Goal: Information Seeking & Learning: Learn about a topic

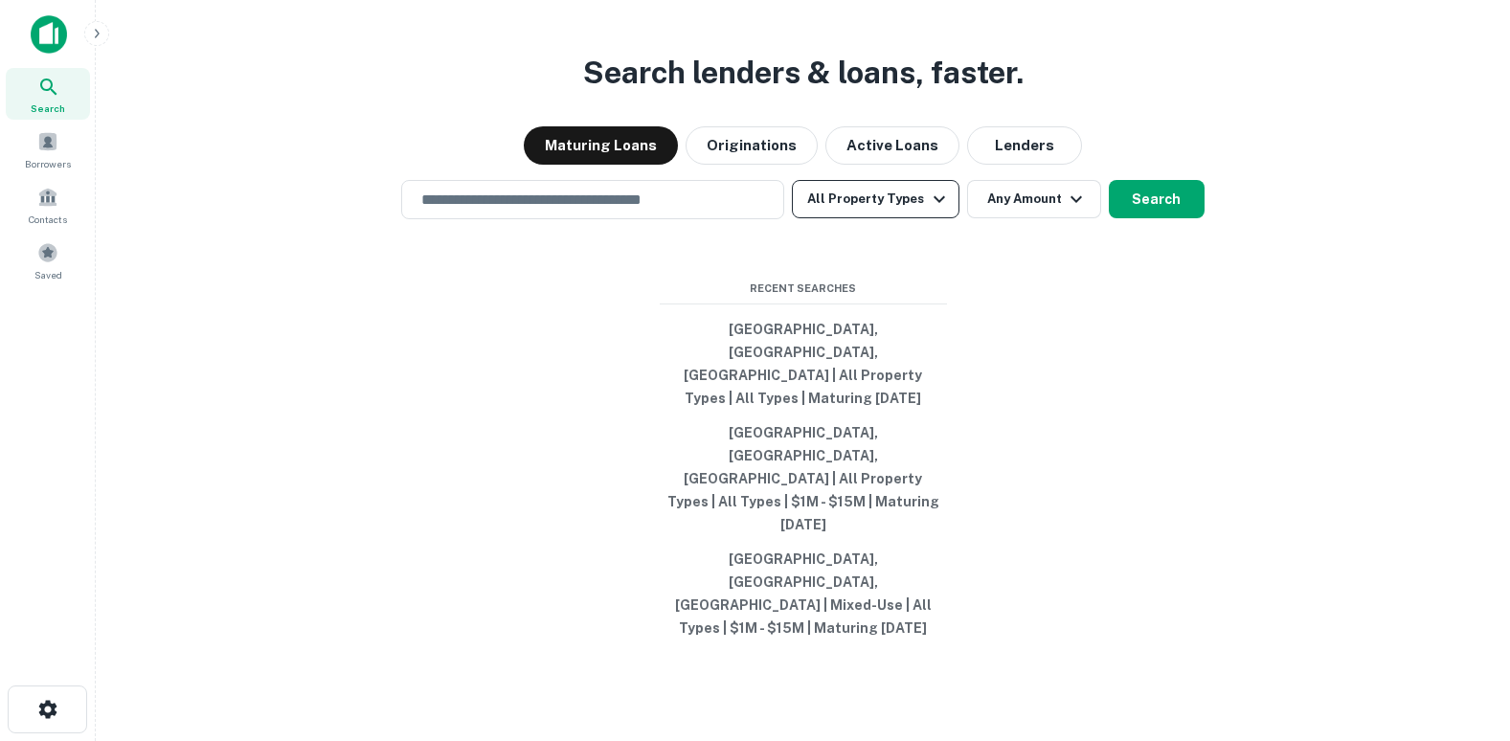
click at [889, 218] on button "All Property Types" at bounding box center [875, 199] width 167 height 38
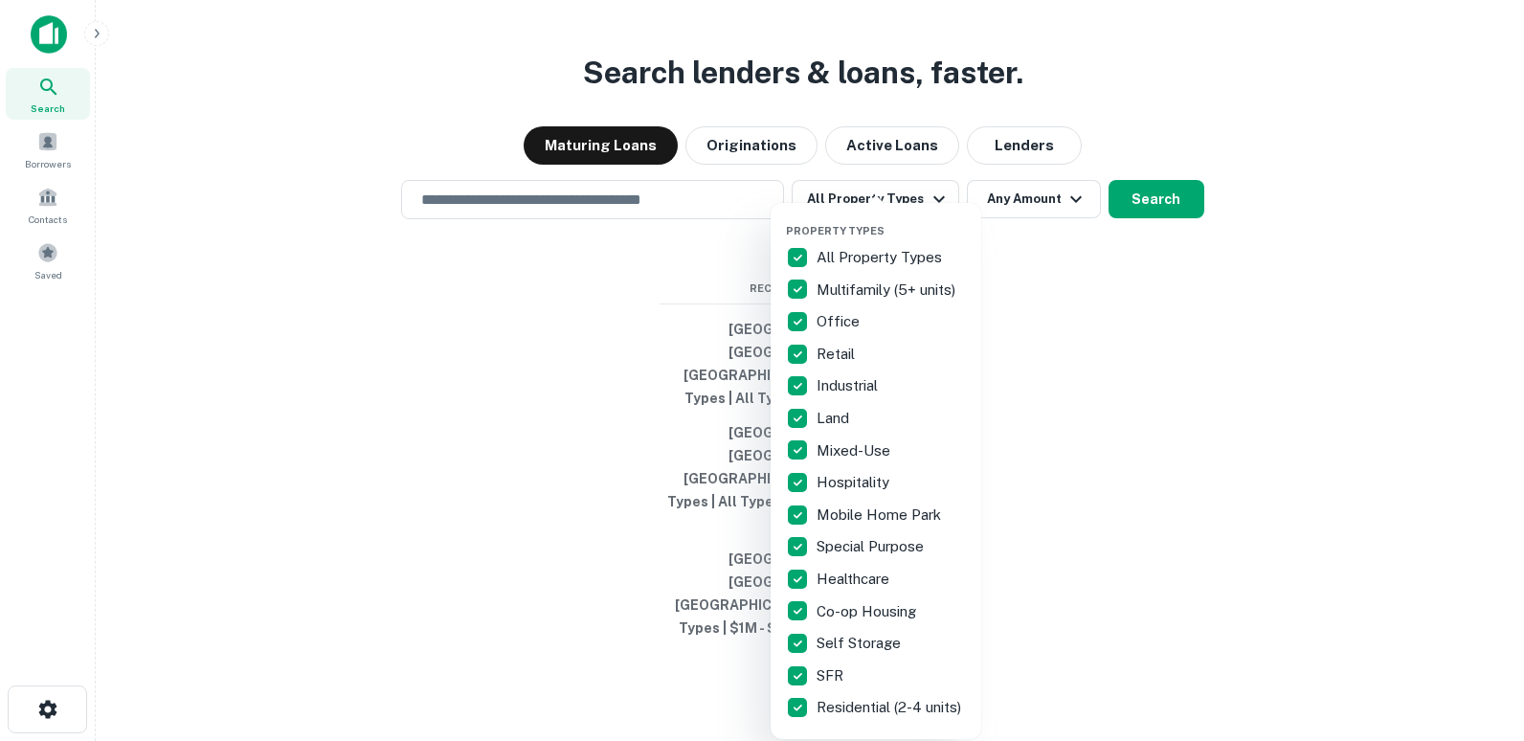
click at [1016, 284] on div at bounding box center [762, 370] width 1524 height 741
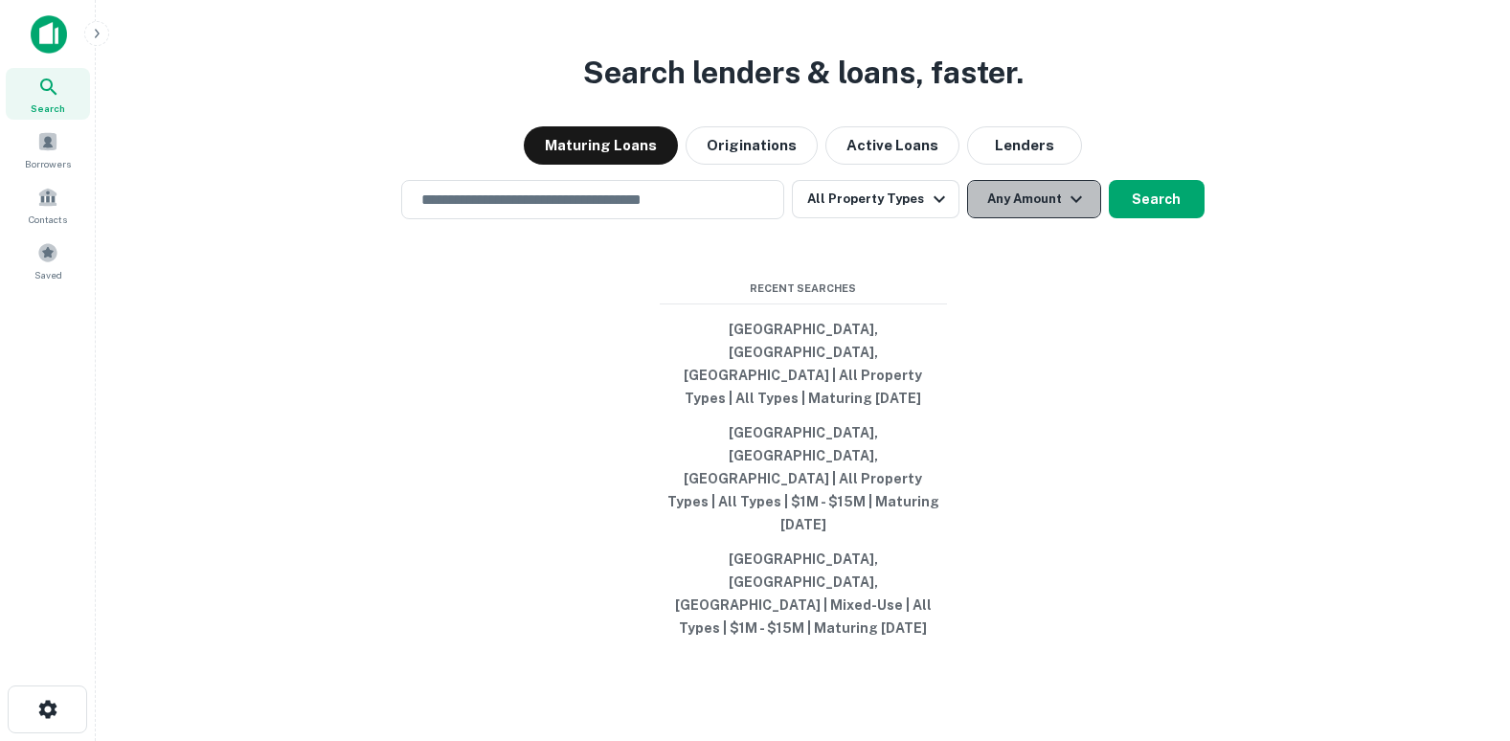
click at [1077, 211] on icon "button" at bounding box center [1075, 199] width 23 height 23
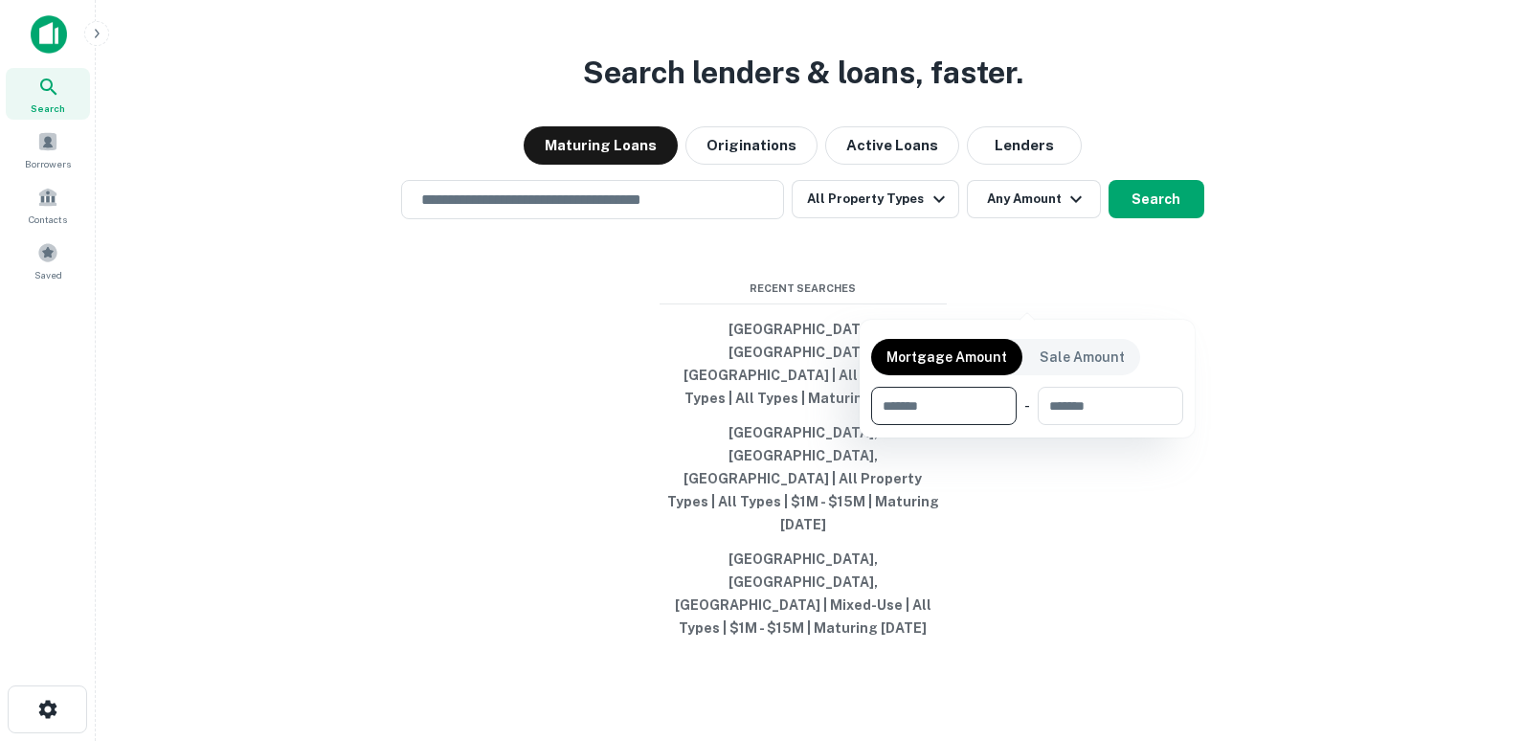
click at [928, 402] on input "number" at bounding box center [937, 406] width 132 height 38
type input "***"
click at [562, 522] on div at bounding box center [762, 370] width 1524 height 741
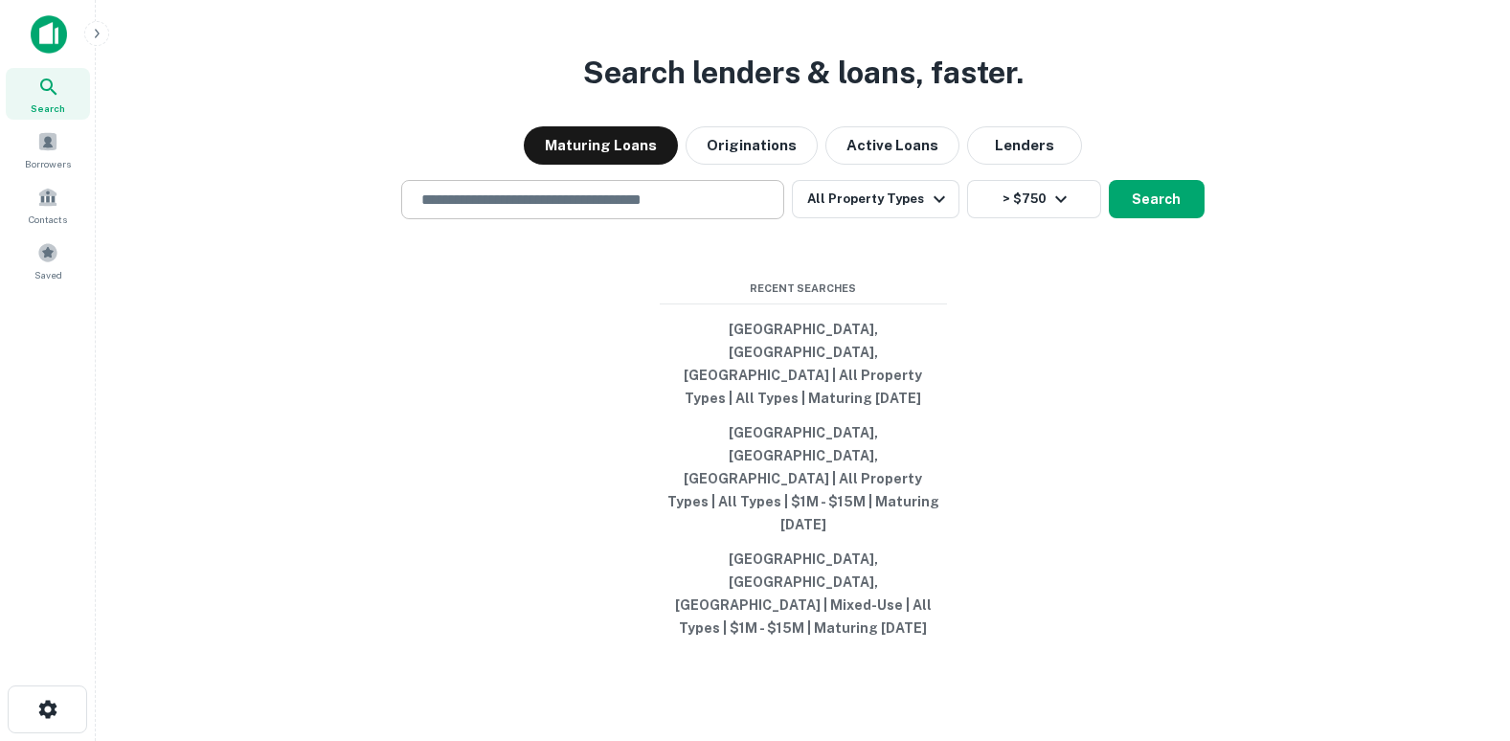
click at [615, 211] on input "text" at bounding box center [593, 200] width 366 height 22
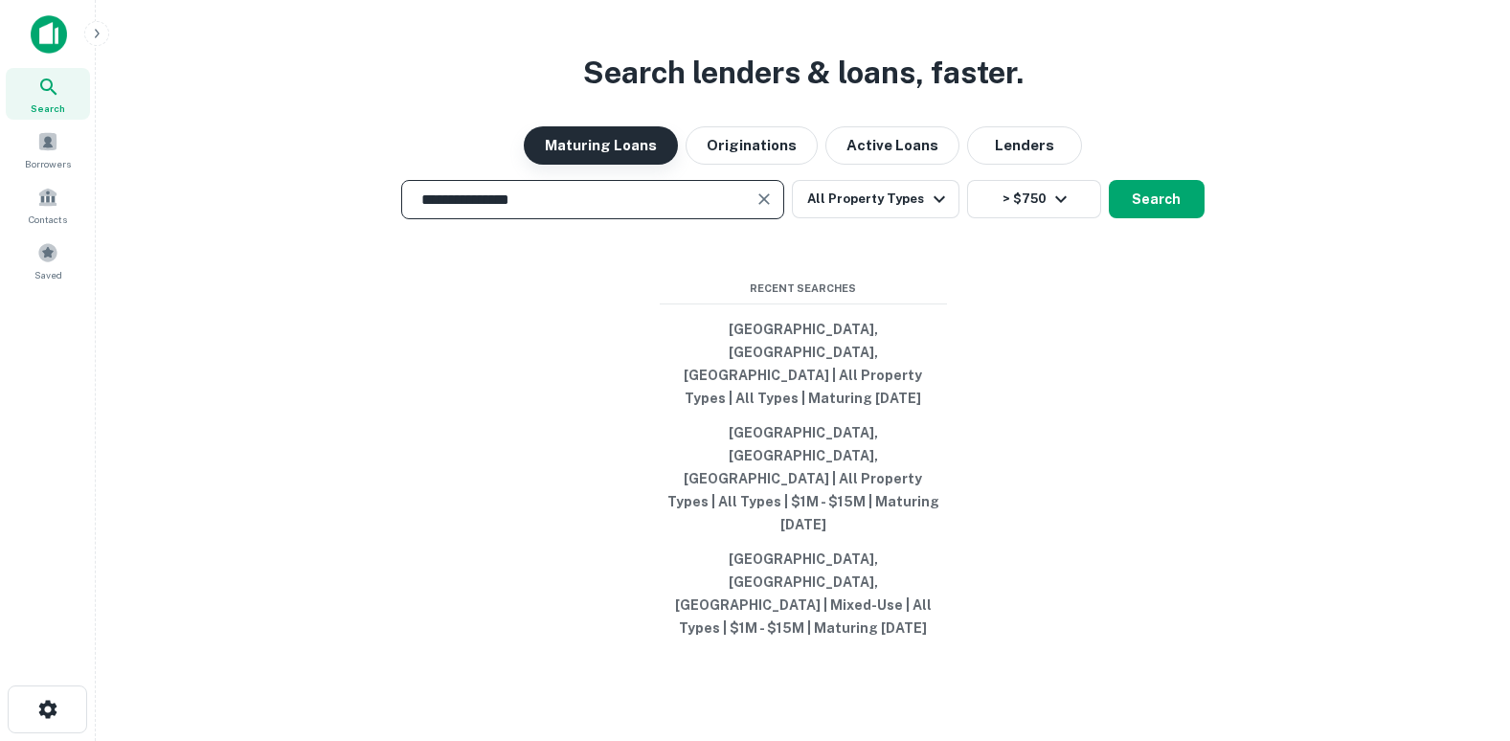
type input "**********"
click at [630, 165] on button "Maturing Loans" at bounding box center [601, 145] width 154 height 38
click at [1175, 218] on button "Search" at bounding box center [1156, 199] width 96 height 38
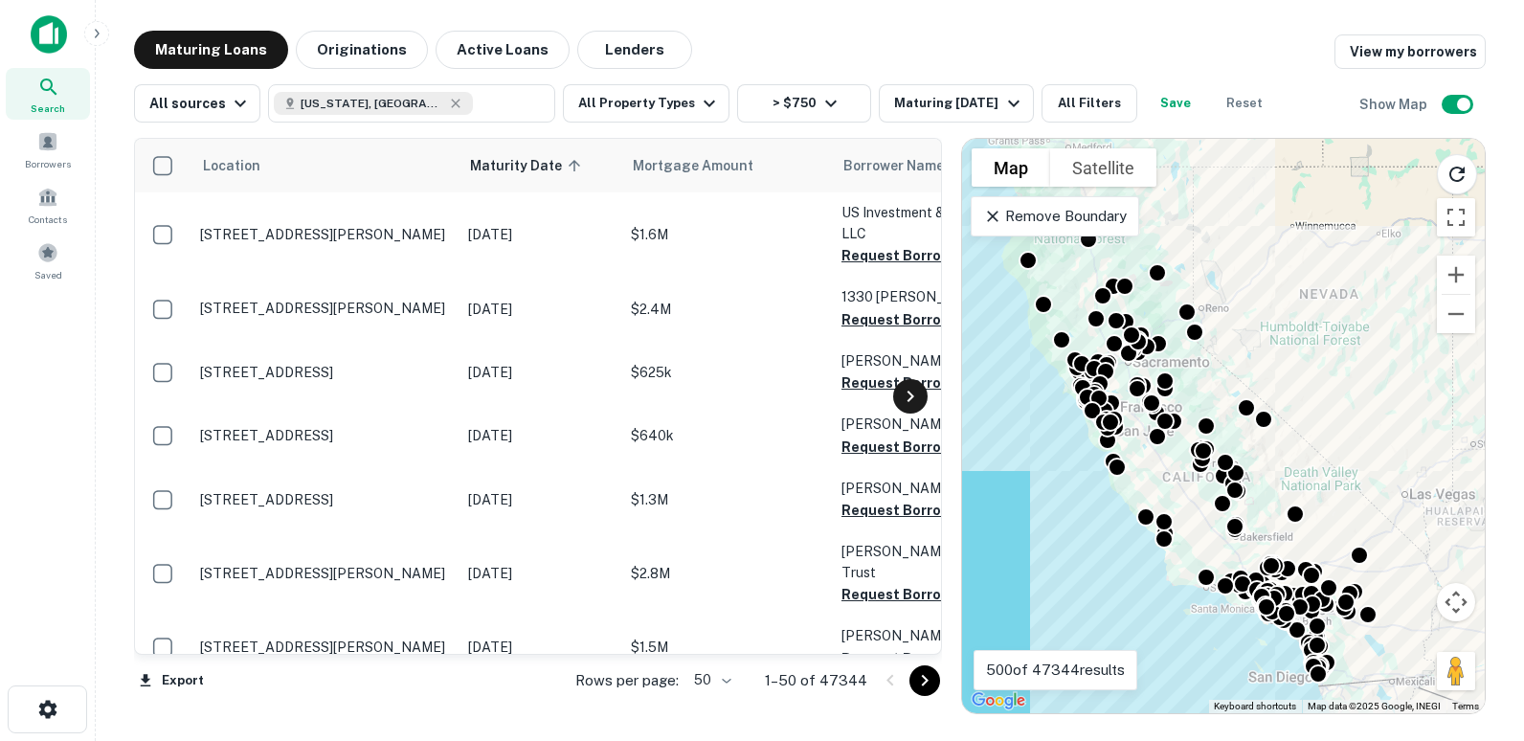
click at [916, 393] on icon at bounding box center [910, 396] width 23 height 23
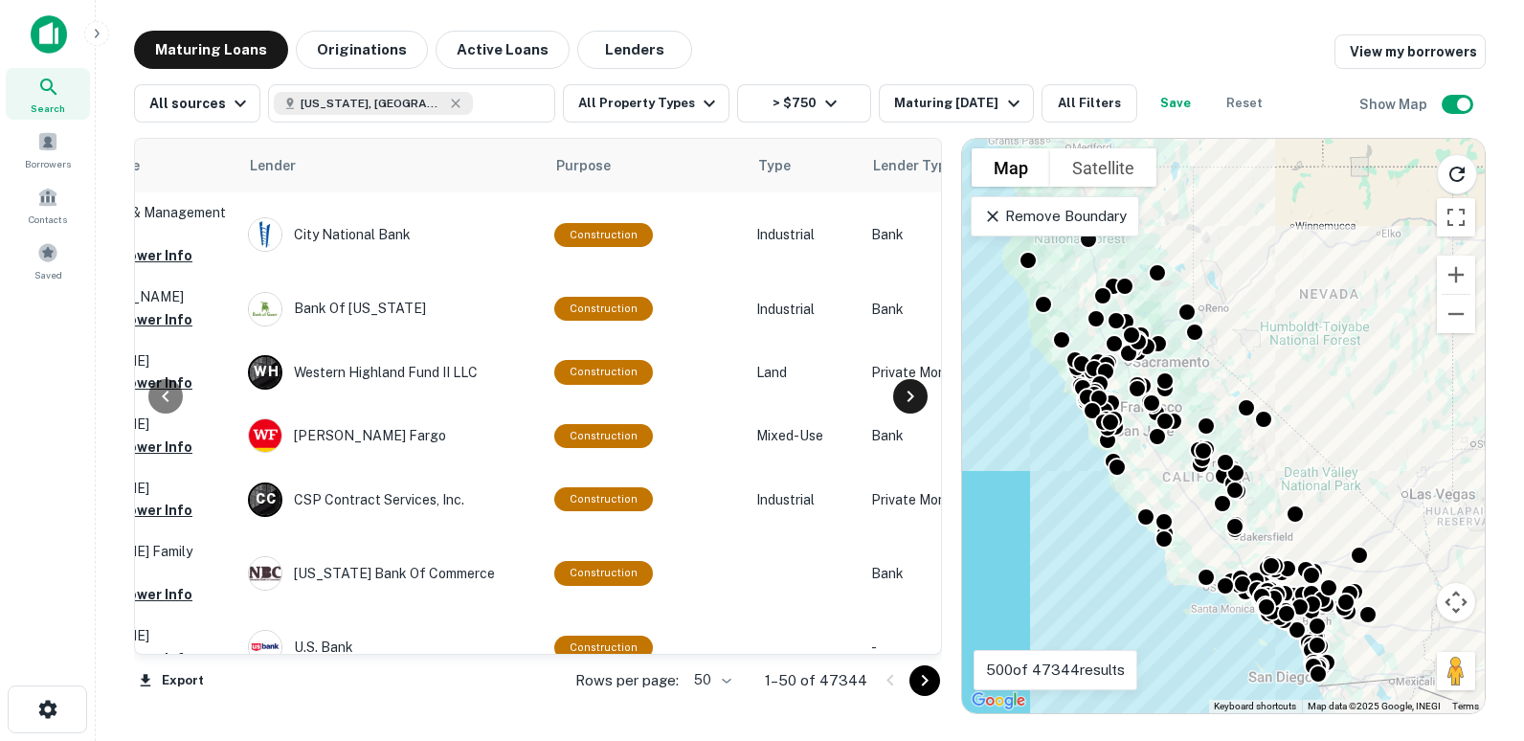
click at [916, 394] on icon at bounding box center [910, 396] width 23 height 23
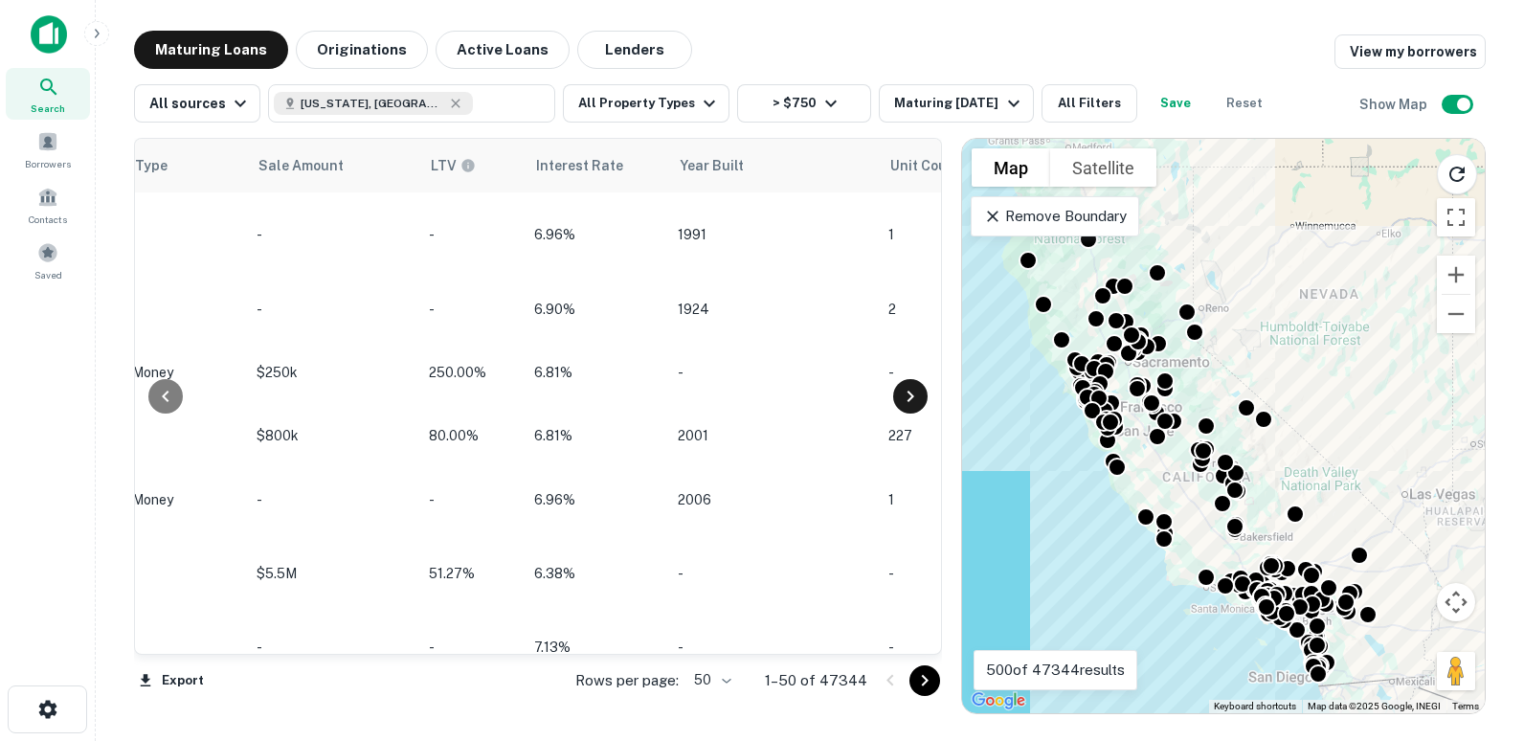
scroll to position [0, 1608]
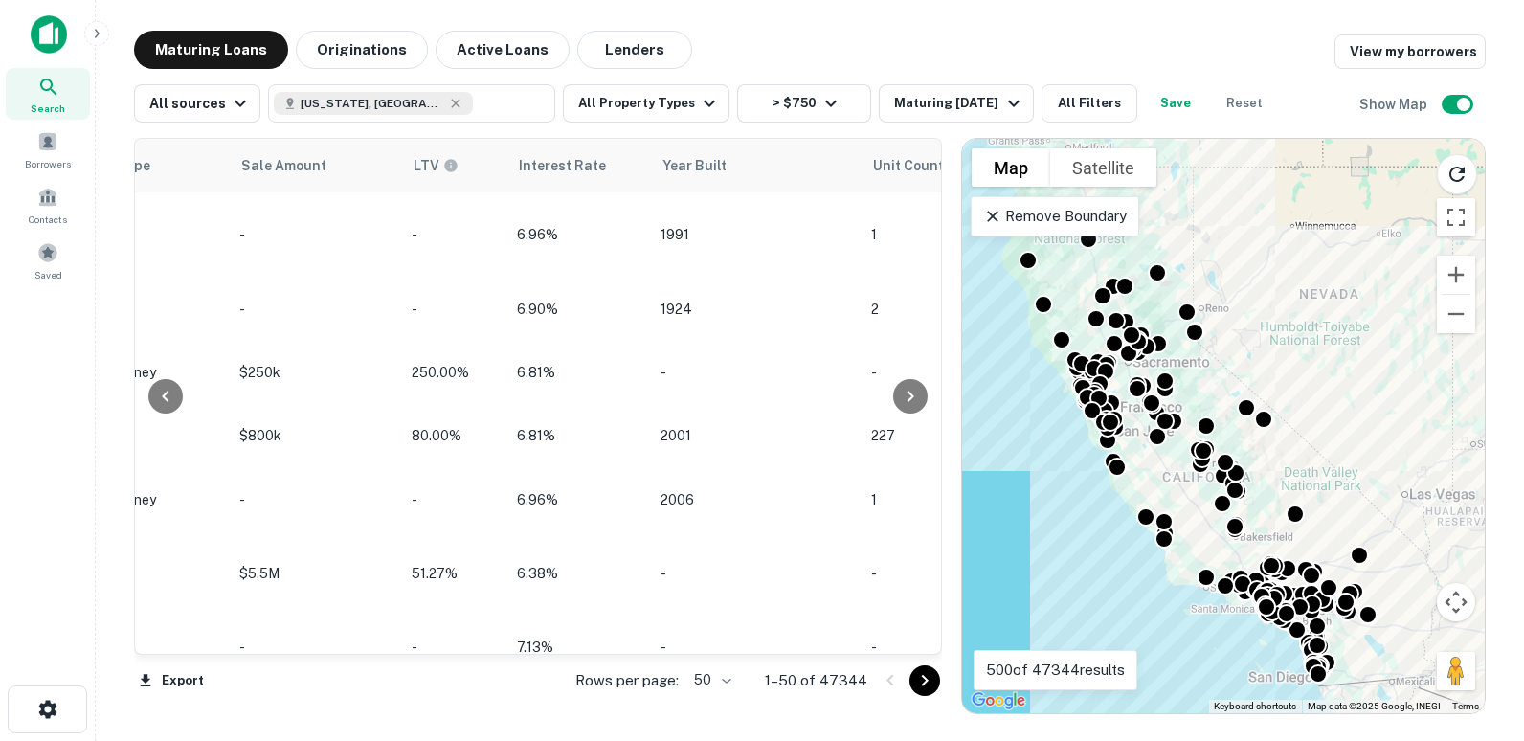
click at [139, 641] on div at bounding box center [165, 396] width 61 height 515
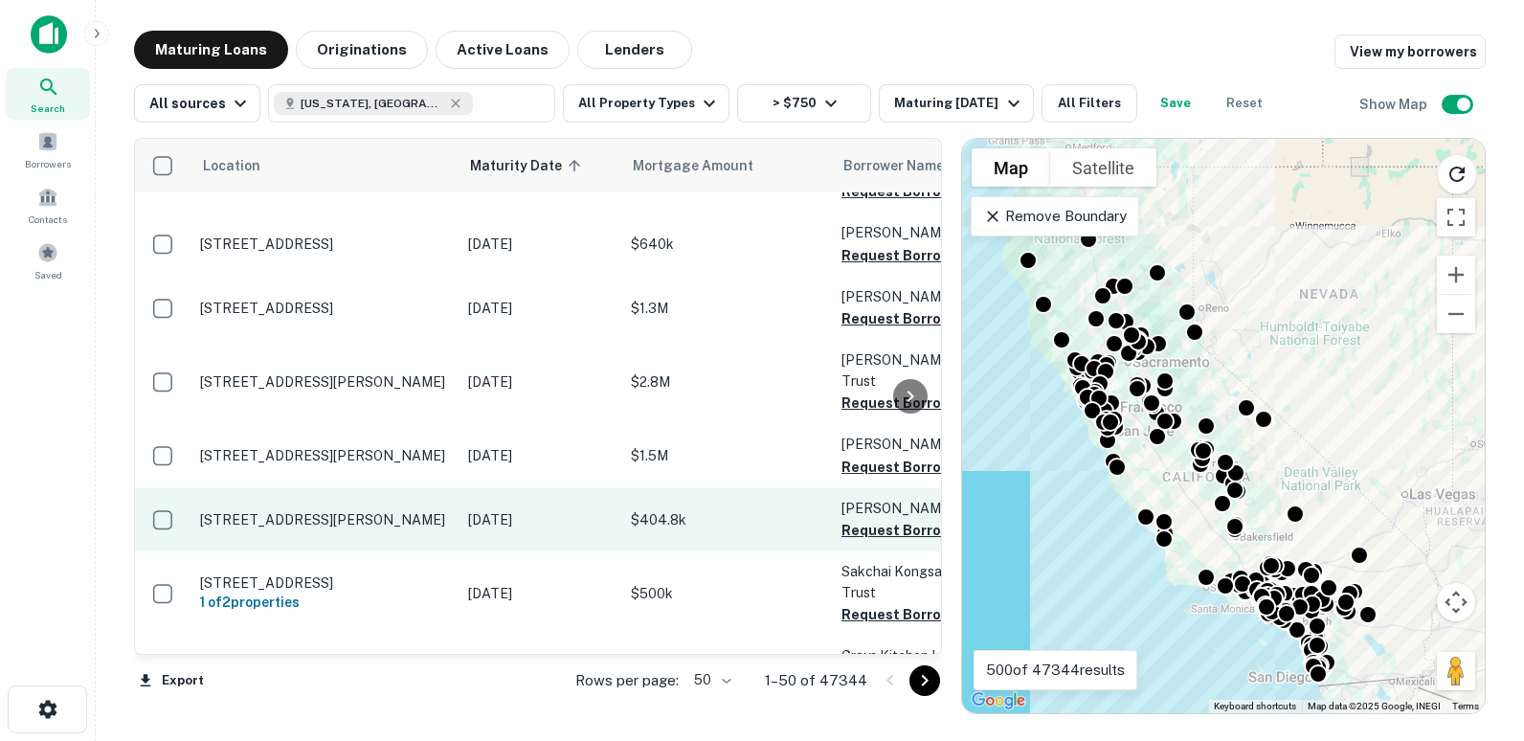
scroll to position [0, 0]
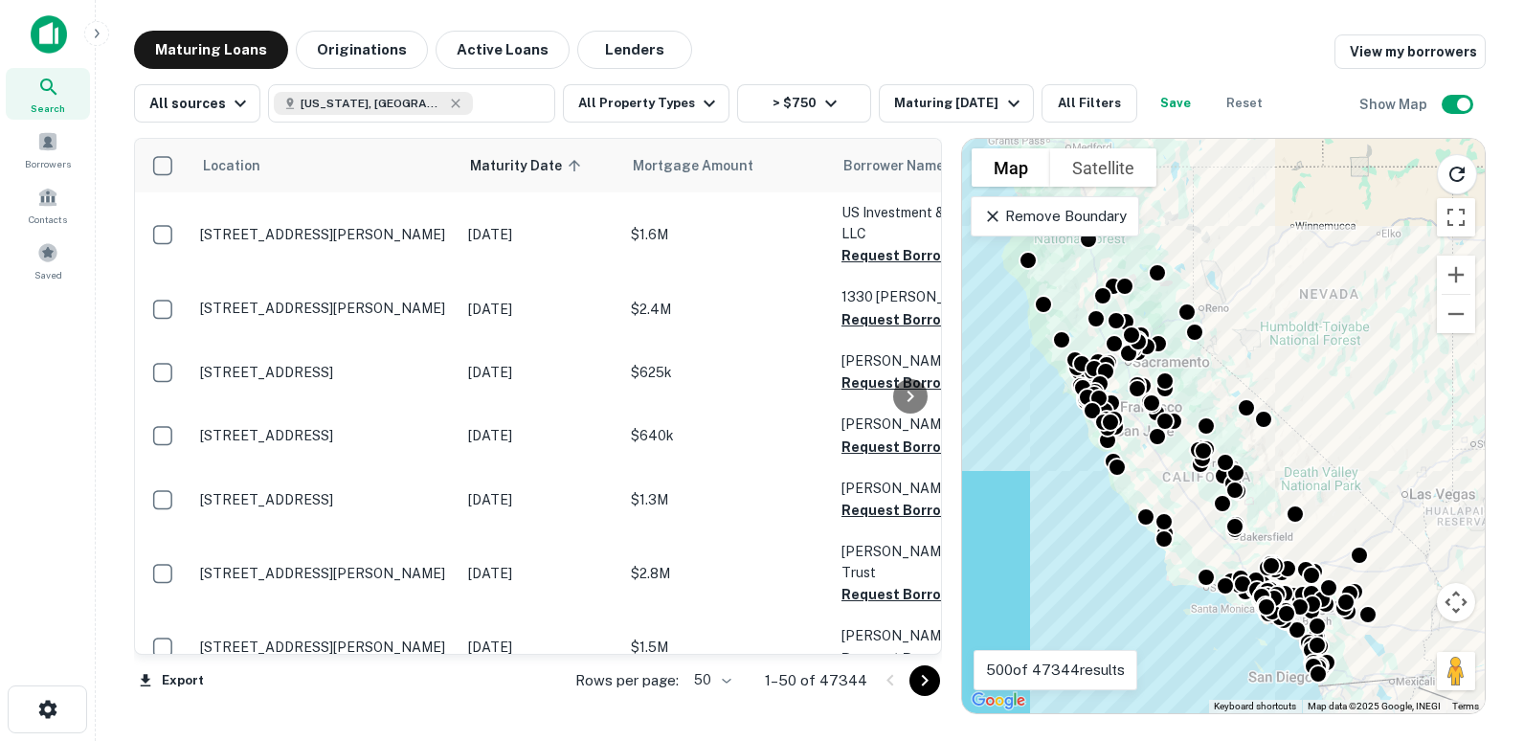
click at [930, 676] on icon "Go to next page" at bounding box center [924, 680] width 23 height 23
click at [930, 676] on div "Export Rows per page: 50 ** 1–50 of 47344" at bounding box center [538, 681] width 808 height 52
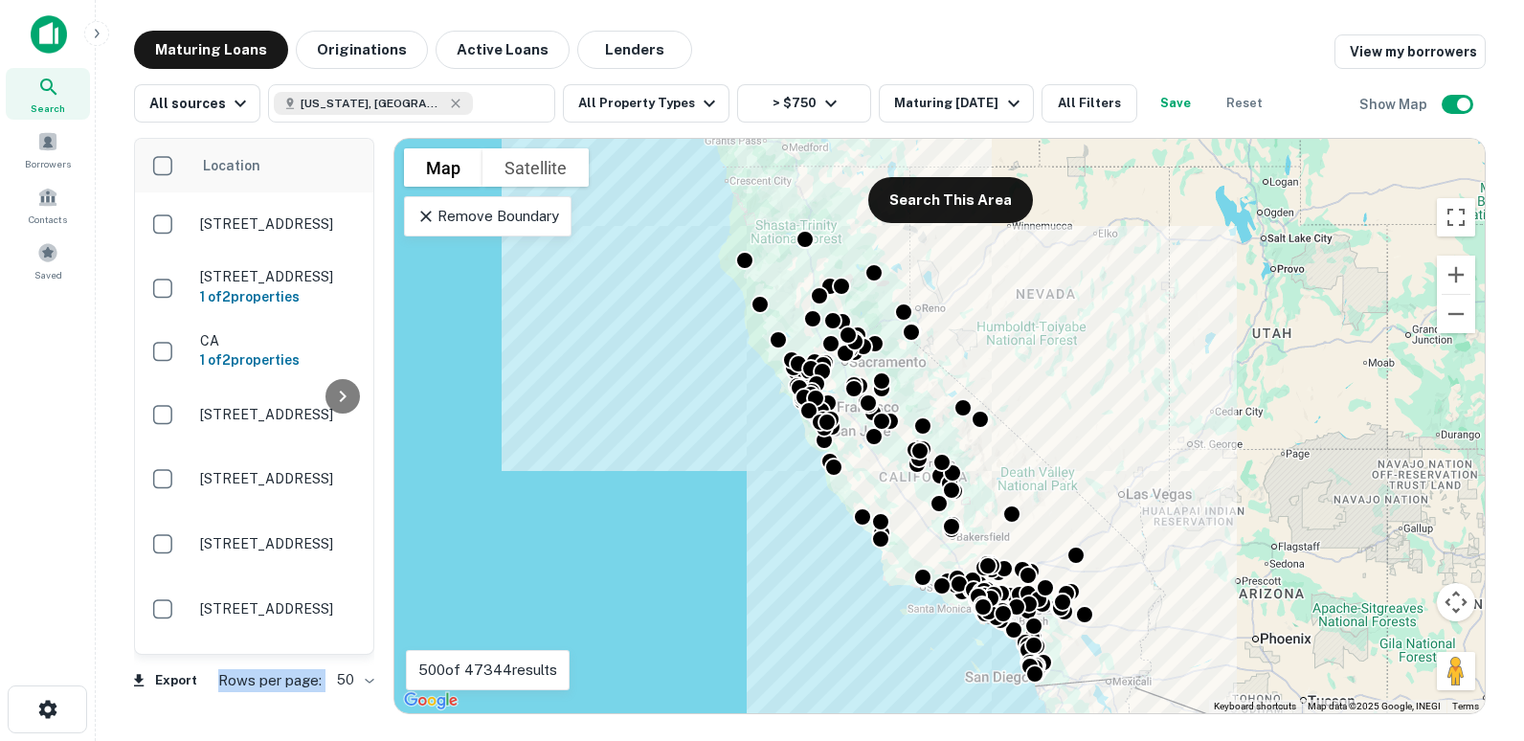
scroll to position [437, 0]
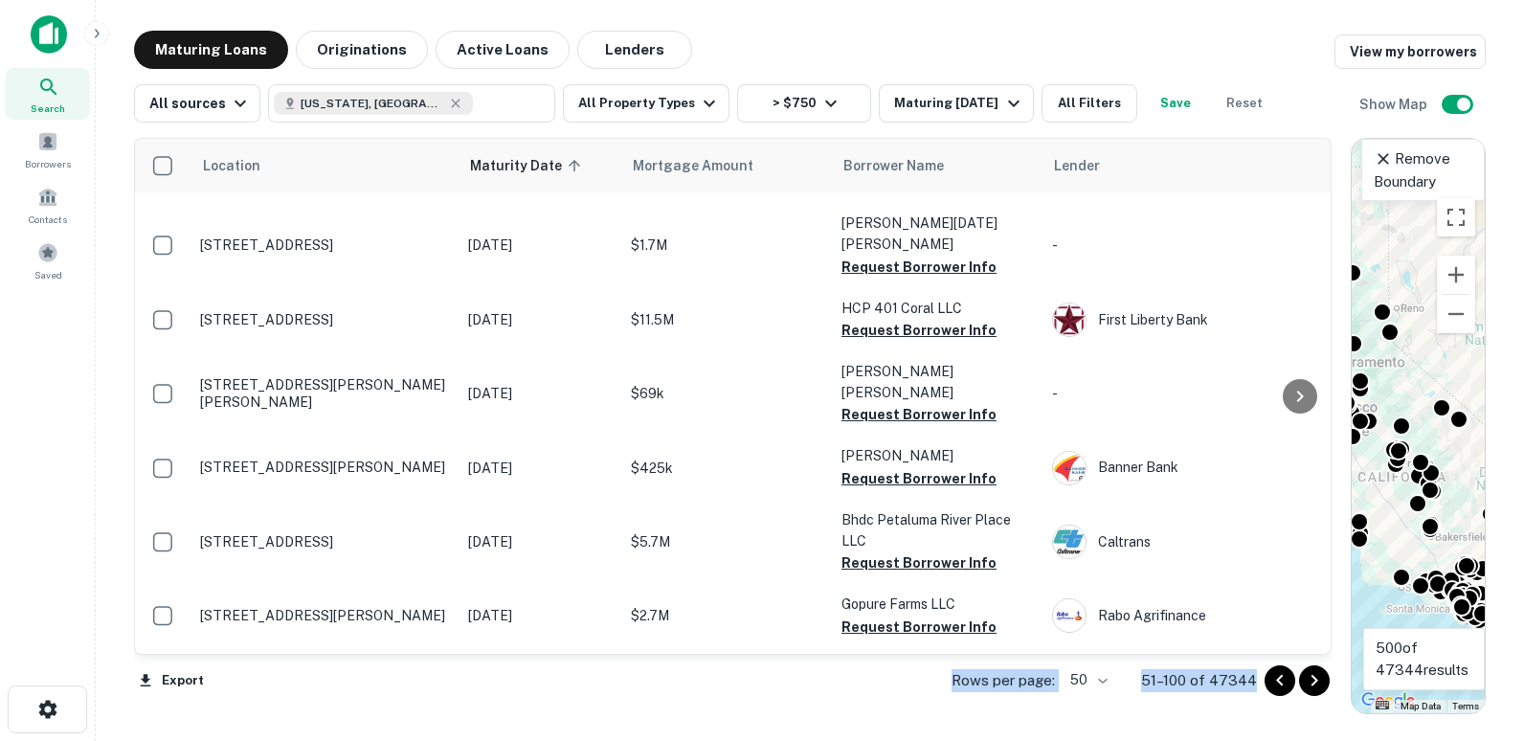
click at [1509, 345] on main "Maturing Loans Originations Active Loans Lenders View my borrowers All sources …" at bounding box center [810, 370] width 1428 height 741
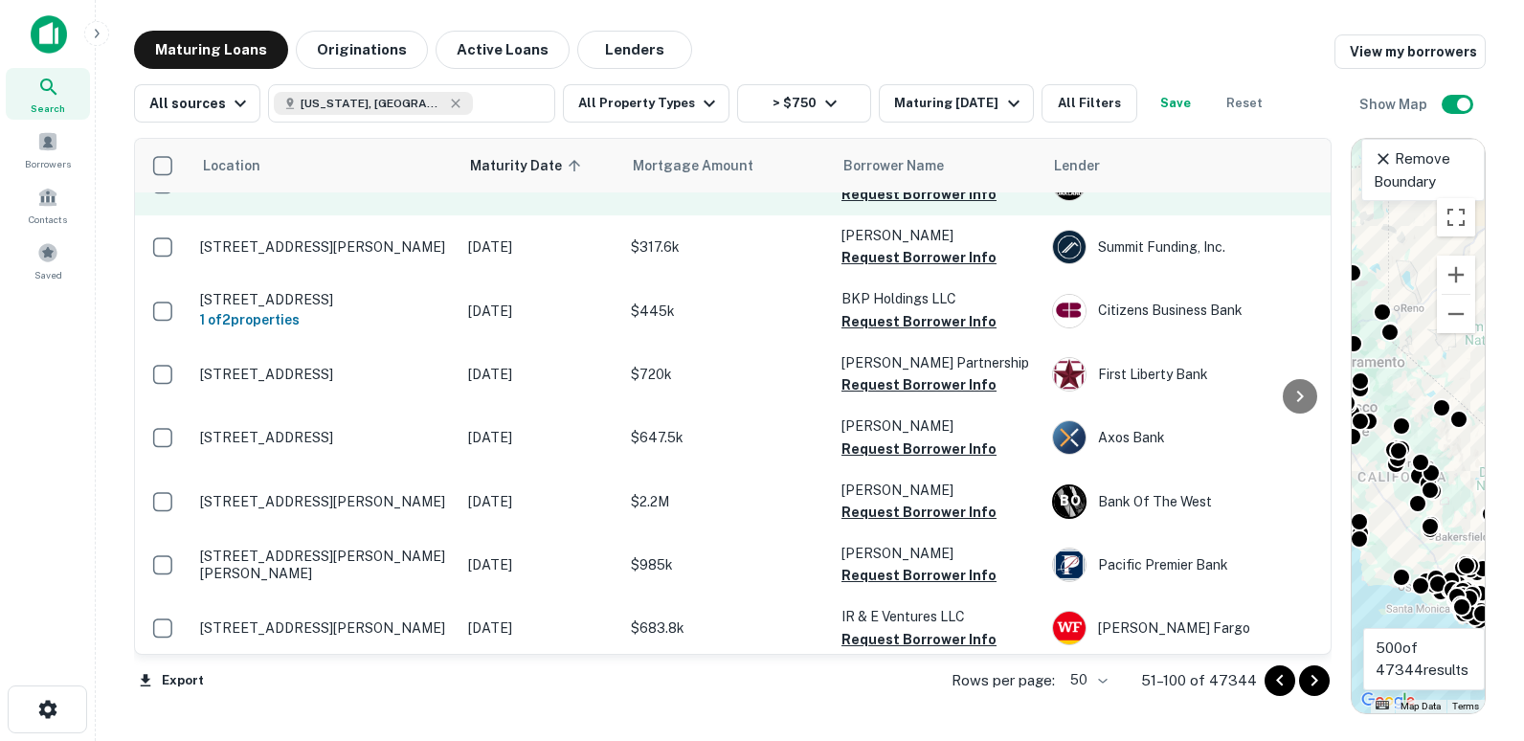
scroll to position [1149, 0]
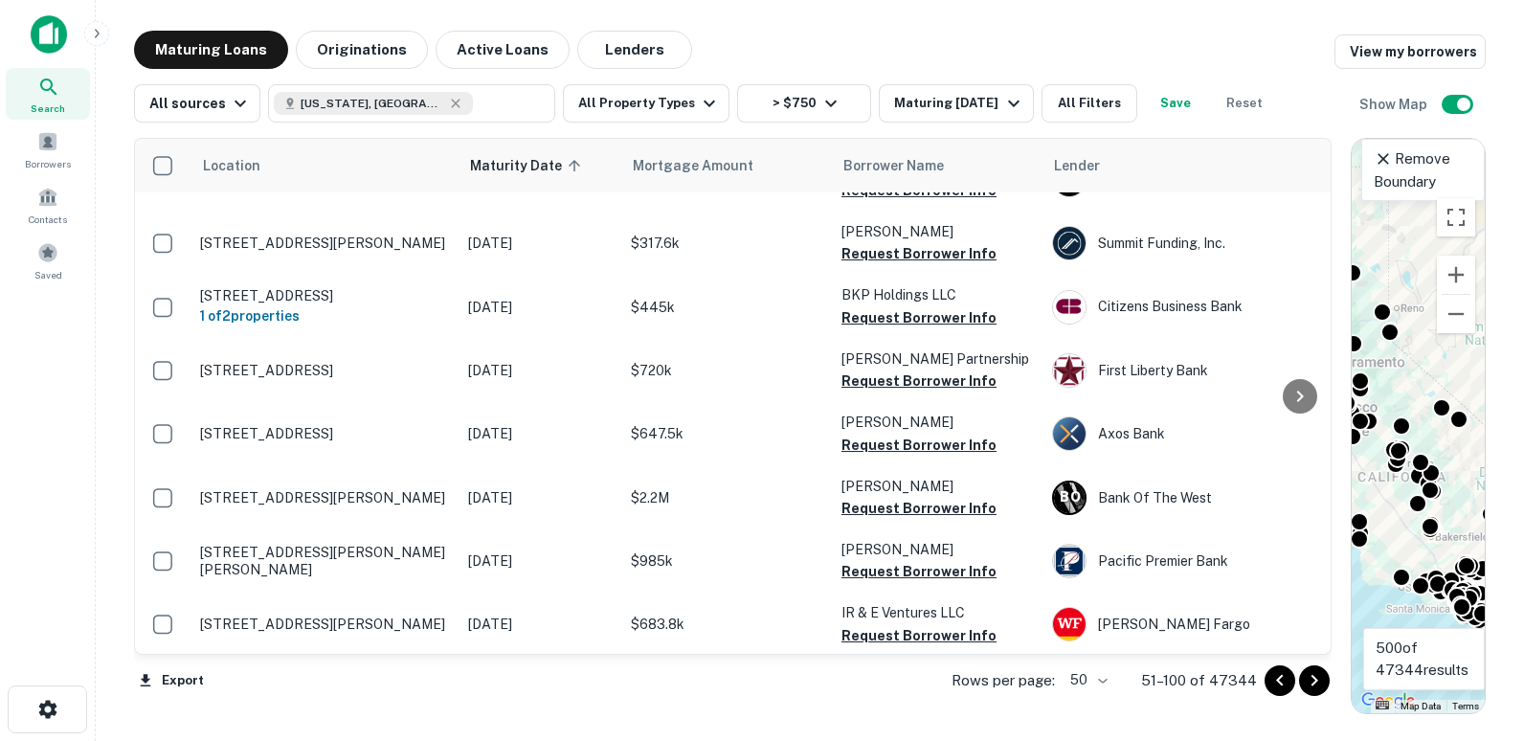
click at [1301, 644] on div at bounding box center [1300, 396] width 38 height 515
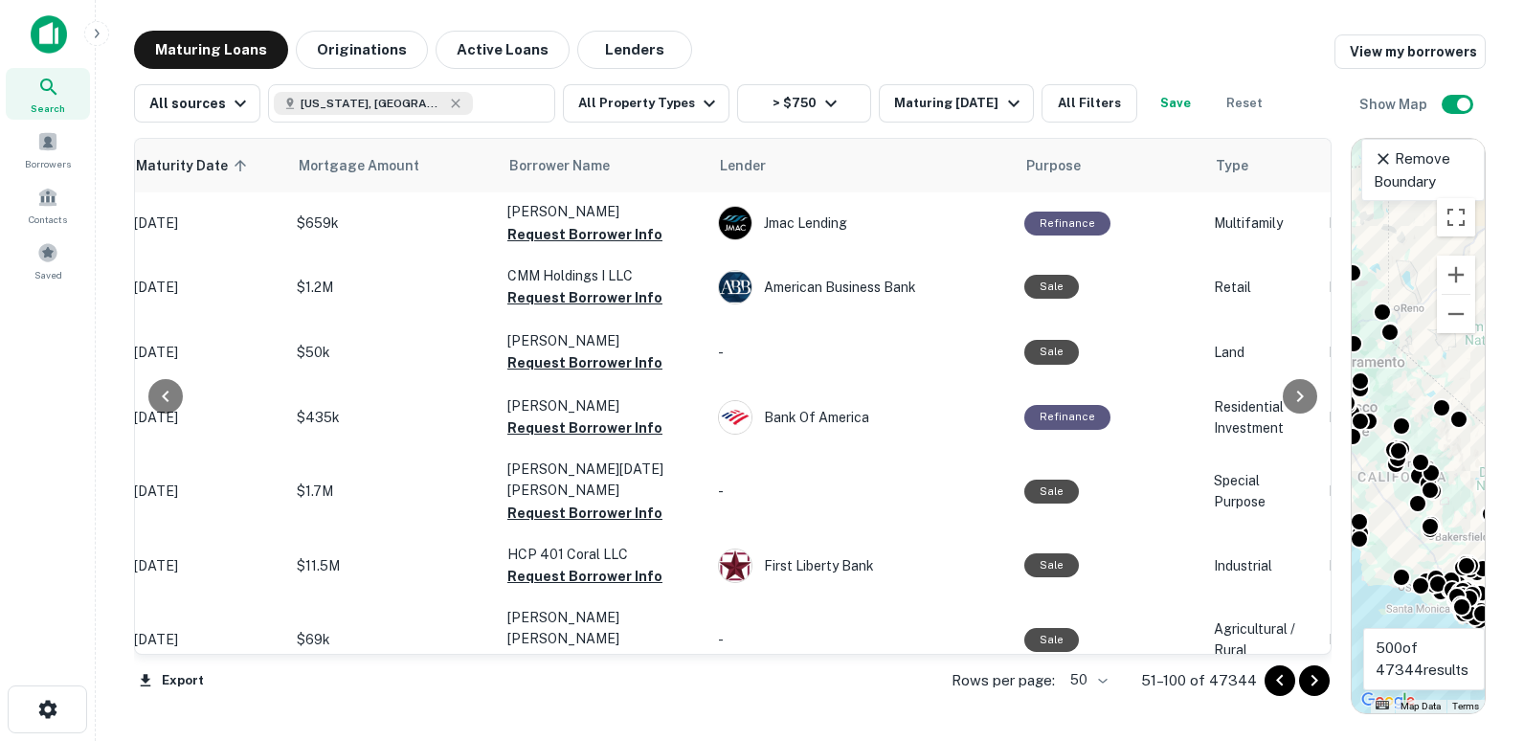
scroll to position [191, 332]
click at [441, 682] on td "$425k" at bounding box center [394, 713] width 211 height 63
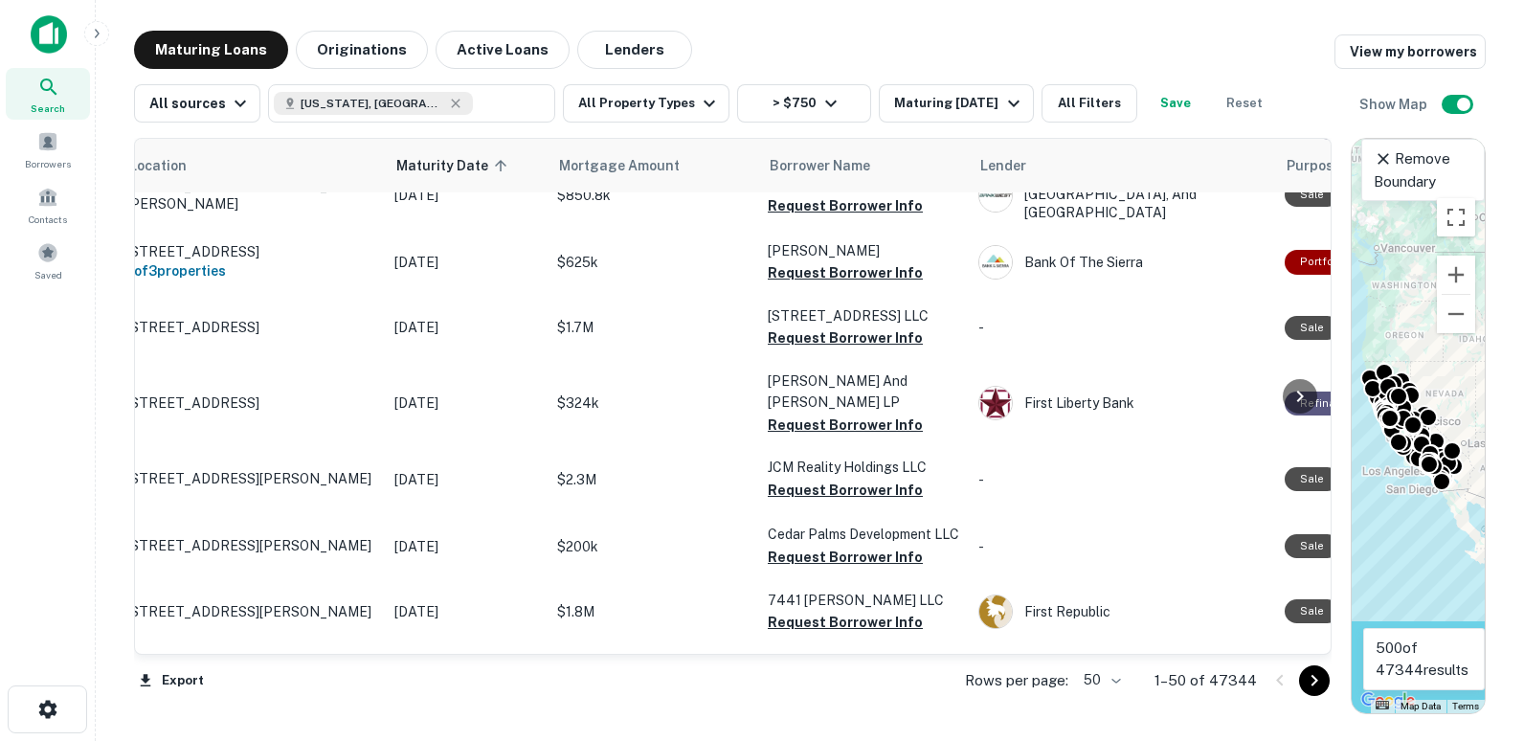
scroll to position [1053, 0]
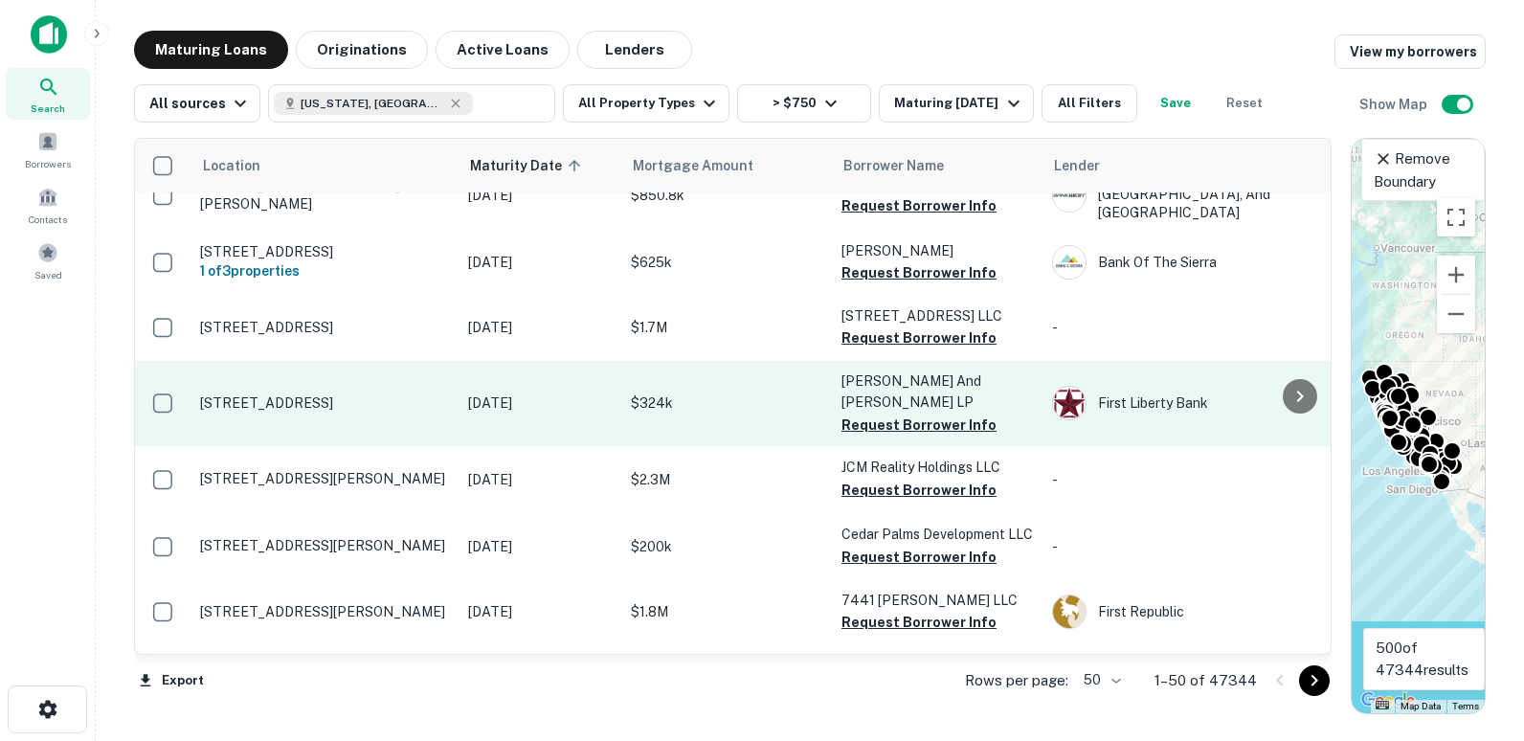
drag, startPoint x: 888, startPoint y: 269, endPoint x: 811, endPoint y: 336, distance: 102.5
click at [888, 326] on button "Request Borrower Info" at bounding box center [918, 337] width 155 height 23
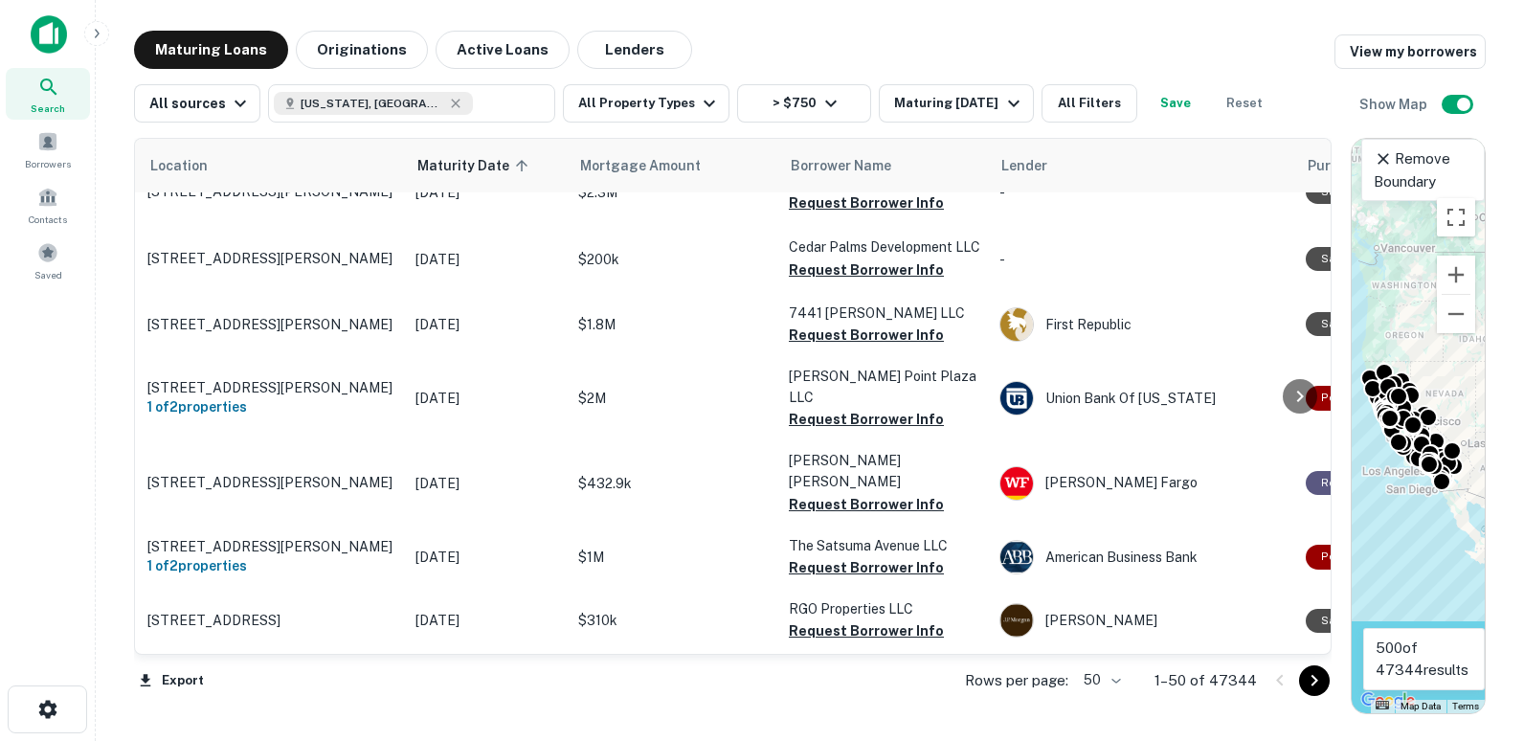
scroll to position [1340, 13]
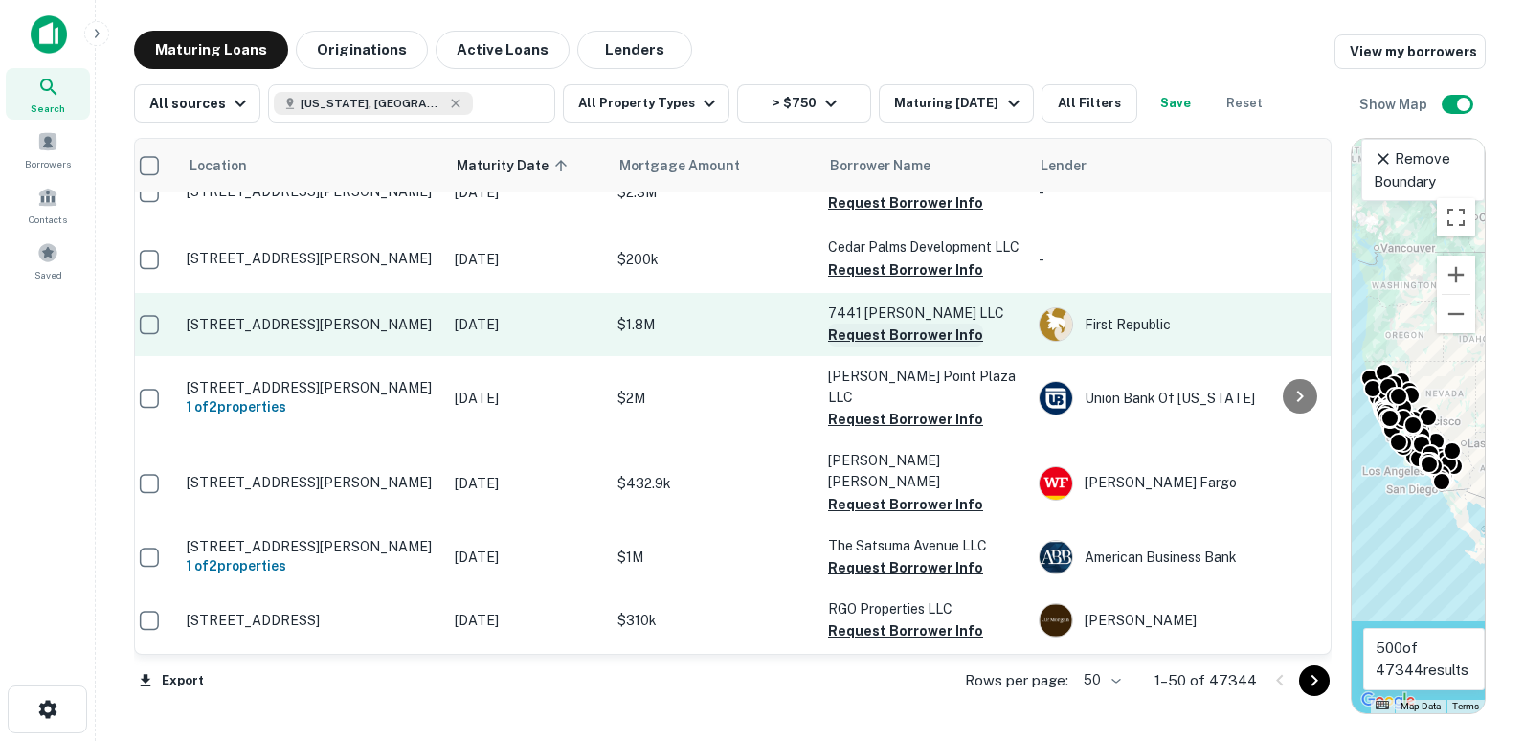
click at [889, 324] on button "Request Borrower Info" at bounding box center [905, 335] width 155 height 23
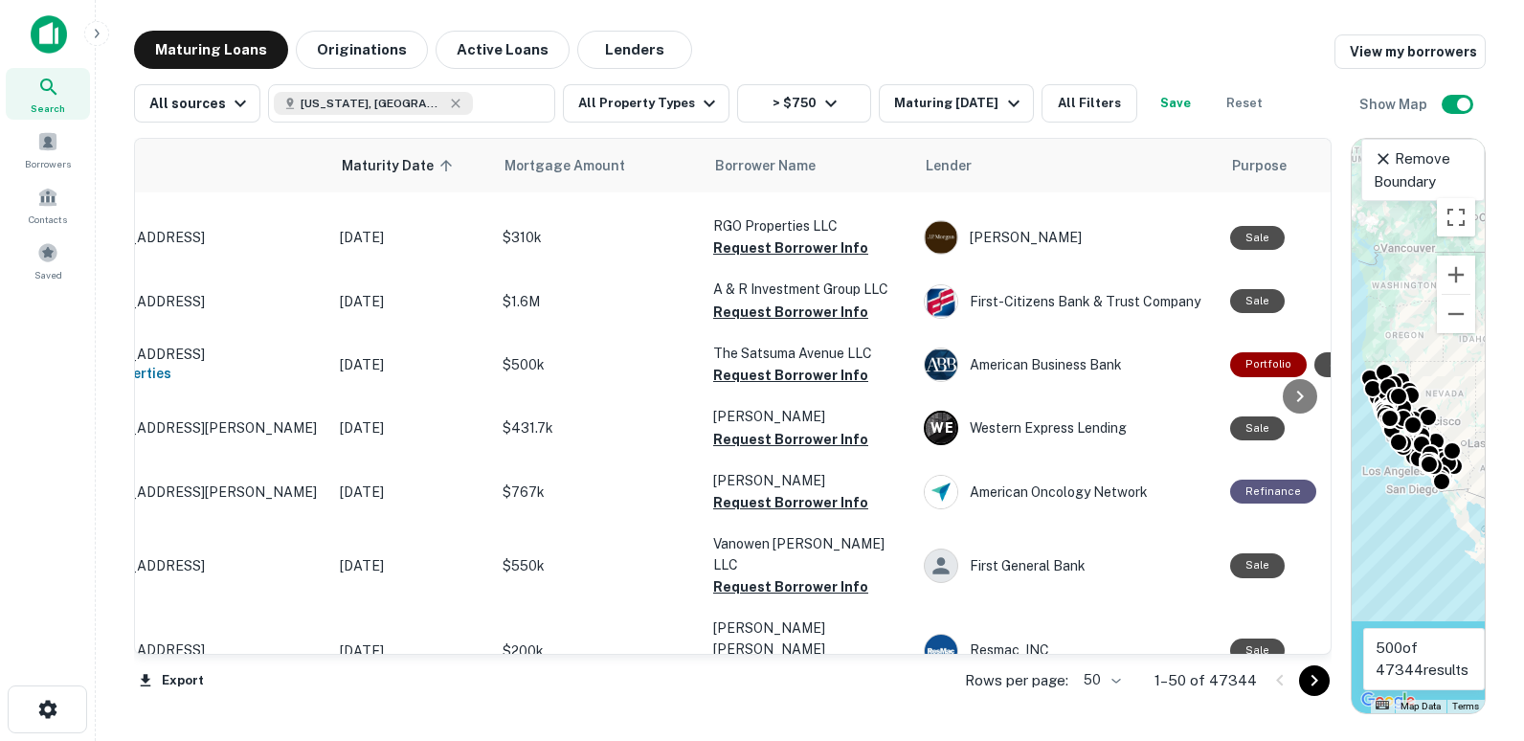
scroll to position [1723, 0]
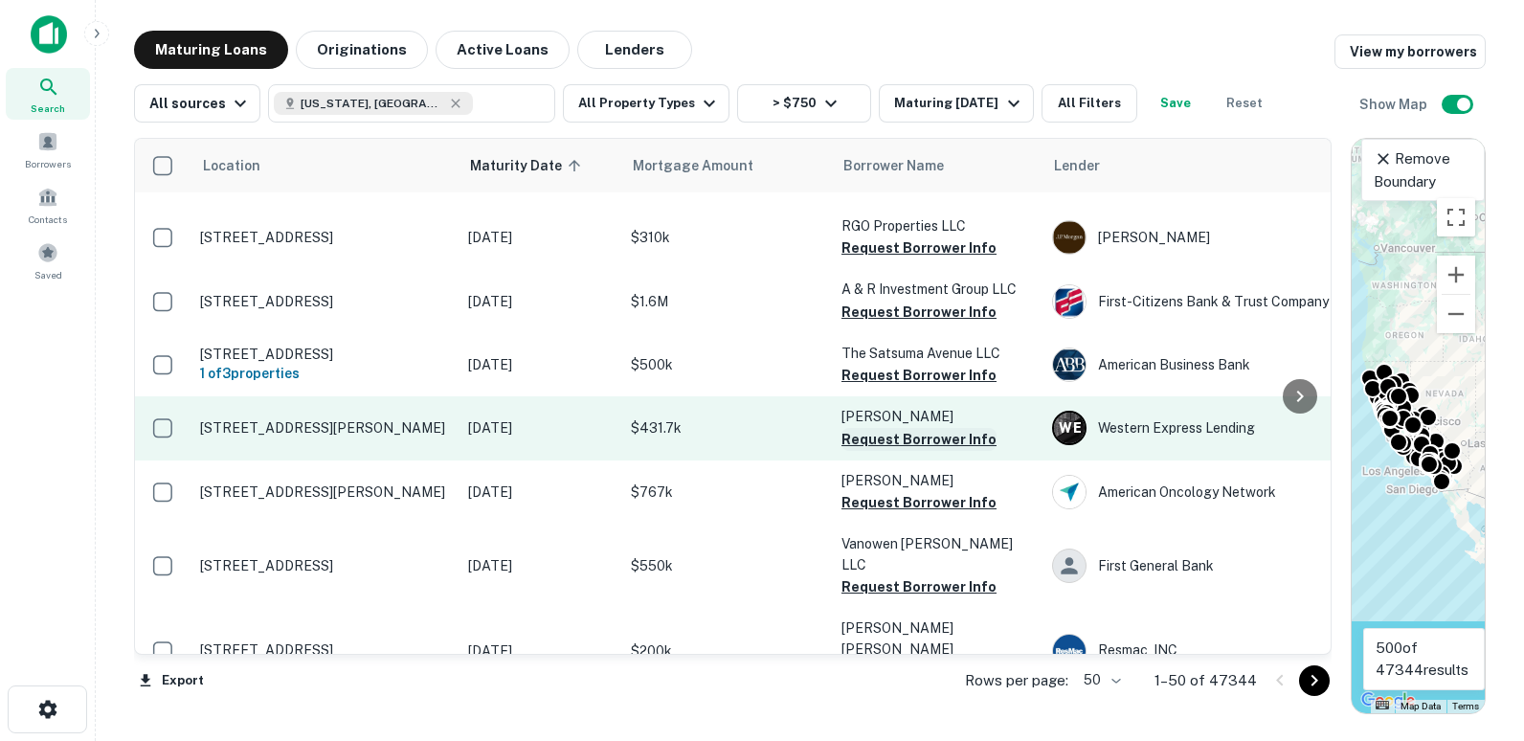
click at [929, 428] on button "Request Borrower Info" at bounding box center [918, 439] width 155 height 23
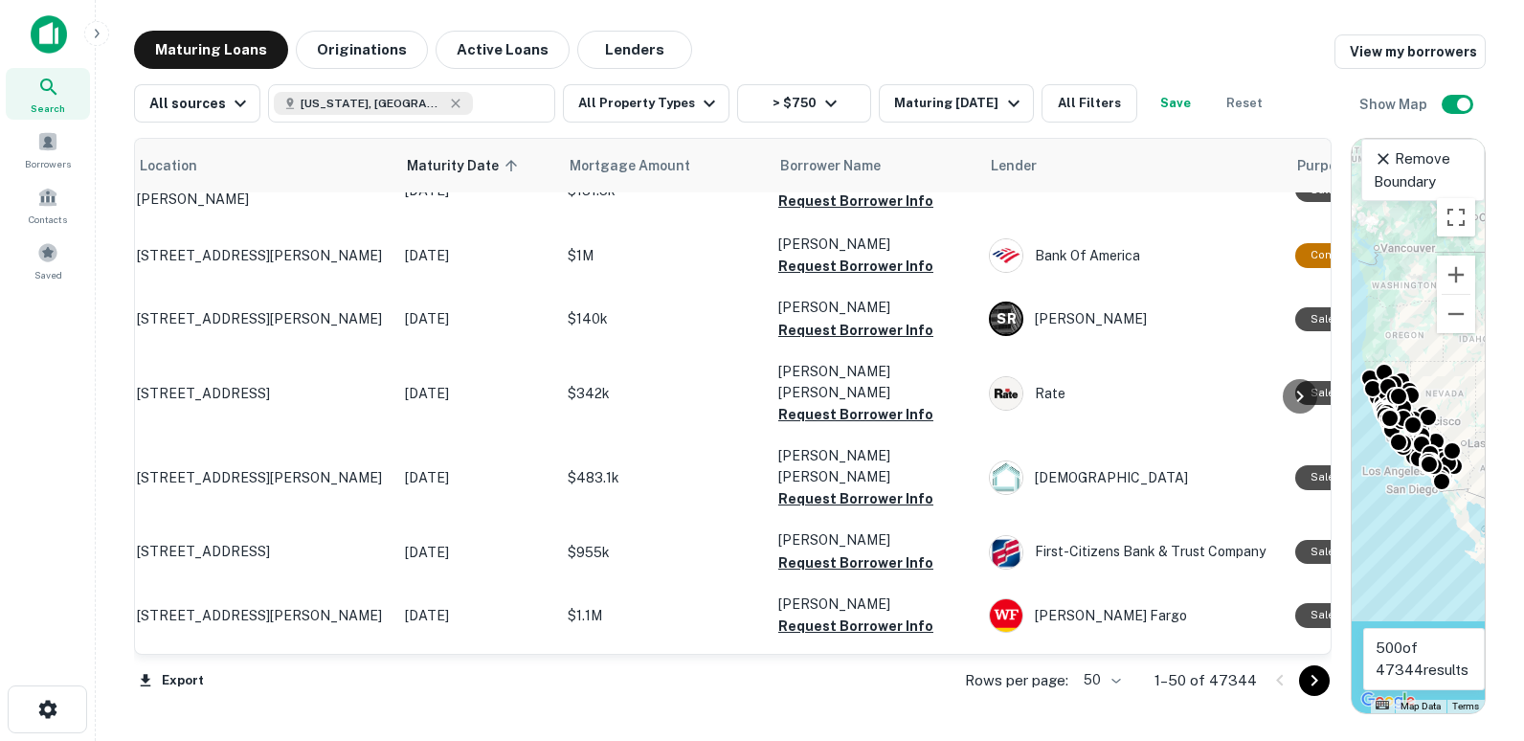
scroll to position [2471, 0]
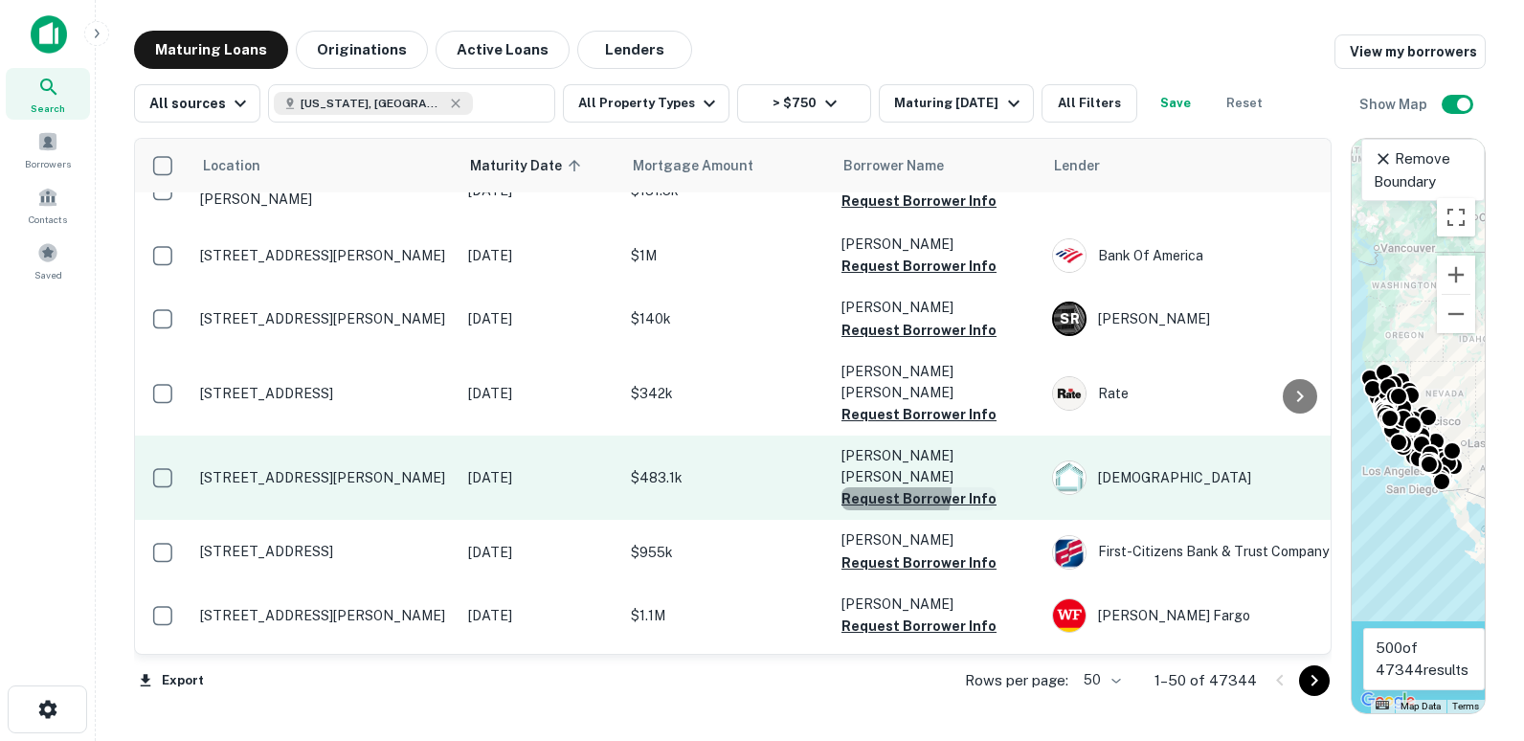
click at [890, 487] on button "Request Borrower Info" at bounding box center [918, 498] width 155 height 23
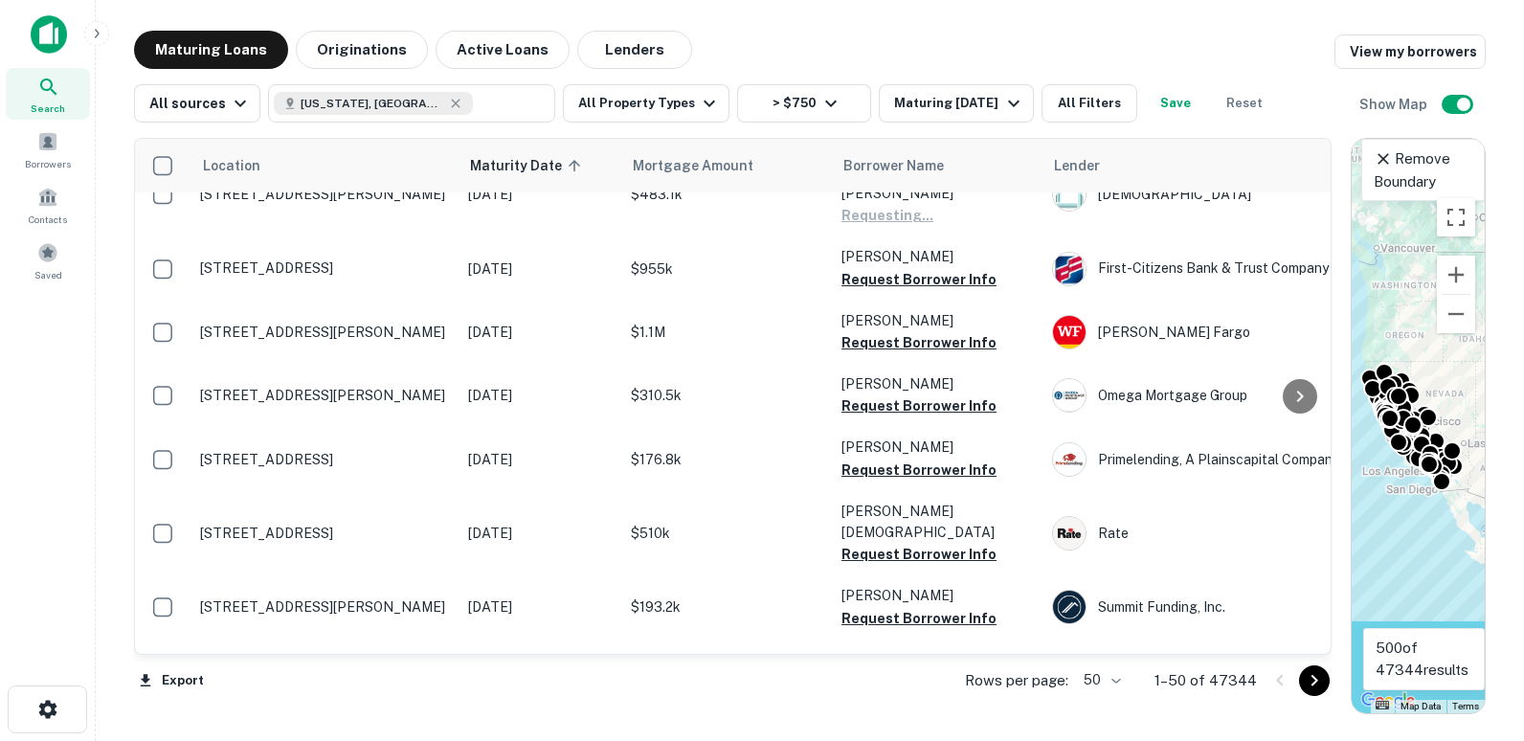
scroll to position [2758, 0]
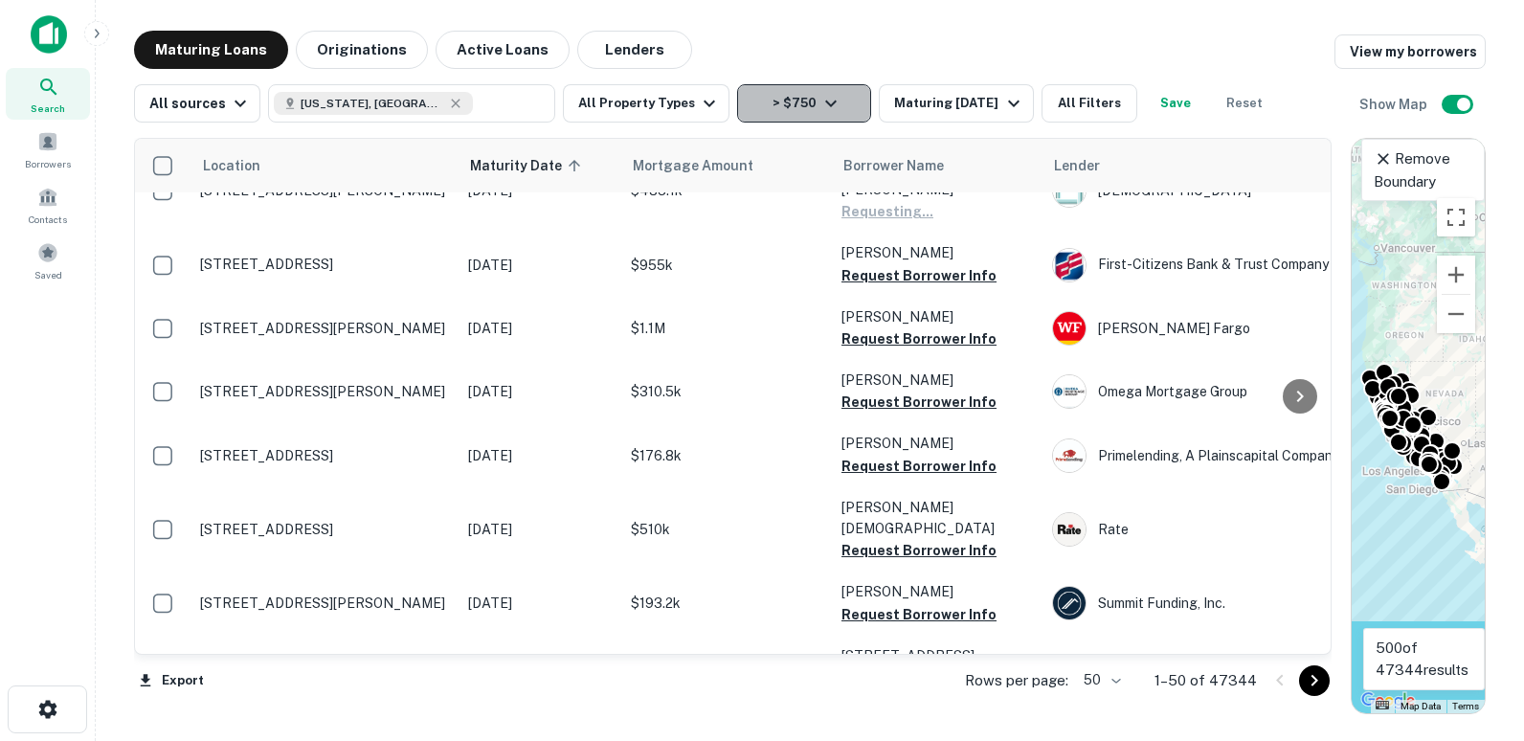
click at [819, 100] on icon "button" at bounding box center [830, 103] width 23 height 23
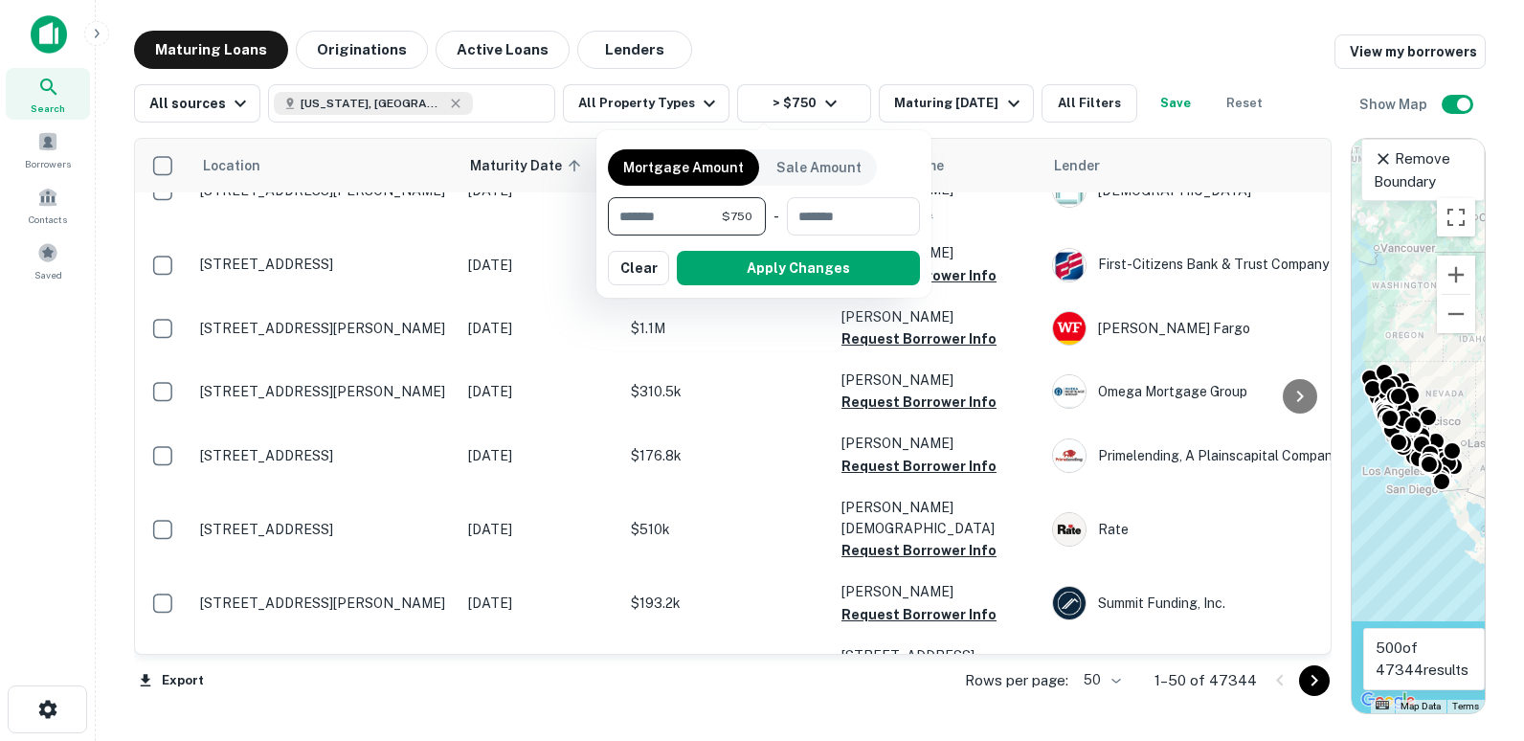
drag, startPoint x: 667, startPoint y: 212, endPoint x: 495, endPoint y: 249, distance: 176.3
click at [496, 246] on div "Mortgage Amount Sale Amount *** $750 ​ - ​ Apply Changes Clear" at bounding box center [762, 370] width 1524 height 741
type input "*******"
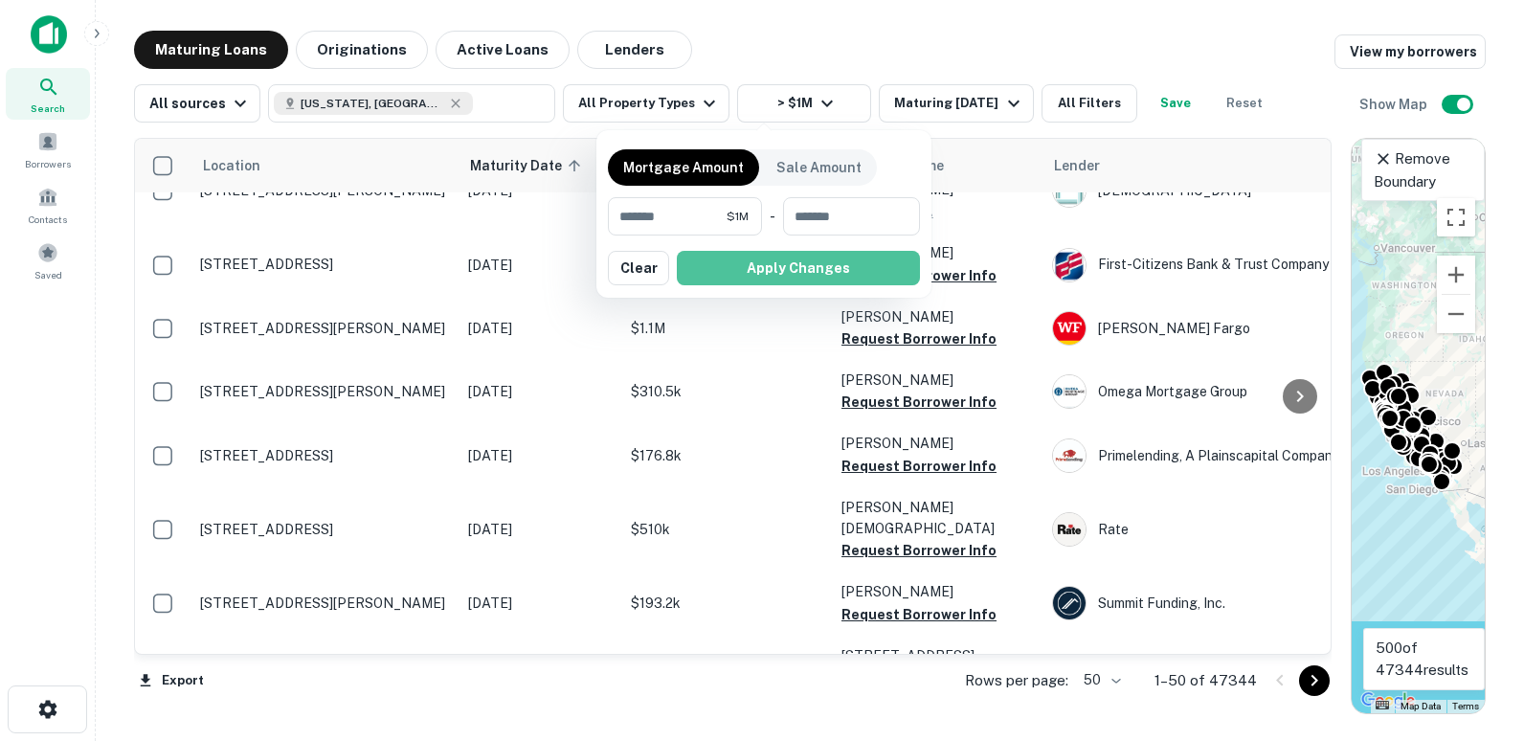
drag, startPoint x: 705, startPoint y: 254, endPoint x: 40, endPoint y: 347, distance: 670.8
click at [704, 256] on button "Apply Changes" at bounding box center [798, 268] width 243 height 34
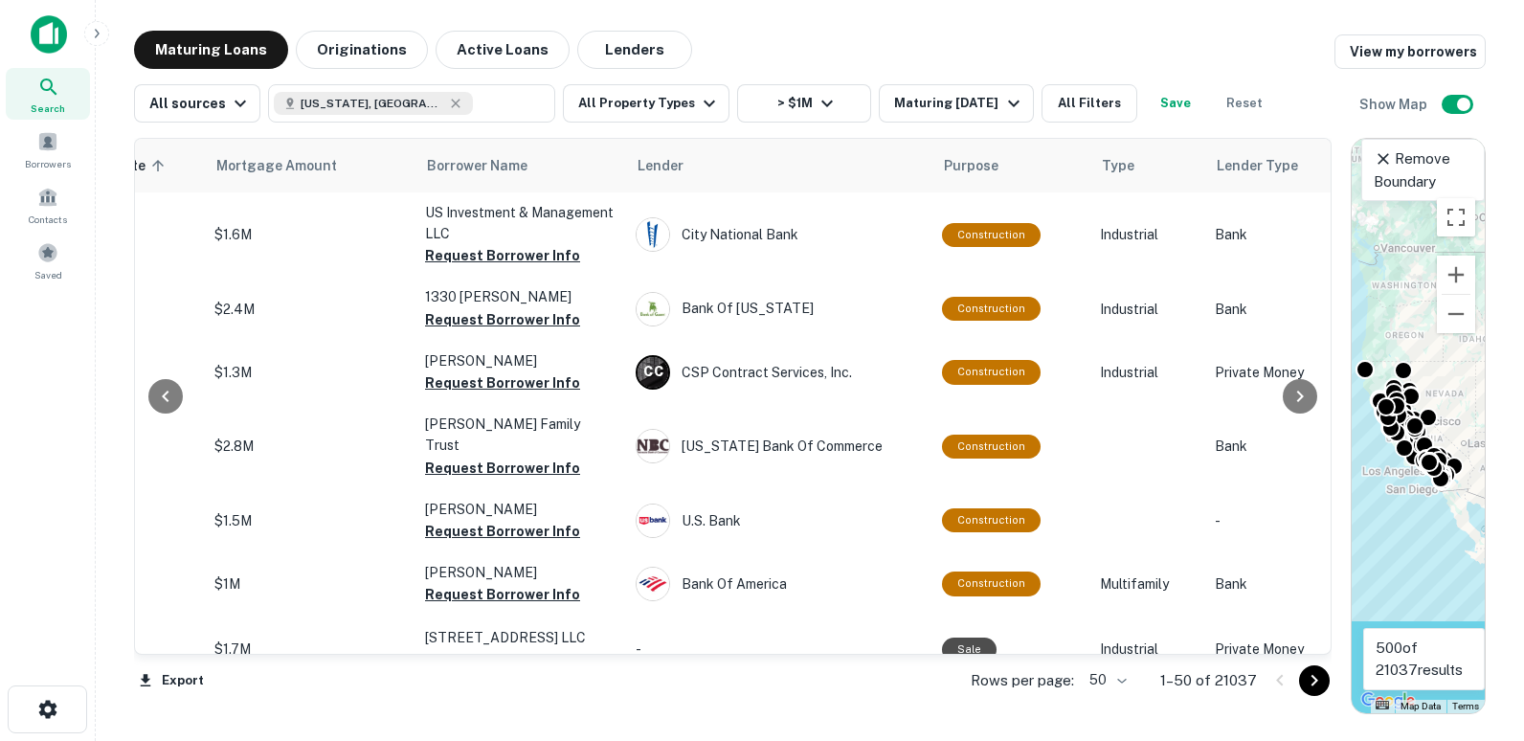
scroll to position [0, 427]
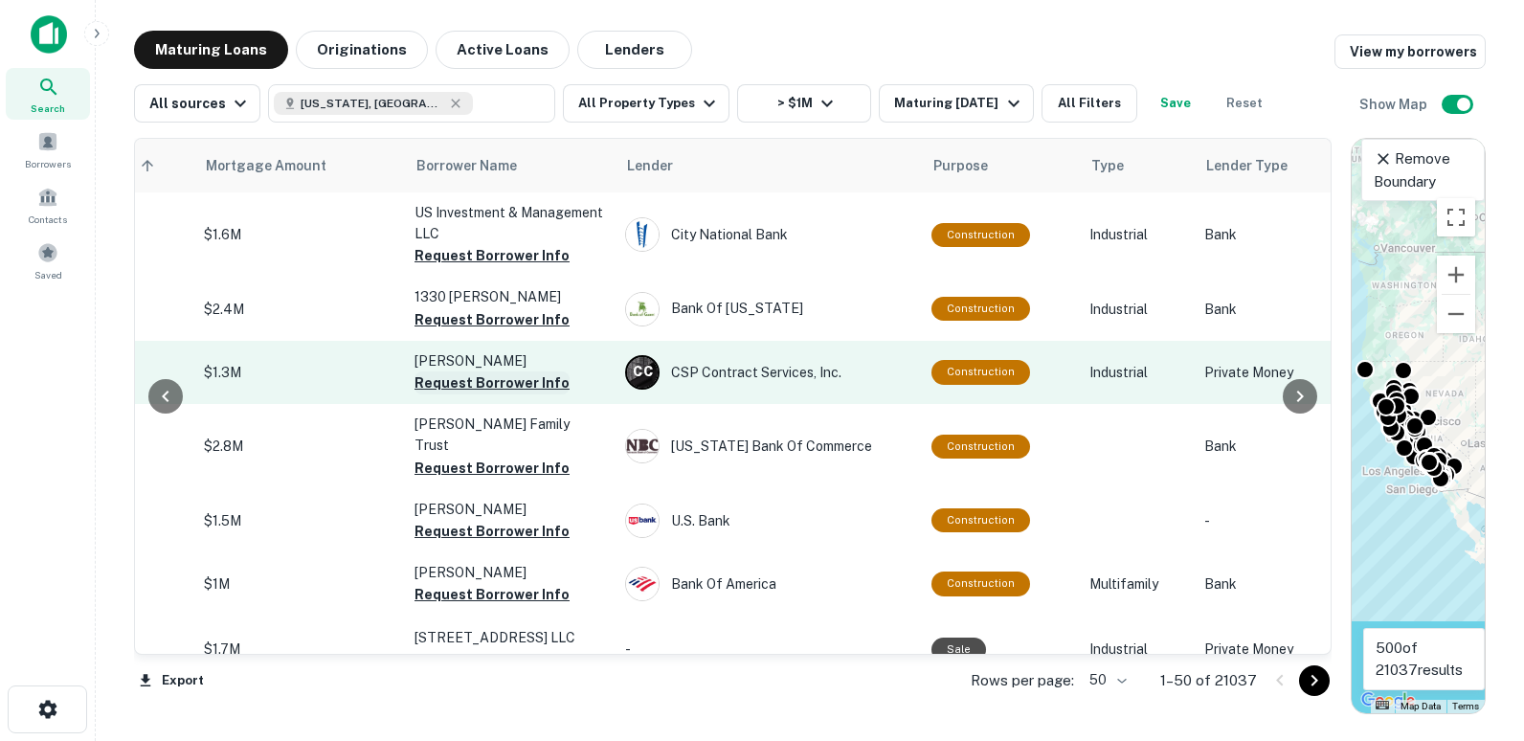
click at [456, 372] on button "Request Borrower Info" at bounding box center [491, 382] width 155 height 23
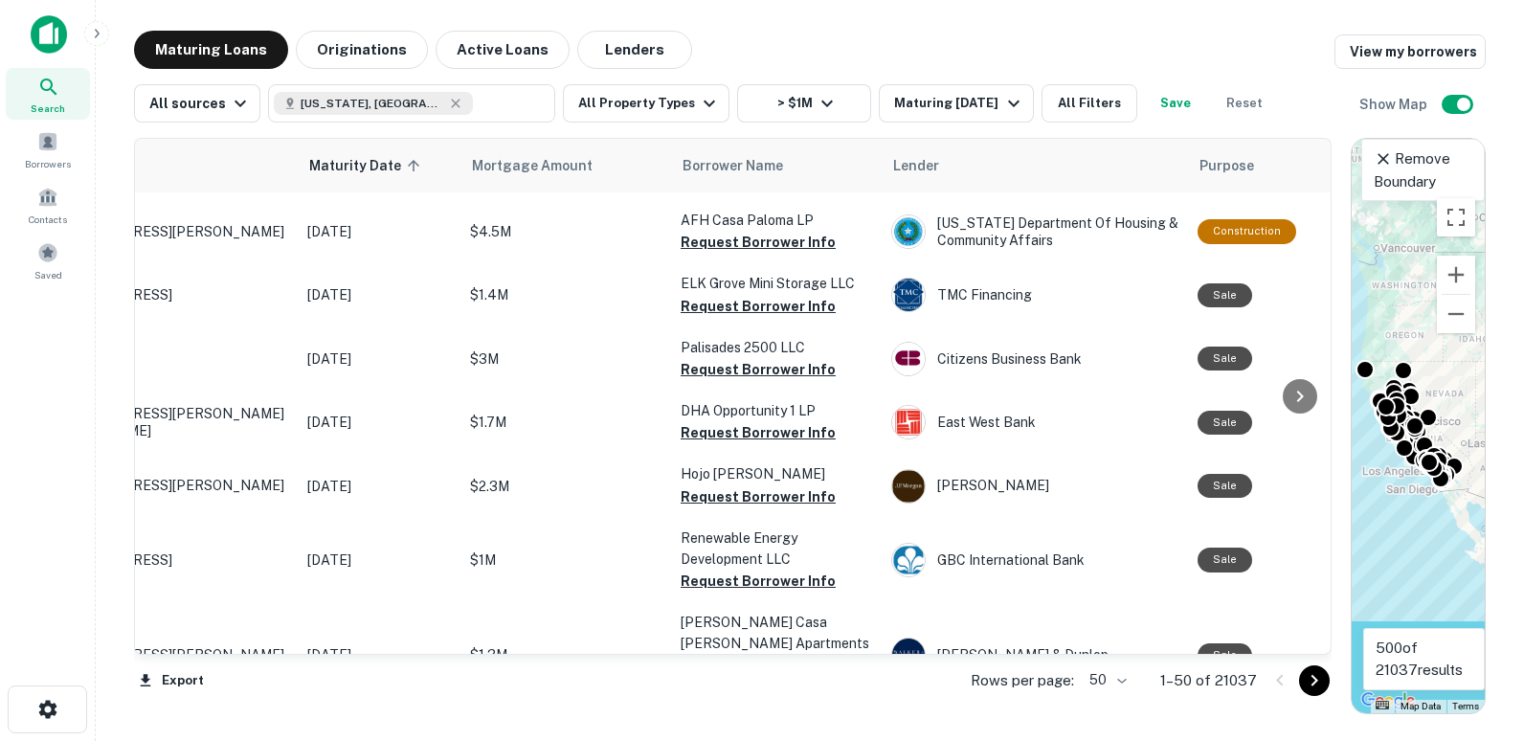
scroll to position [2776, 0]
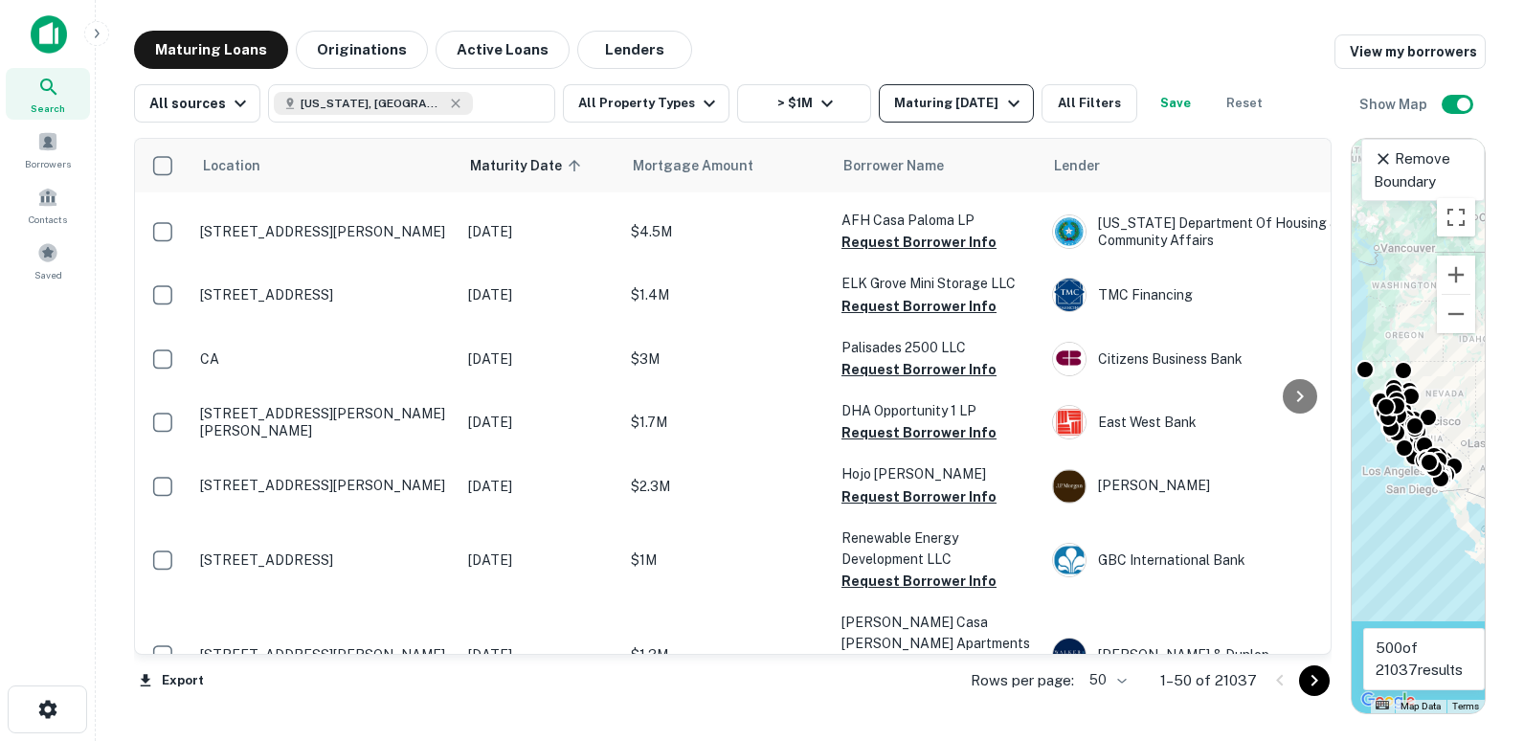
click at [902, 112] on div "Maturing [DATE]" at bounding box center [959, 103] width 130 height 23
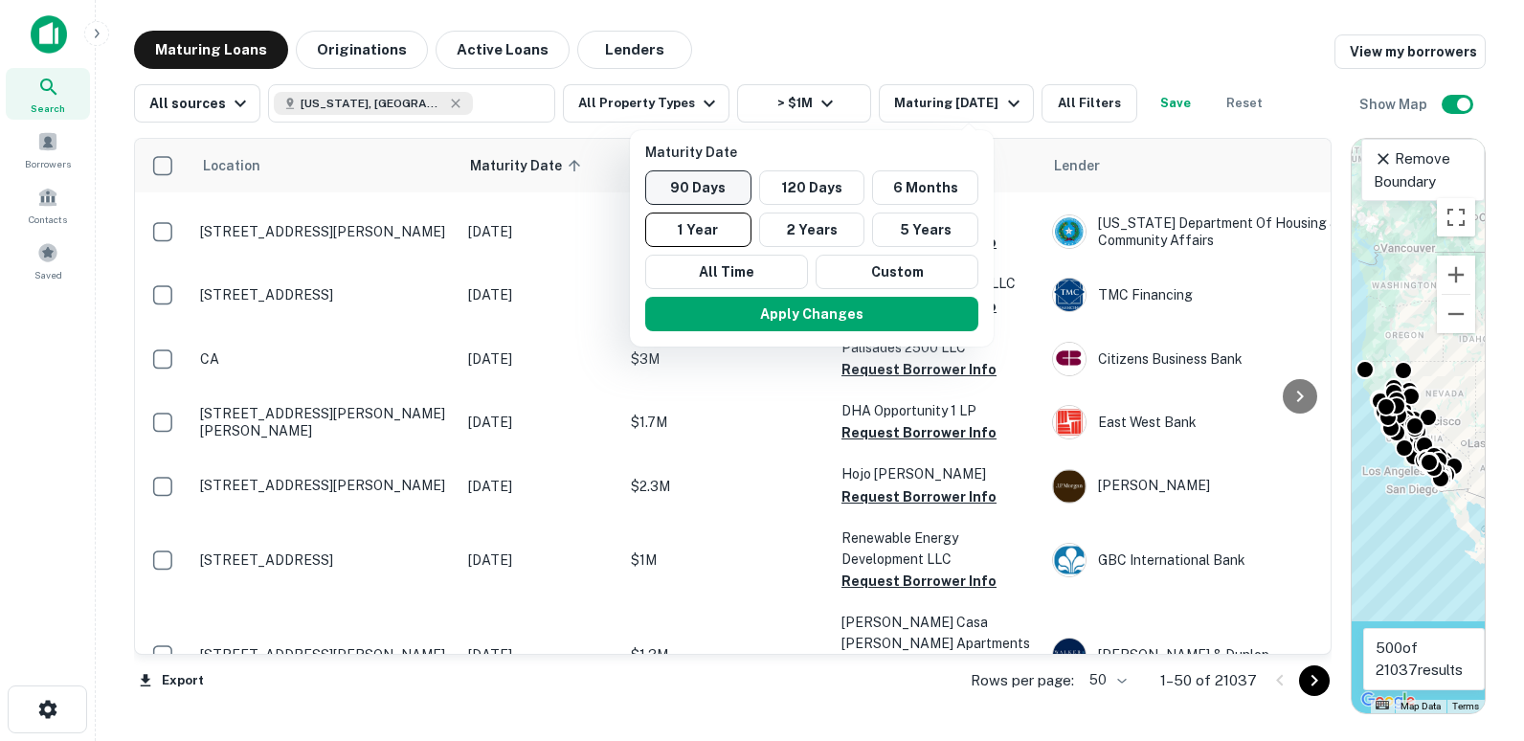
click at [719, 179] on button "90 Days" at bounding box center [698, 187] width 106 height 34
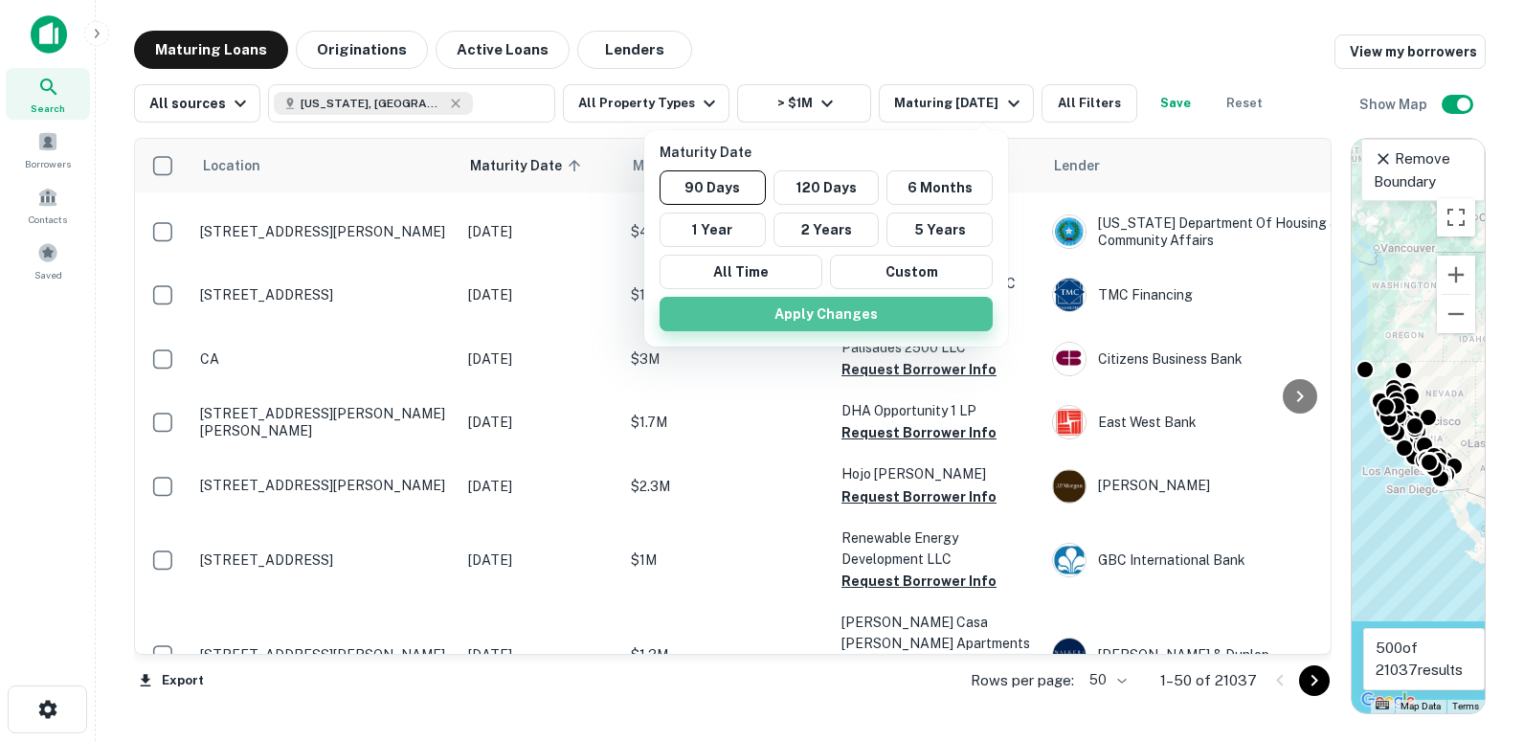
click at [723, 297] on button "Apply Changes" at bounding box center [826, 314] width 333 height 34
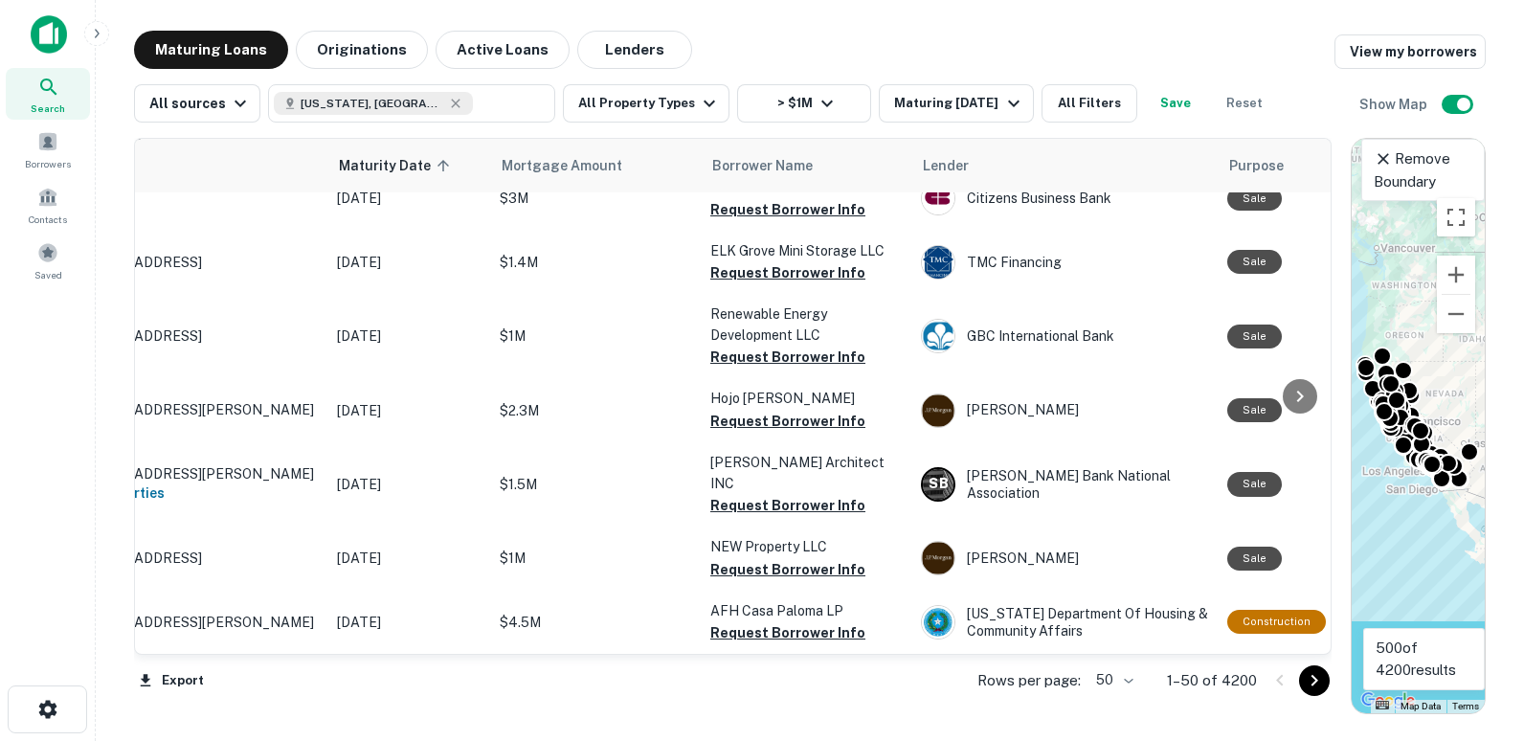
scroll to position [2785, 0]
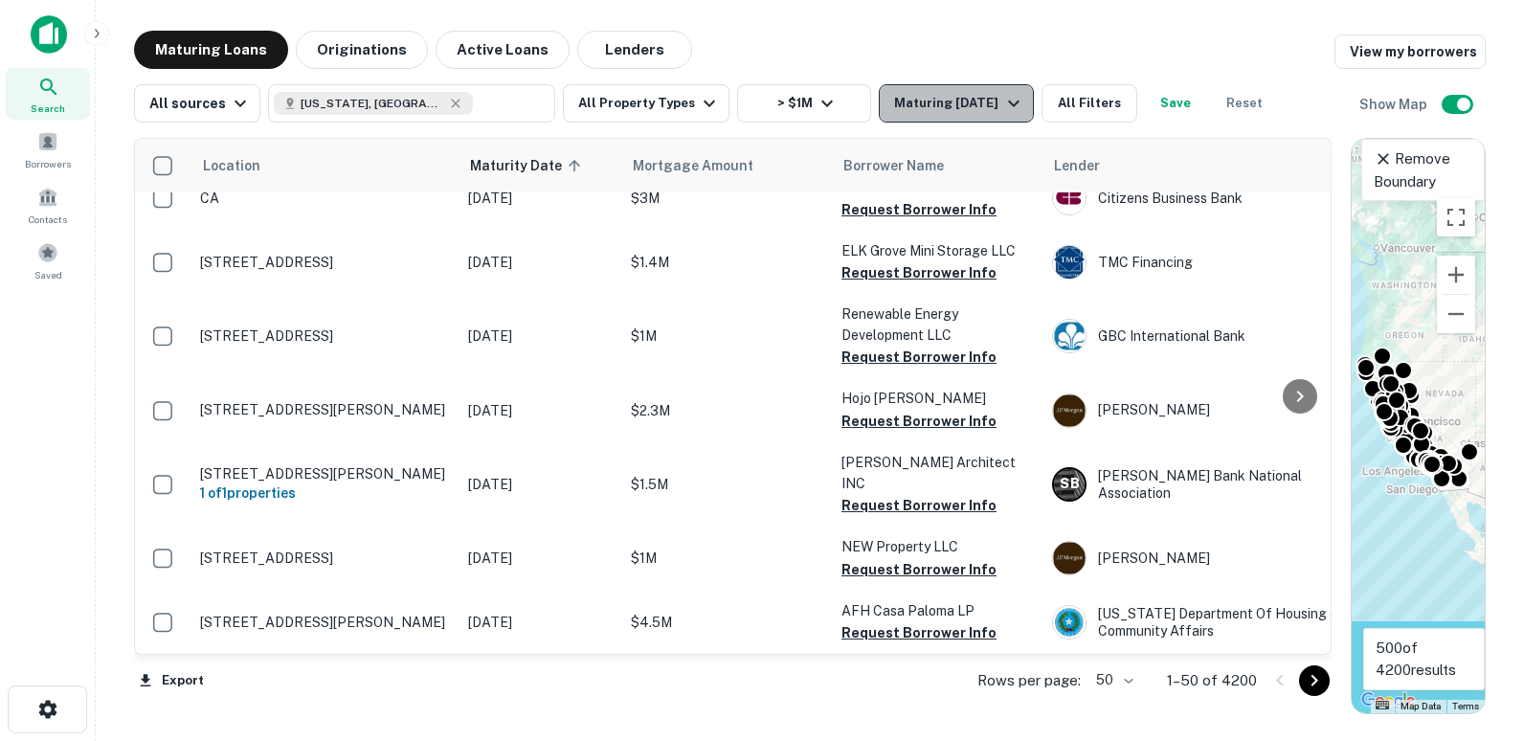
click at [973, 96] on div "Maturing [DATE]" at bounding box center [959, 103] width 130 height 23
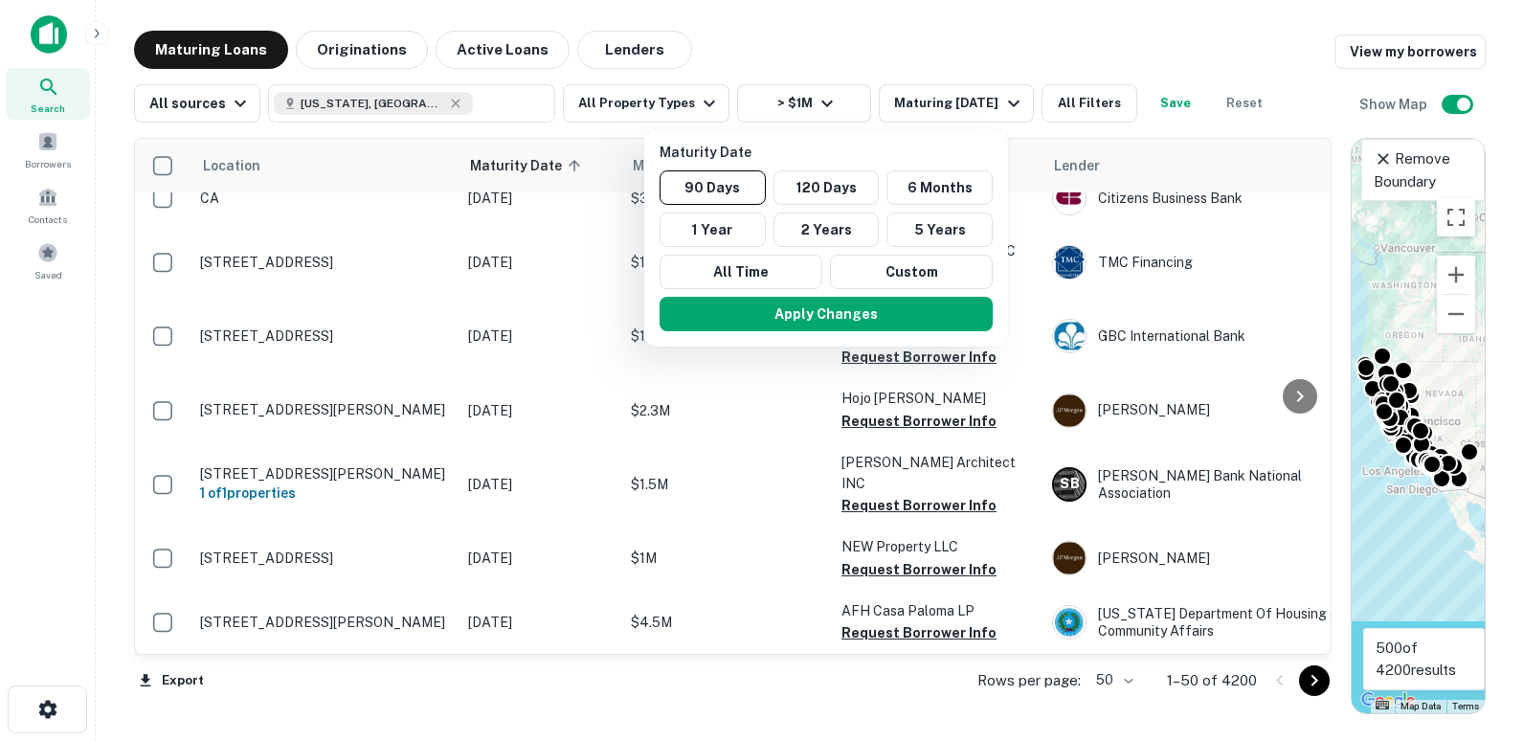
drag, startPoint x: 859, startPoint y: 181, endPoint x: 828, endPoint y: 236, distance: 63.4
click at [859, 182] on button "120 Days" at bounding box center [826, 187] width 106 height 34
drag, startPoint x: 846, startPoint y: 294, endPoint x: 639, endPoint y: 513, distance: 301.3
click at [846, 297] on button "Apply Changes" at bounding box center [830, 314] width 333 height 34
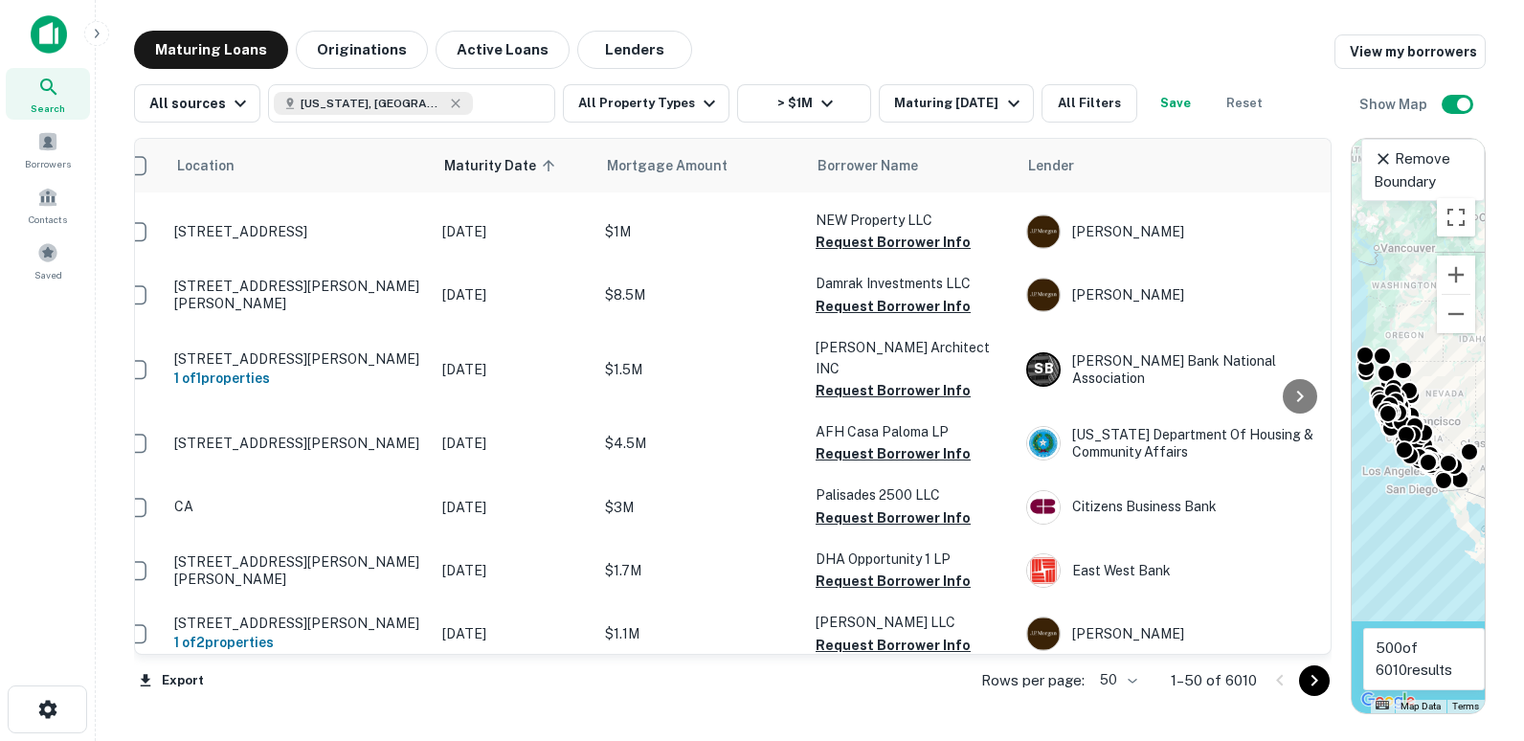
scroll to position [2755, 0]
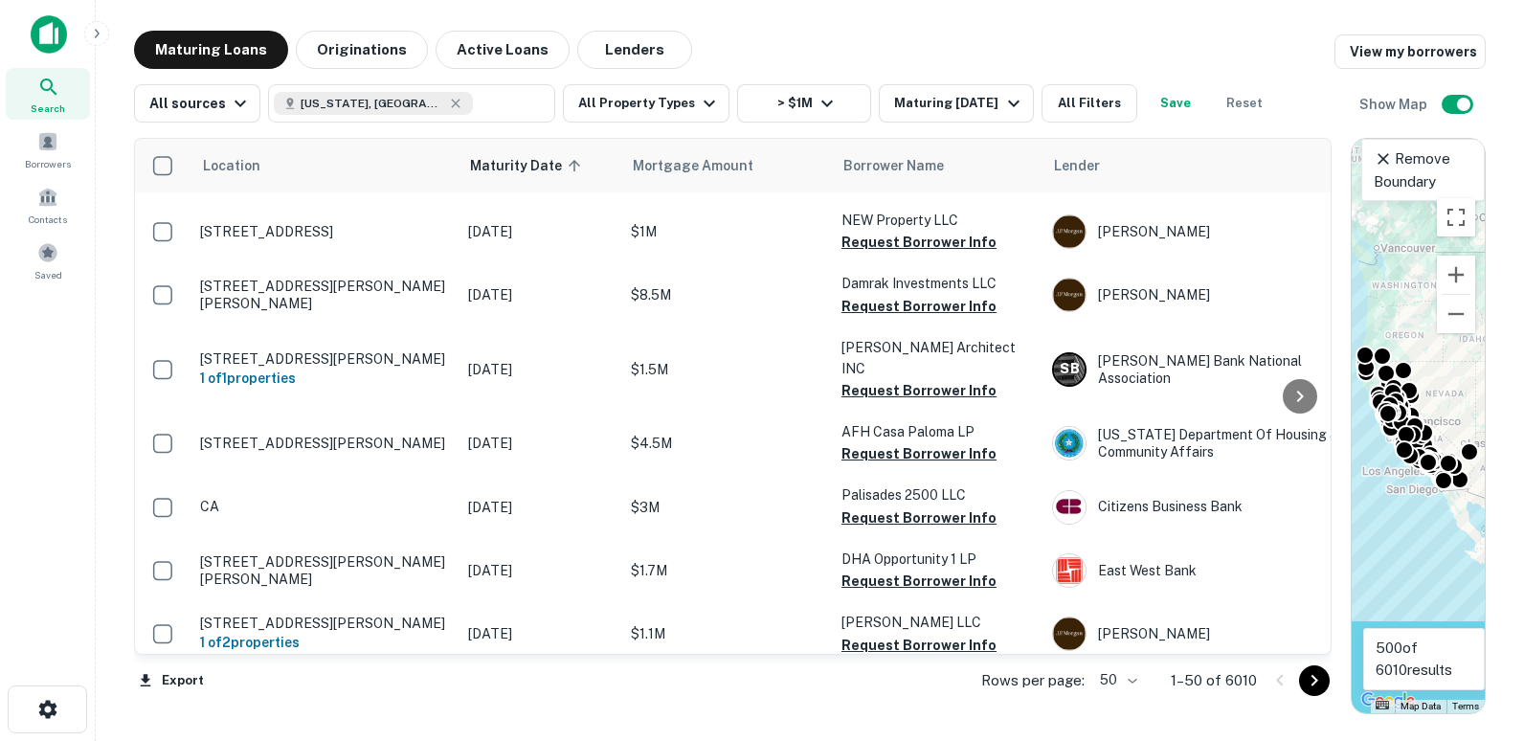
drag, startPoint x: 917, startPoint y: 620, endPoint x: 1045, endPoint y: 652, distance: 132.1
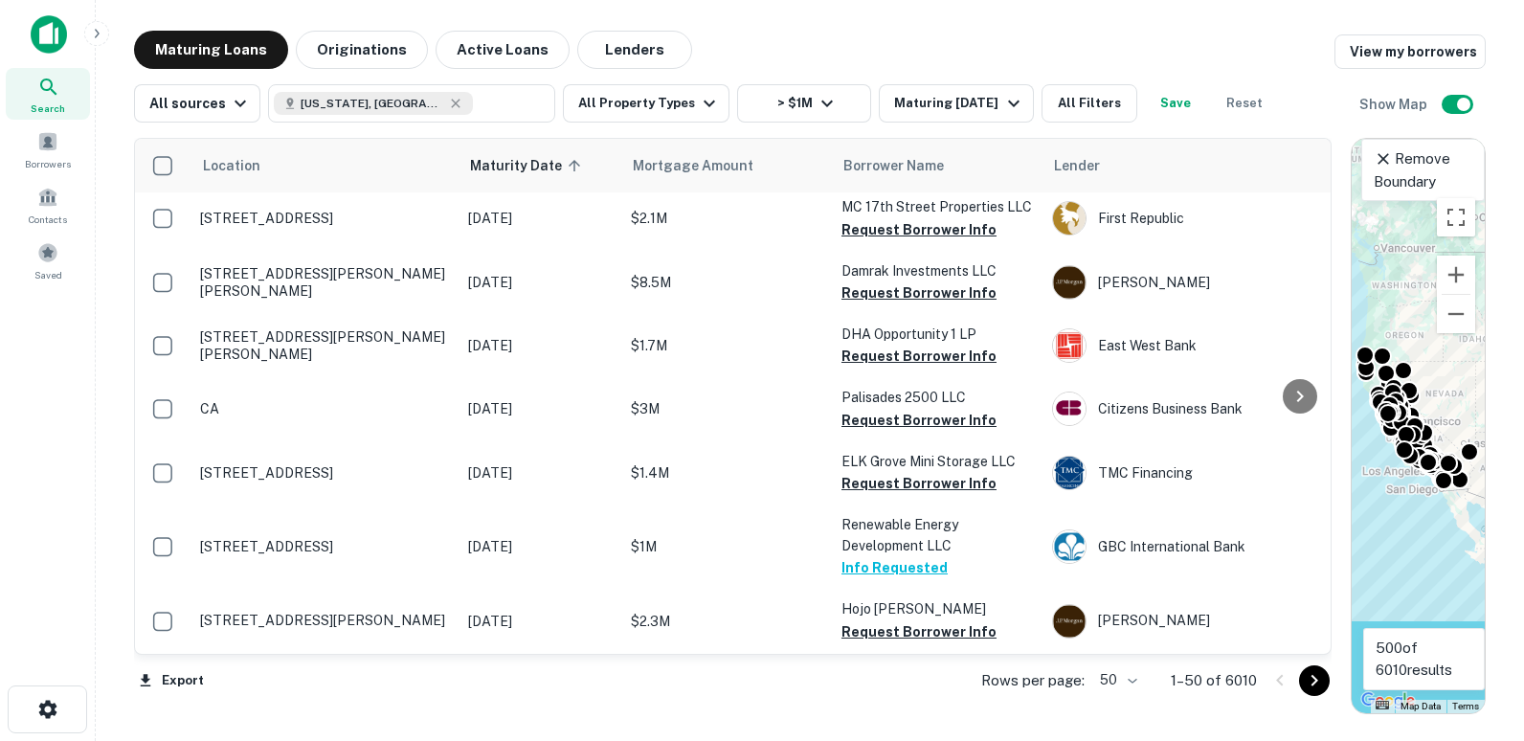
scroll to position [2785, 0]
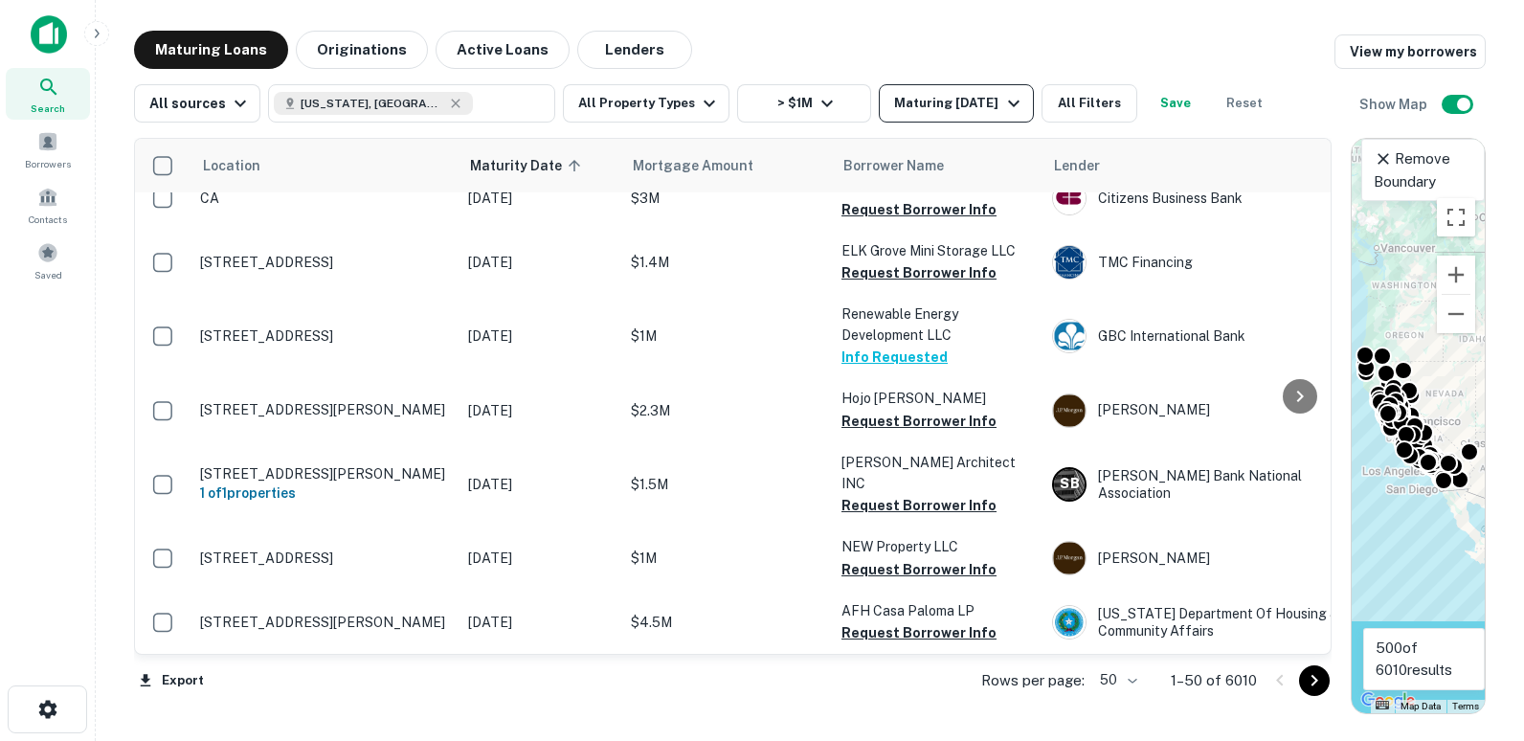
click at [1002, 105] on icon "button" at bounding box center [1013, 103] width 23 height 23
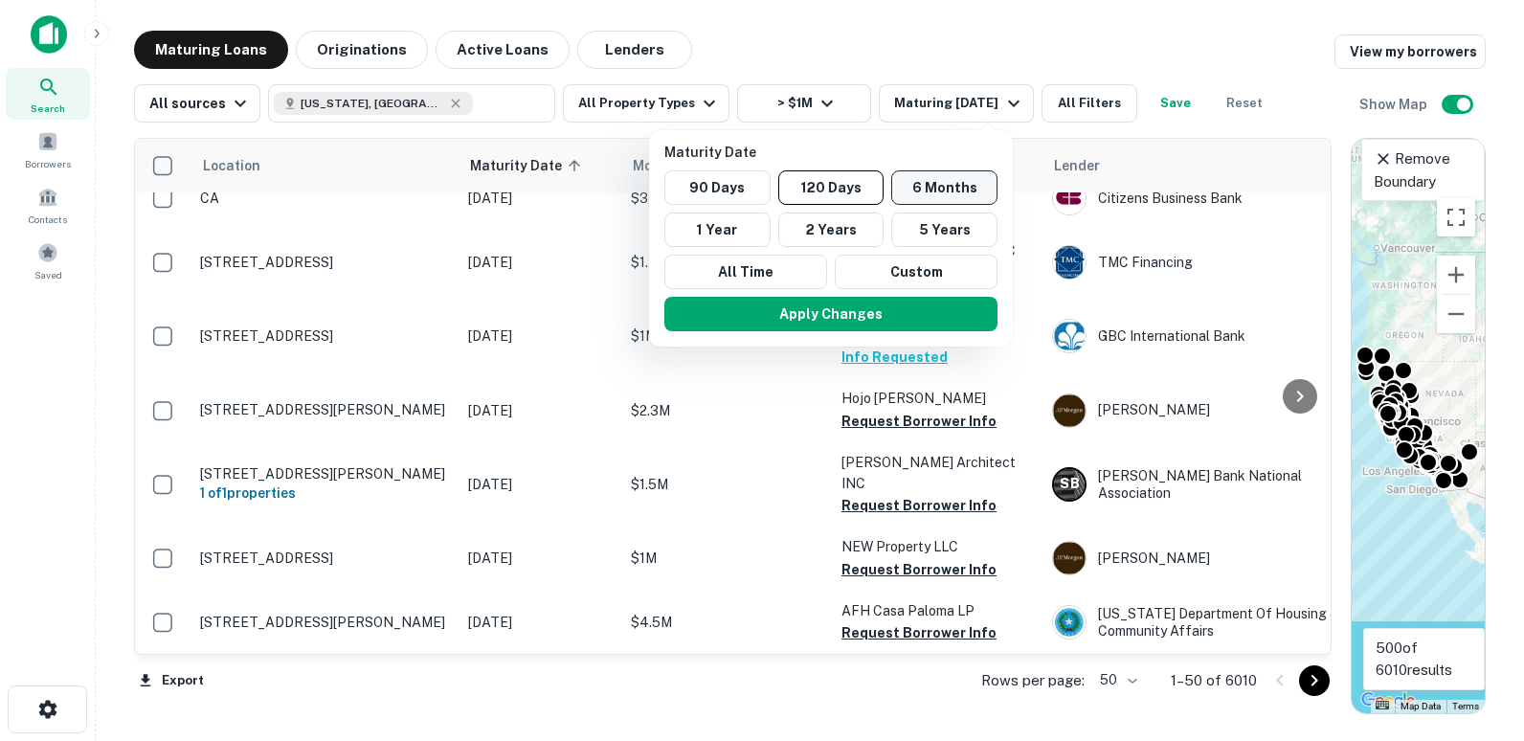
click at [929, 190] on button "6 Months" at bounding box center [944, 187] width 106 height 34
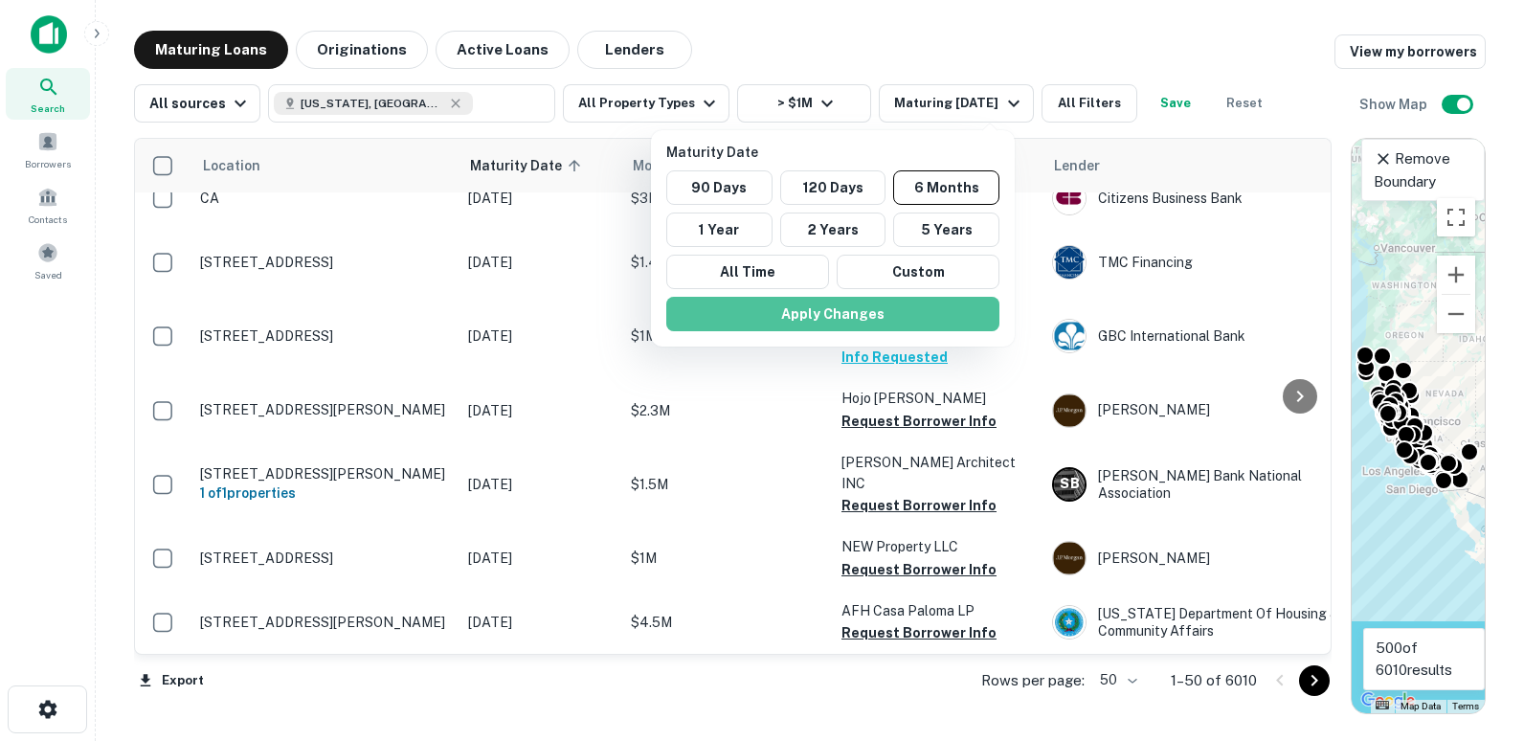
drag, startPoint x: 894, startPoint y: 295, endPoint x: 503, endPoint y: 541, distance: 462.4
click at [894, 297] on button "Apply Changes" at bounding box center [832, 314] width 333 height 34
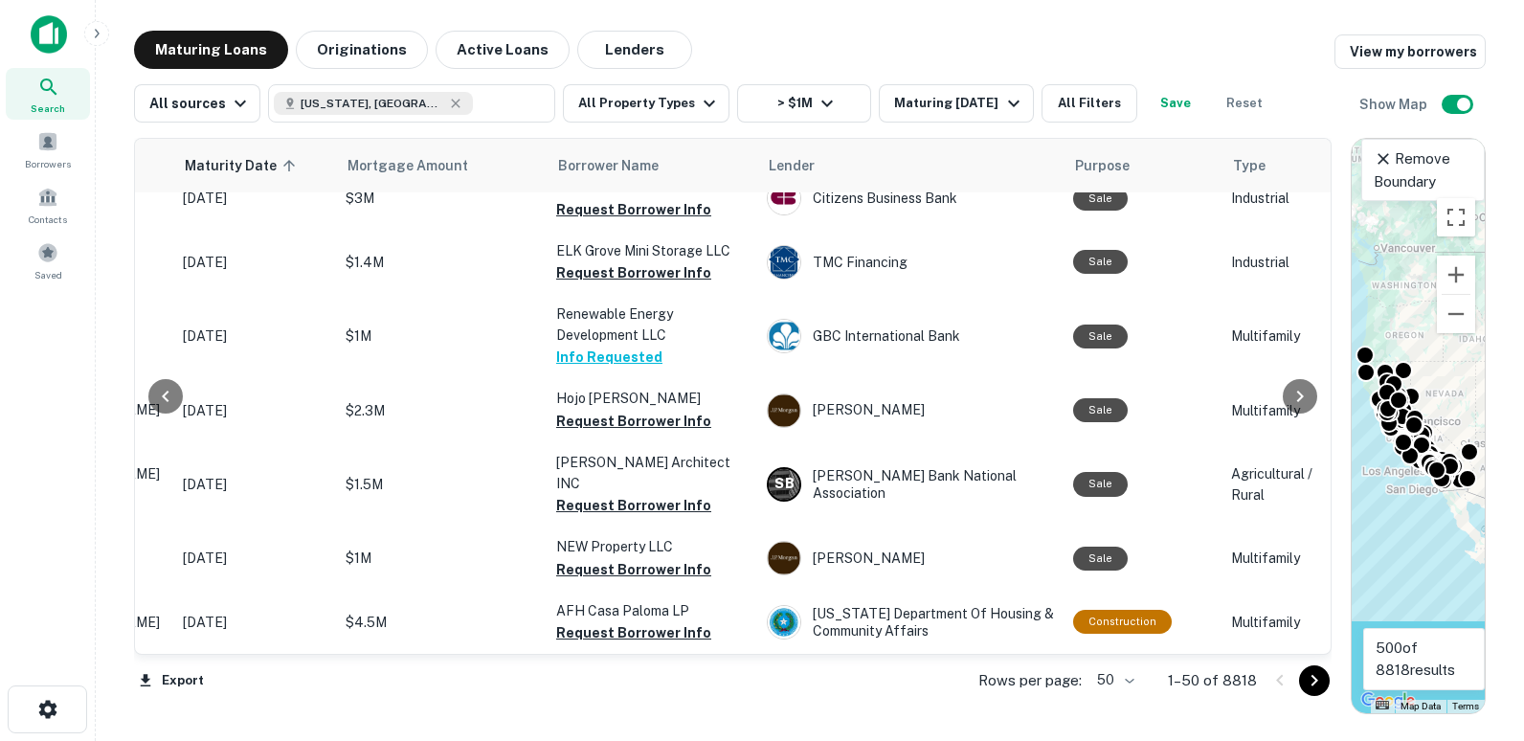
scroll to position [2785, 618]
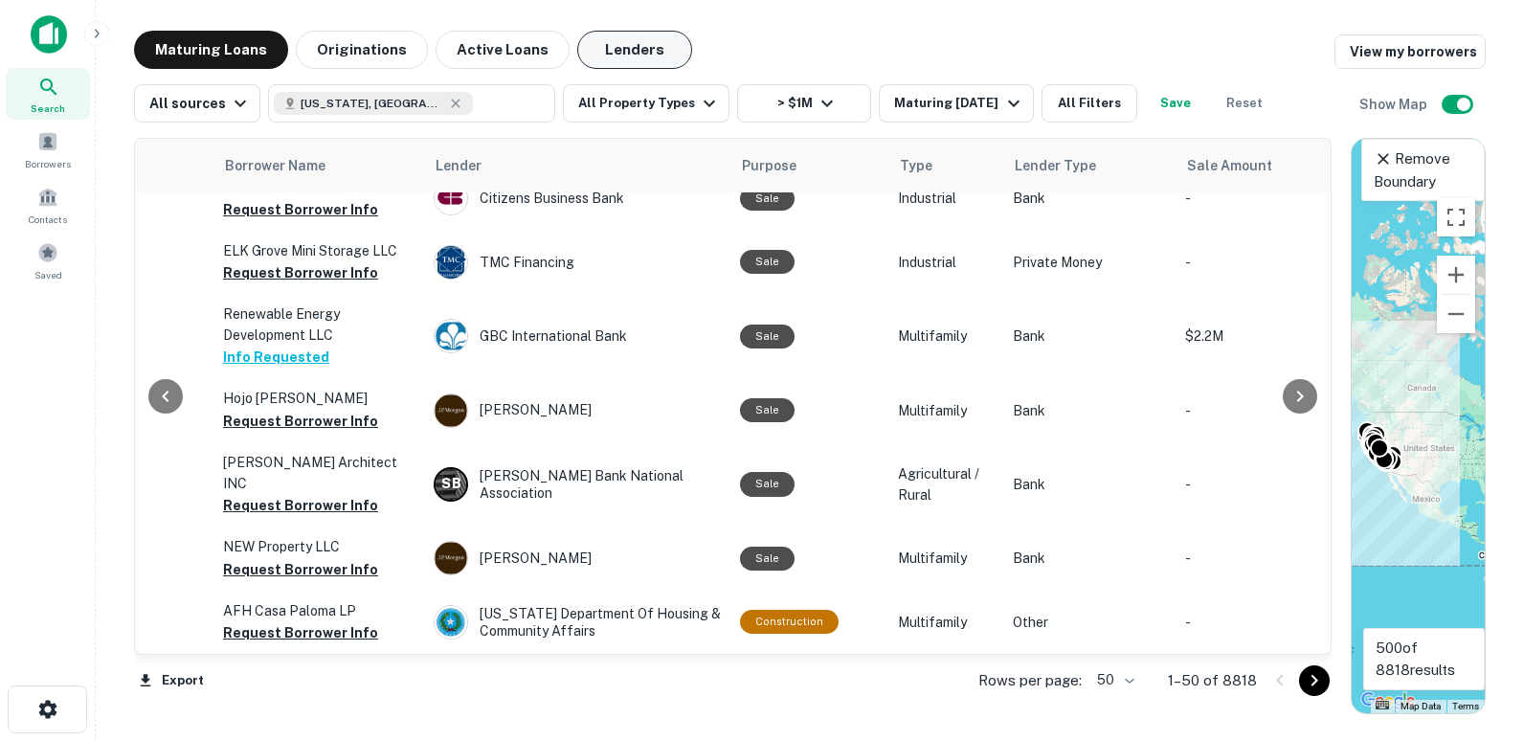
click at [612, 46] on button "Lenders" at bounding box center [634, 50] width 115 height 38
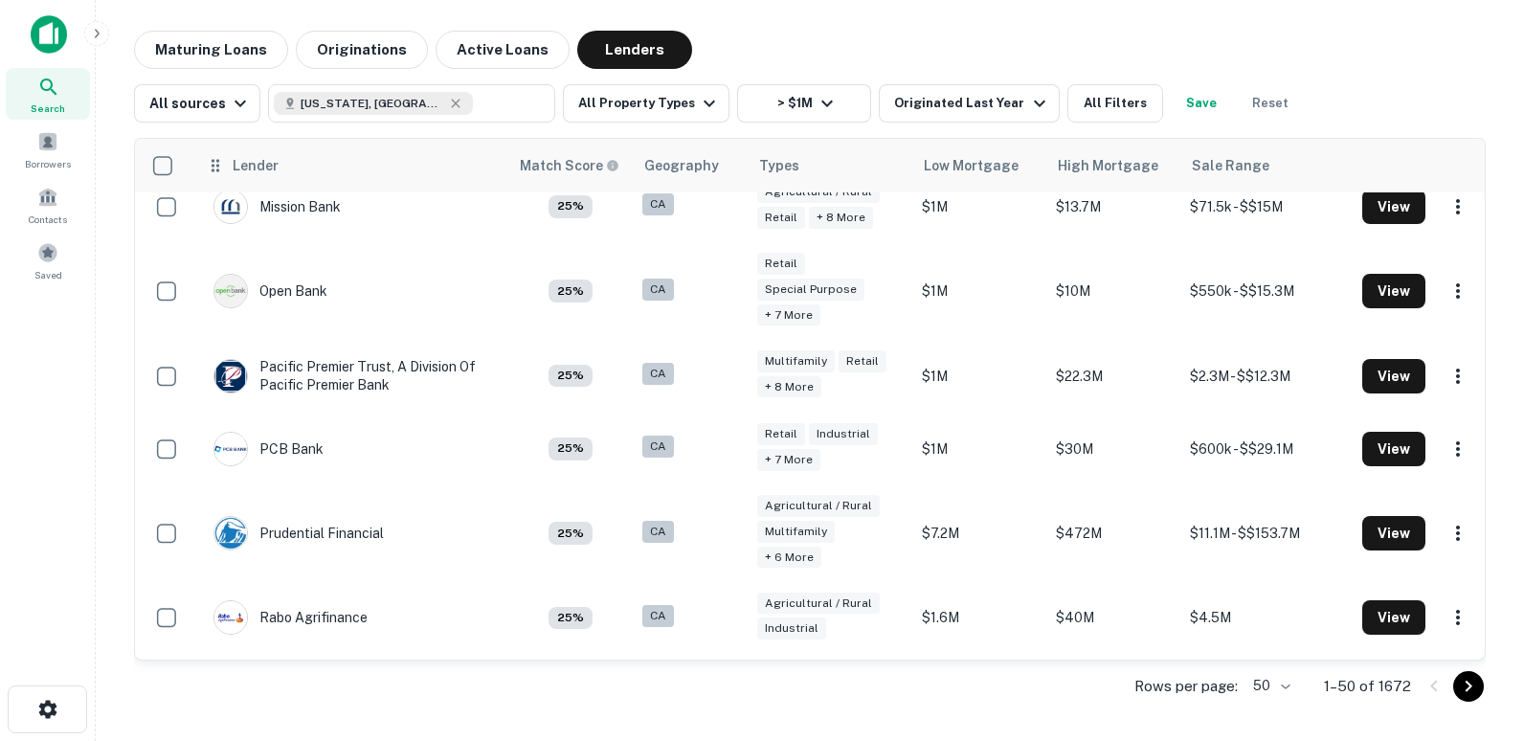
scroll to position [2585, 0]
click at [195, 48] on button "Maturing Loans" at bounding box center [211, 50] width 154 height 38
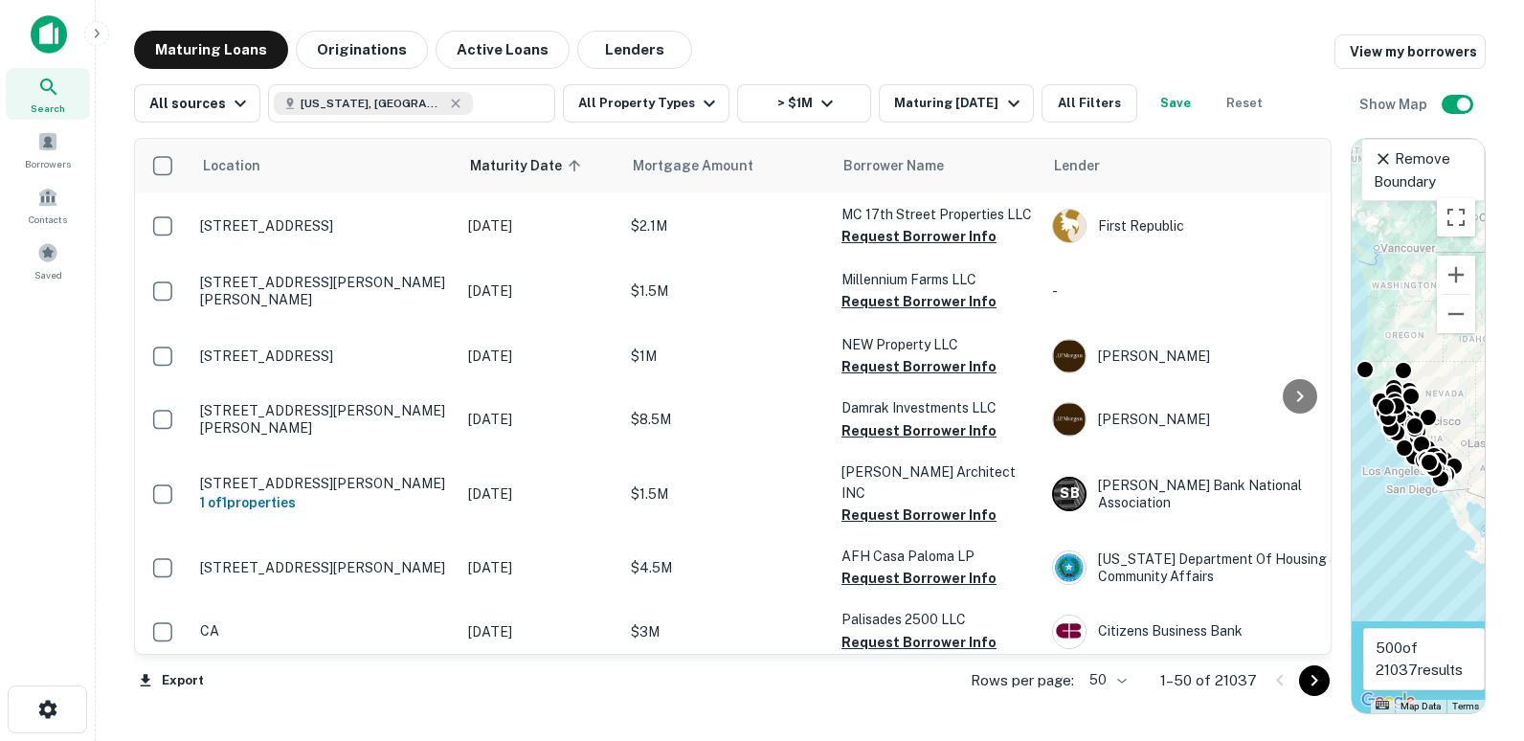
scroll to position [2755, 0]
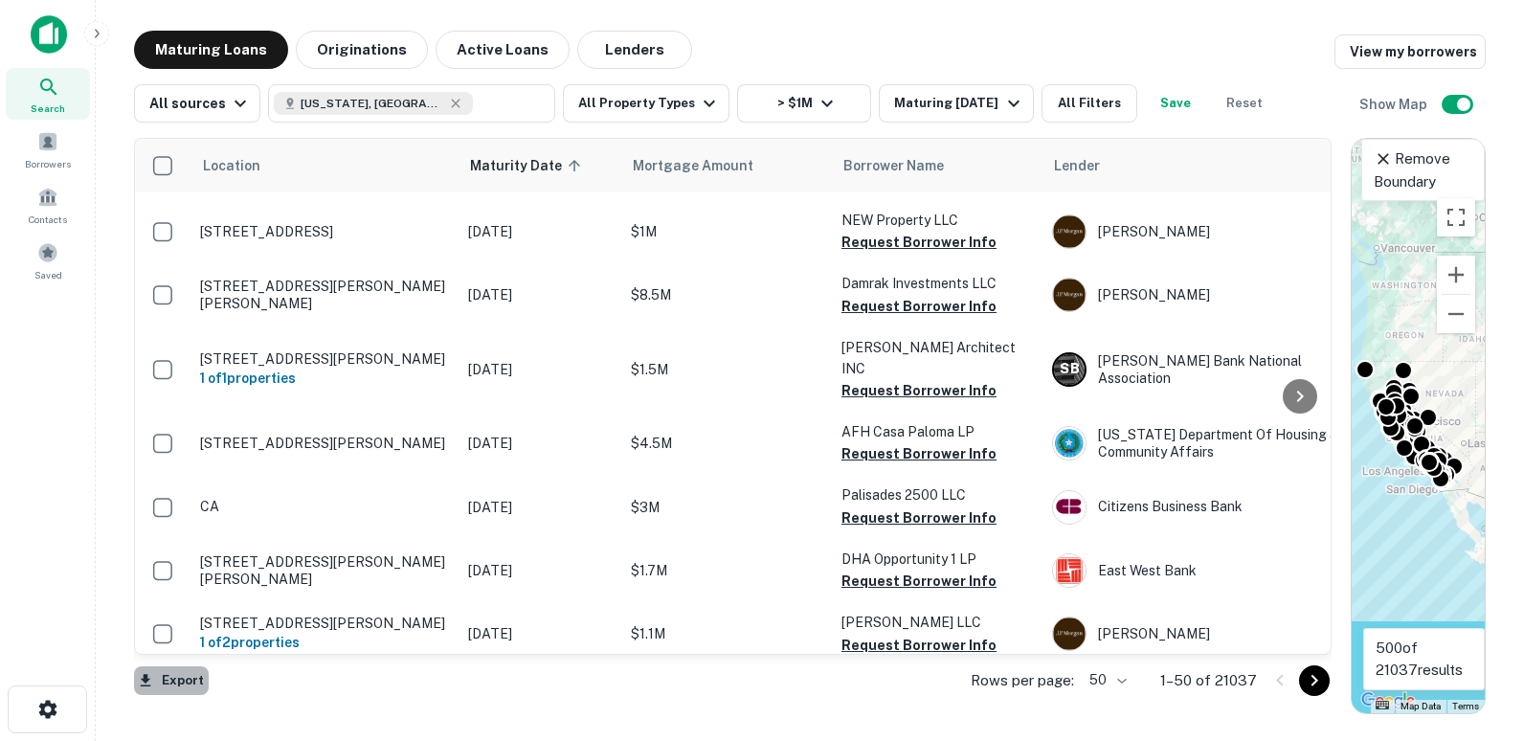
click at [145, 677] on icon "button" at bounding box center [146, 680] width 11 height 12
click at [1161, 671] on div at bounding box center [762, 370] width 1524 height 741
click at [1164, 678] on body "Search Borrowers Contacts Saved Maturing Loans Originations Active Loans Lender…" at bounding box center [762, 370] width 1524 height 741
drag, startPoint x: 1149, startPoint y: 706, endPoint x: 1124, endPoint y: 740, distance: 41.7
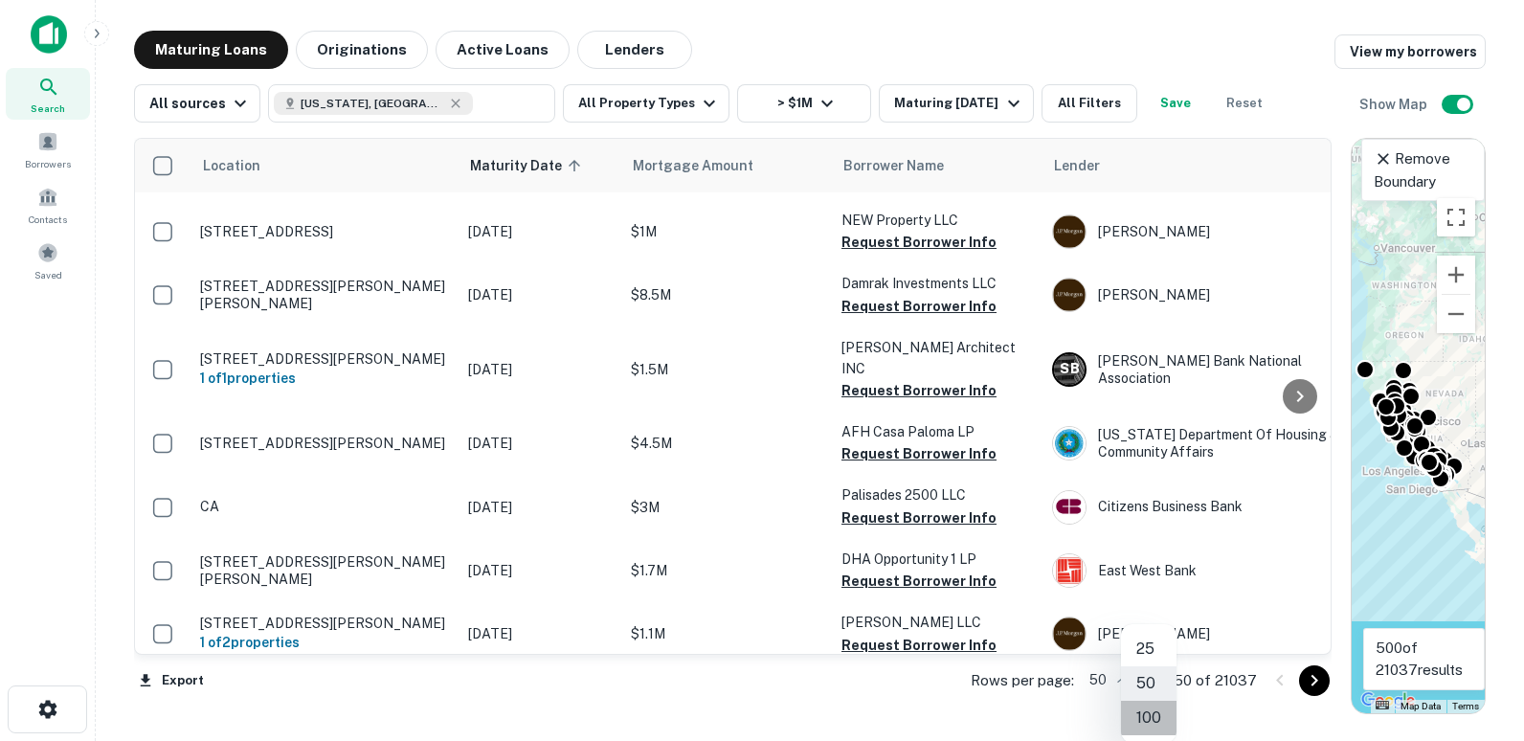
click at [1149, 706] on li "100" at bounding box center [1149, 718] width 56 height 34
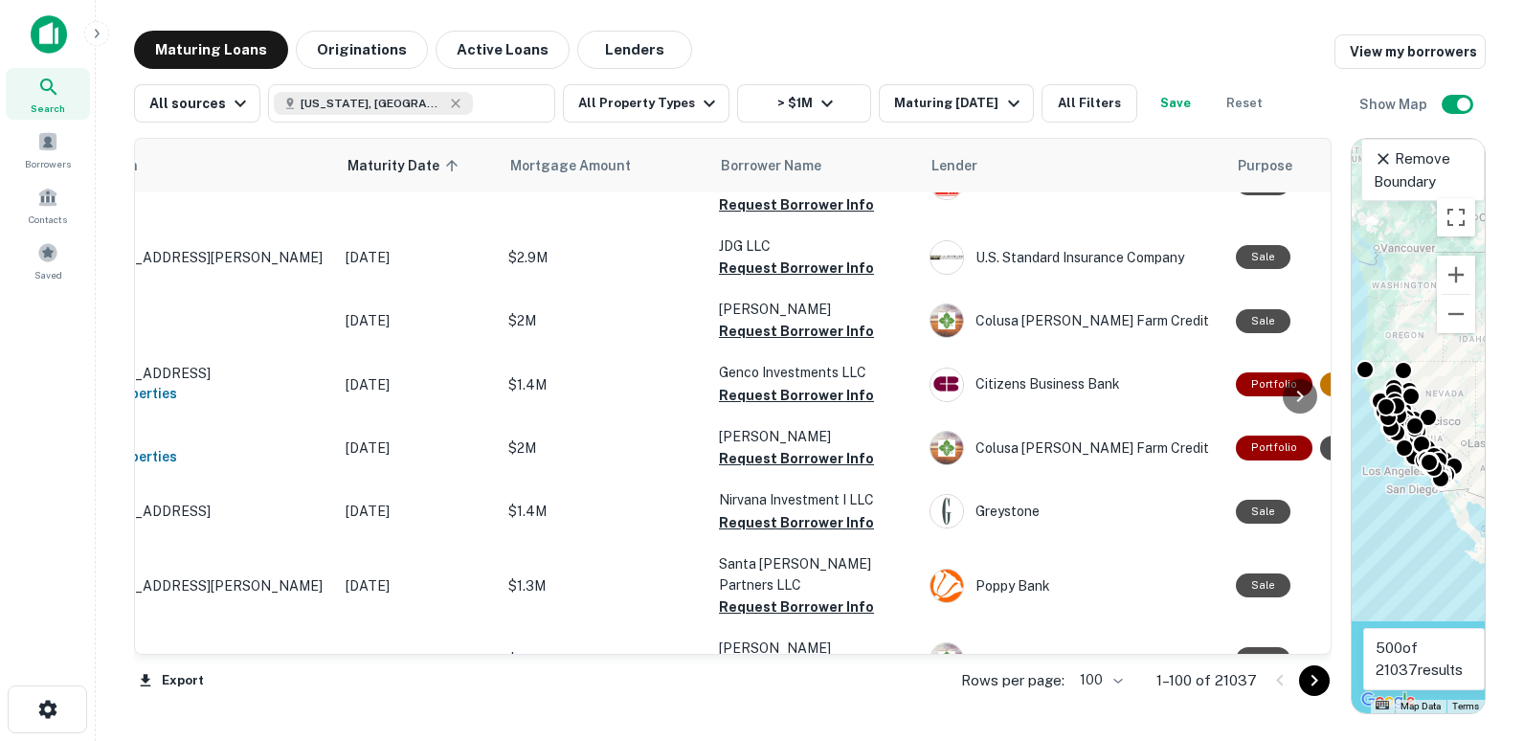
scroll to position [3999, 0]
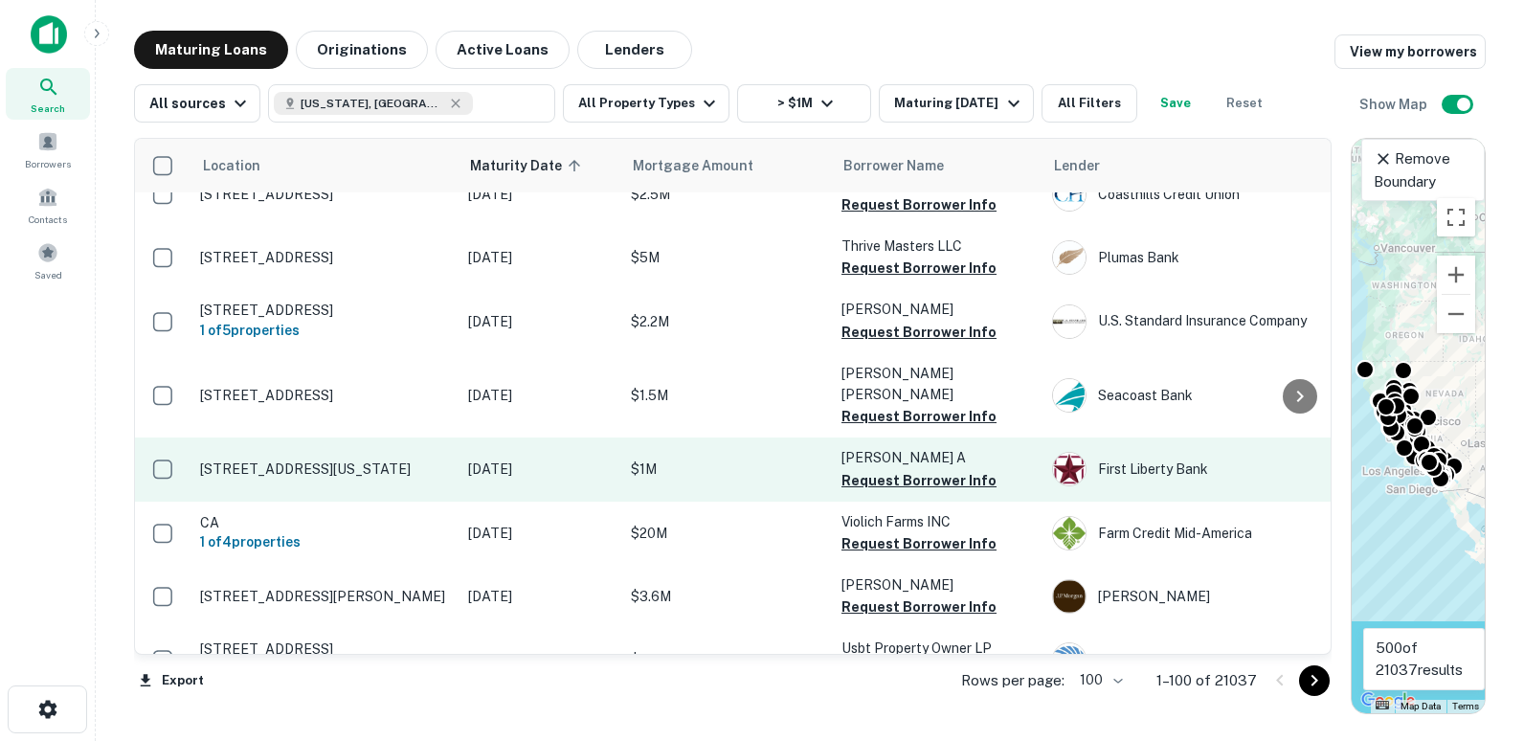
scroll to position [5986, 0]
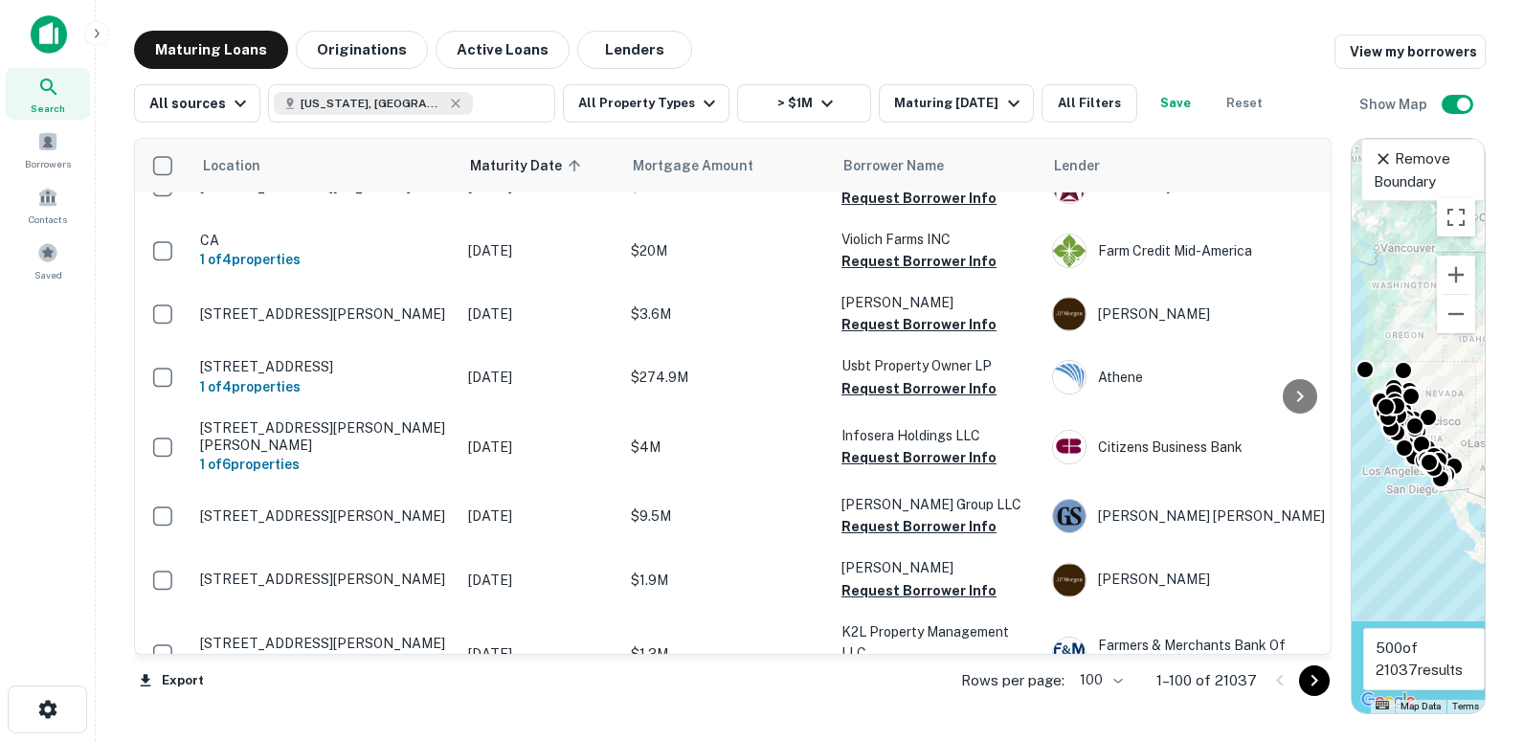
click at [1316, 678] on icon "Go to next page" at bounding box center [1314, 680] width 23 height 23
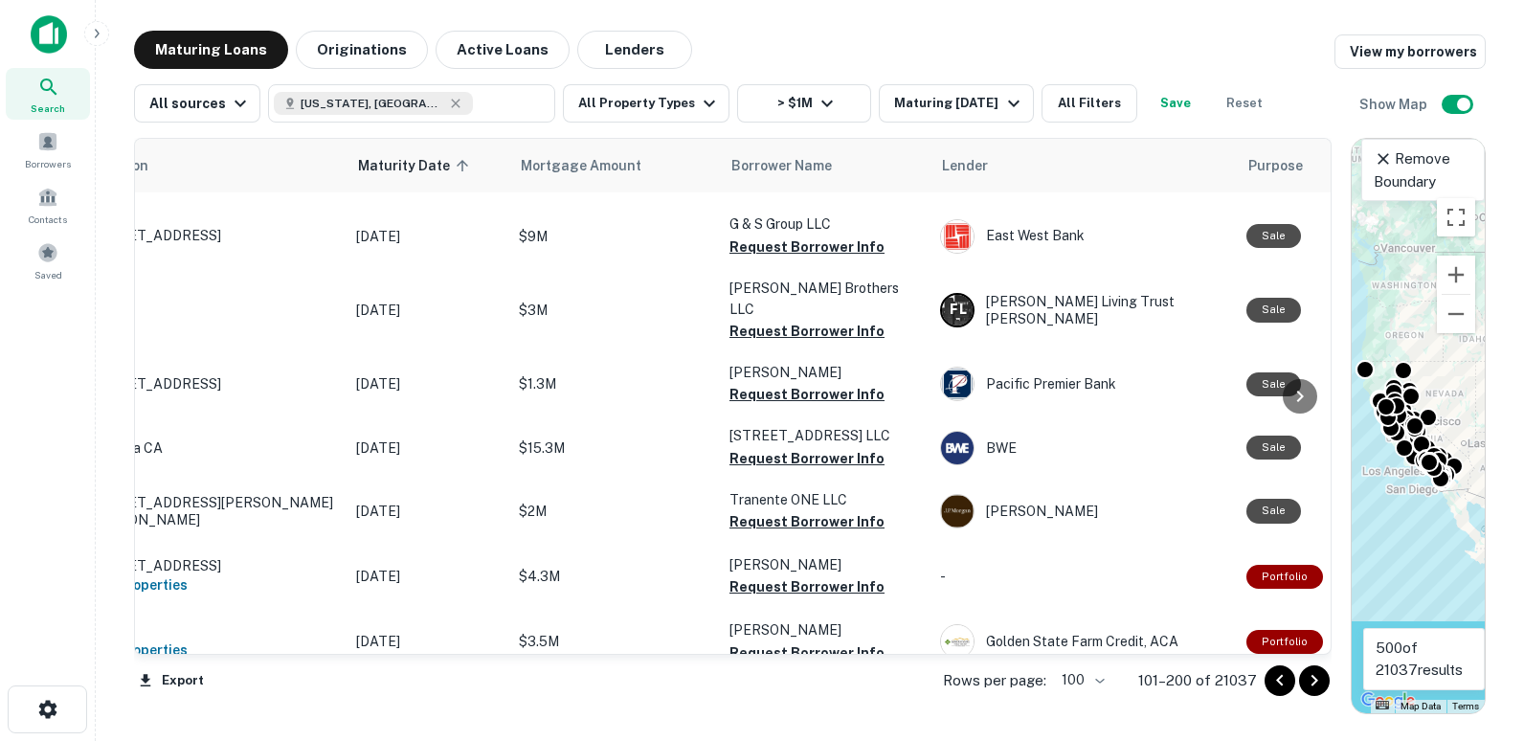
scroll to position [4605, 0]
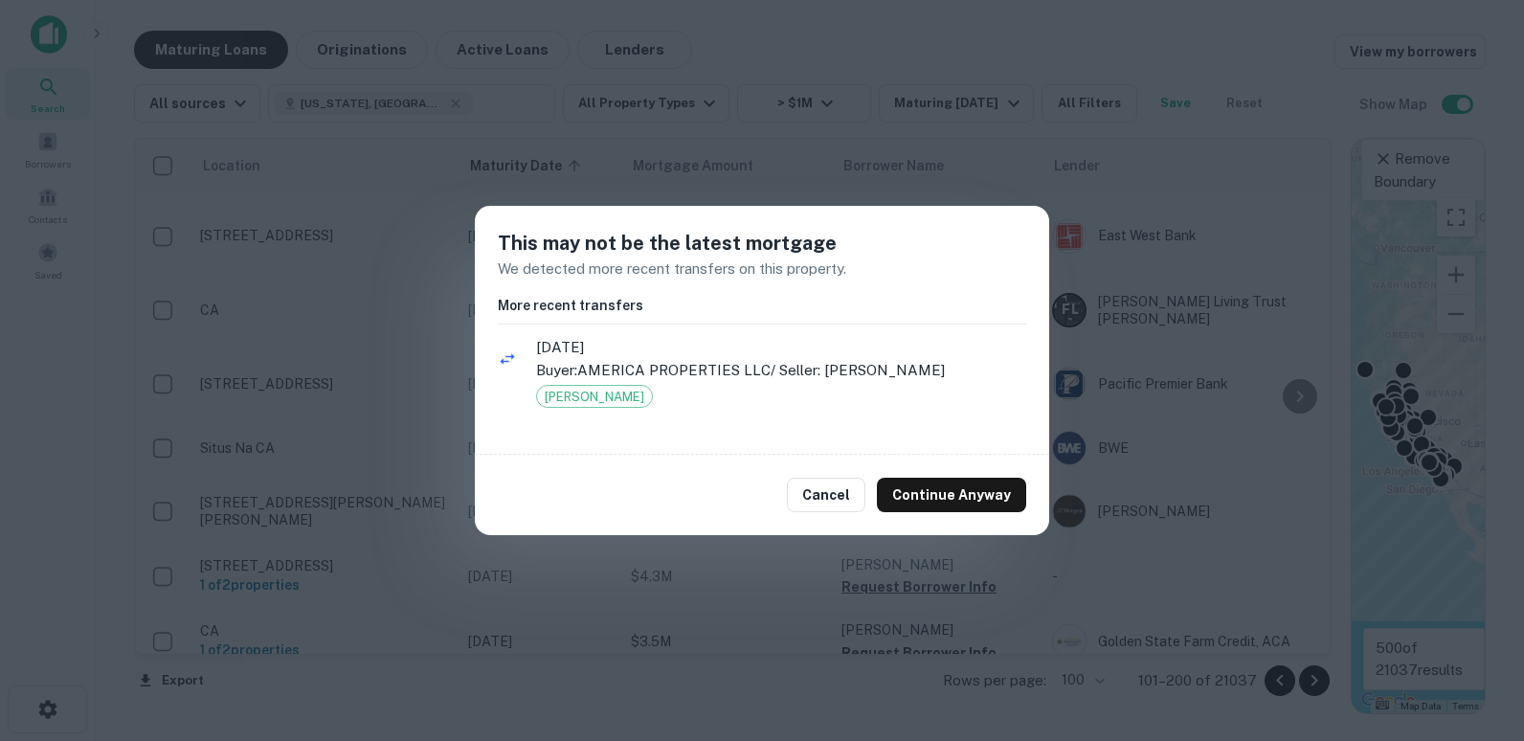
drag, startPoint x: 884, startPoint y: 476, endPoint x: 654, endPoint y: 511, distance: 232.4
click at [865, 478] on button "Cancel" at bounding box center [826, 495] width 78 height 34
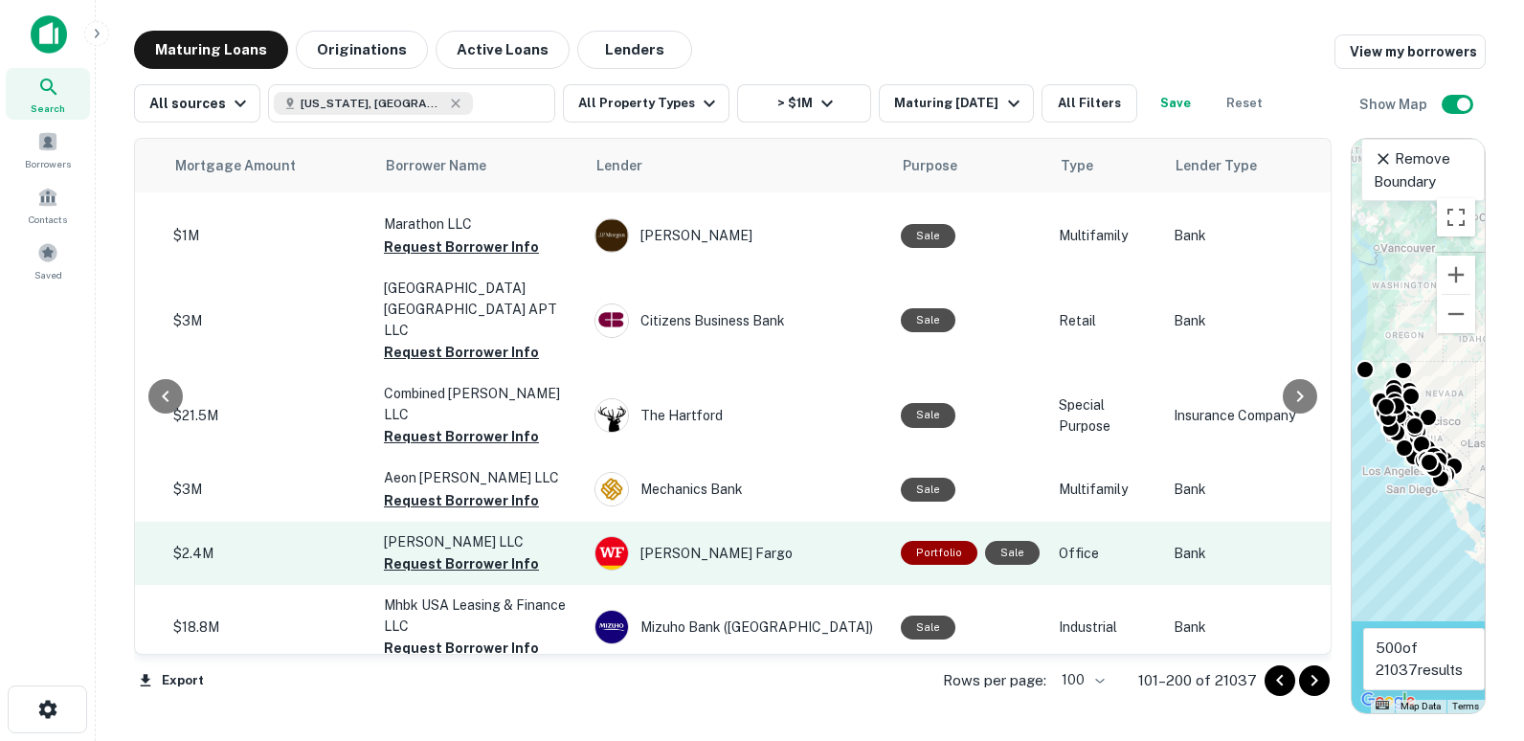
scroll to position [5850, 458]
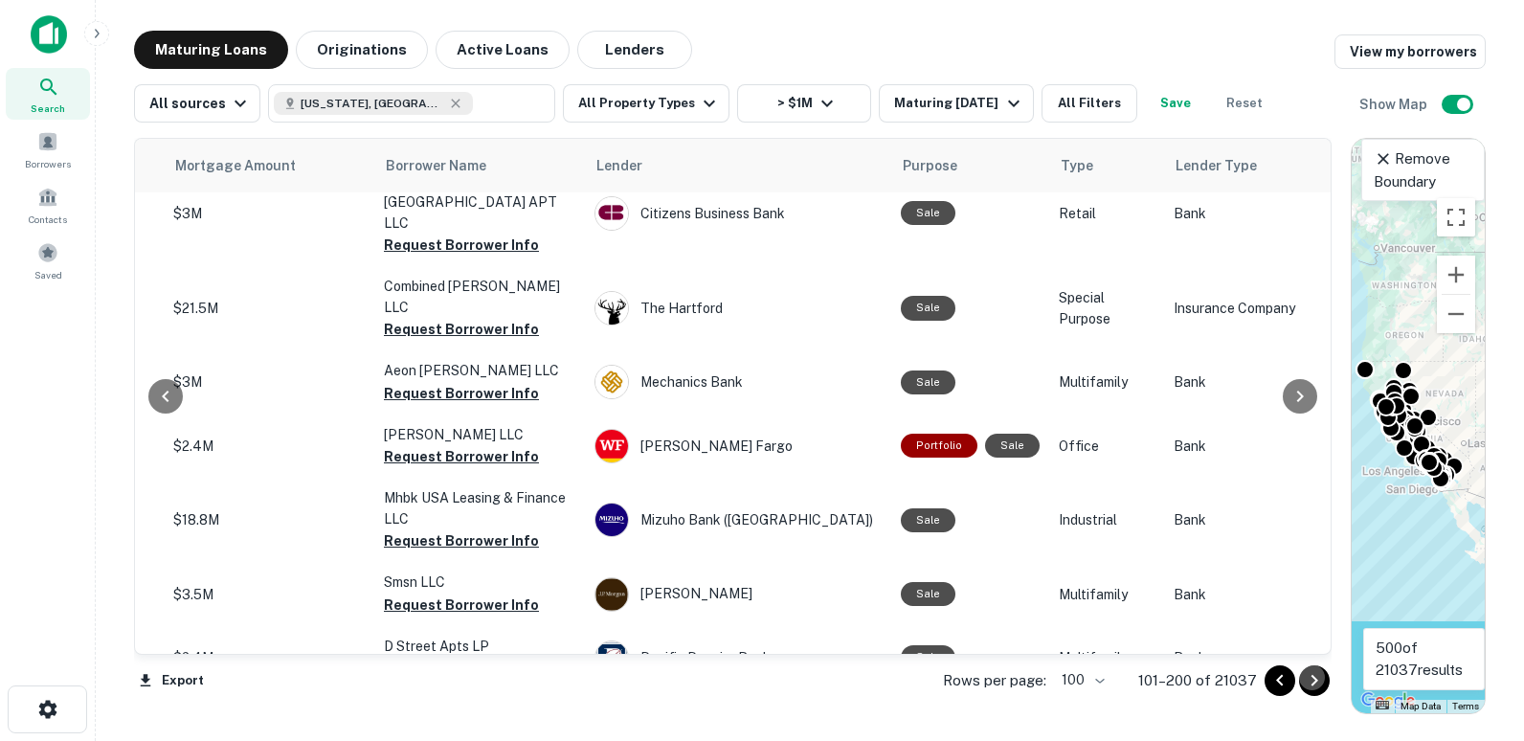
click at [1319, 669] on button "Go to next page" at bounding box center [1314, 680] width 31 height 31
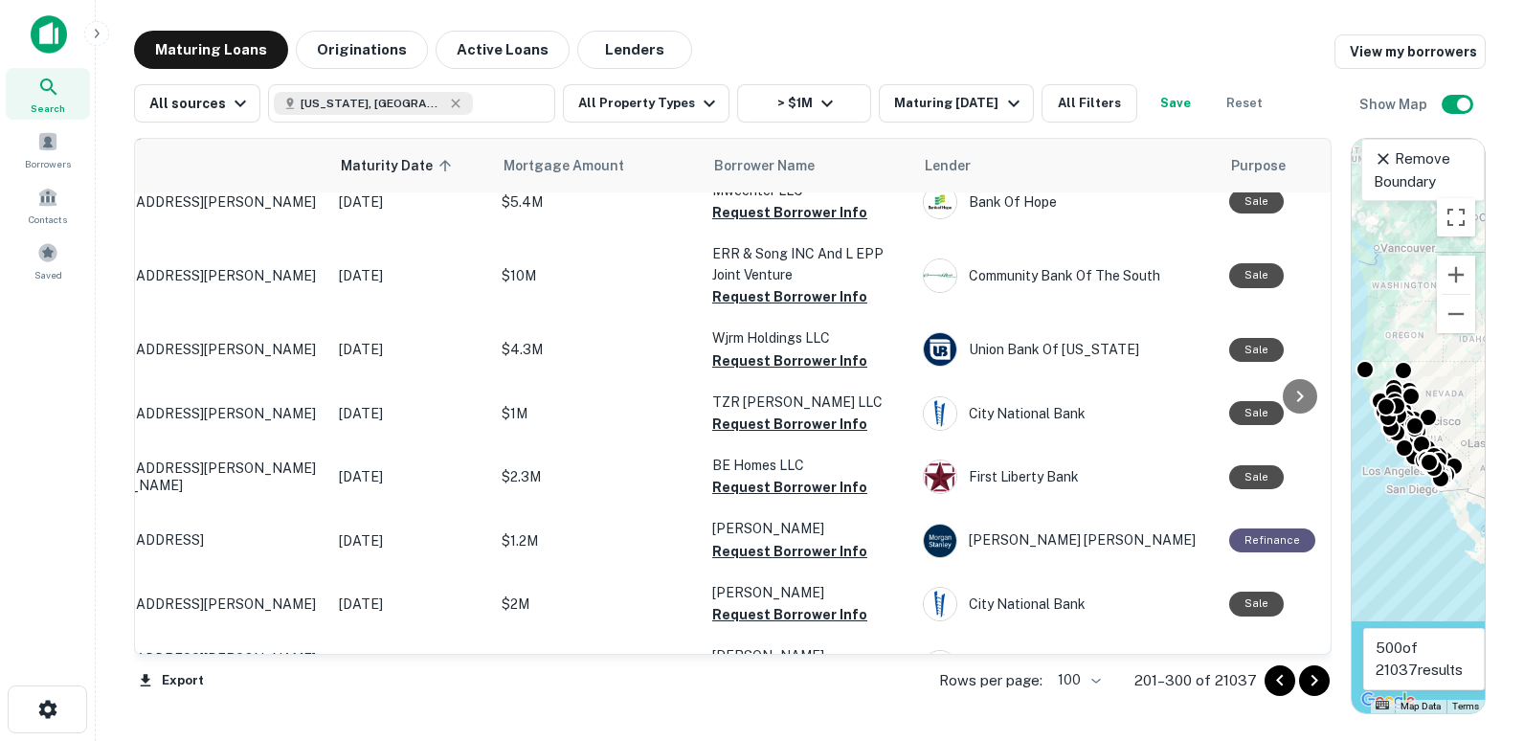
scroll to position [5850, 9]
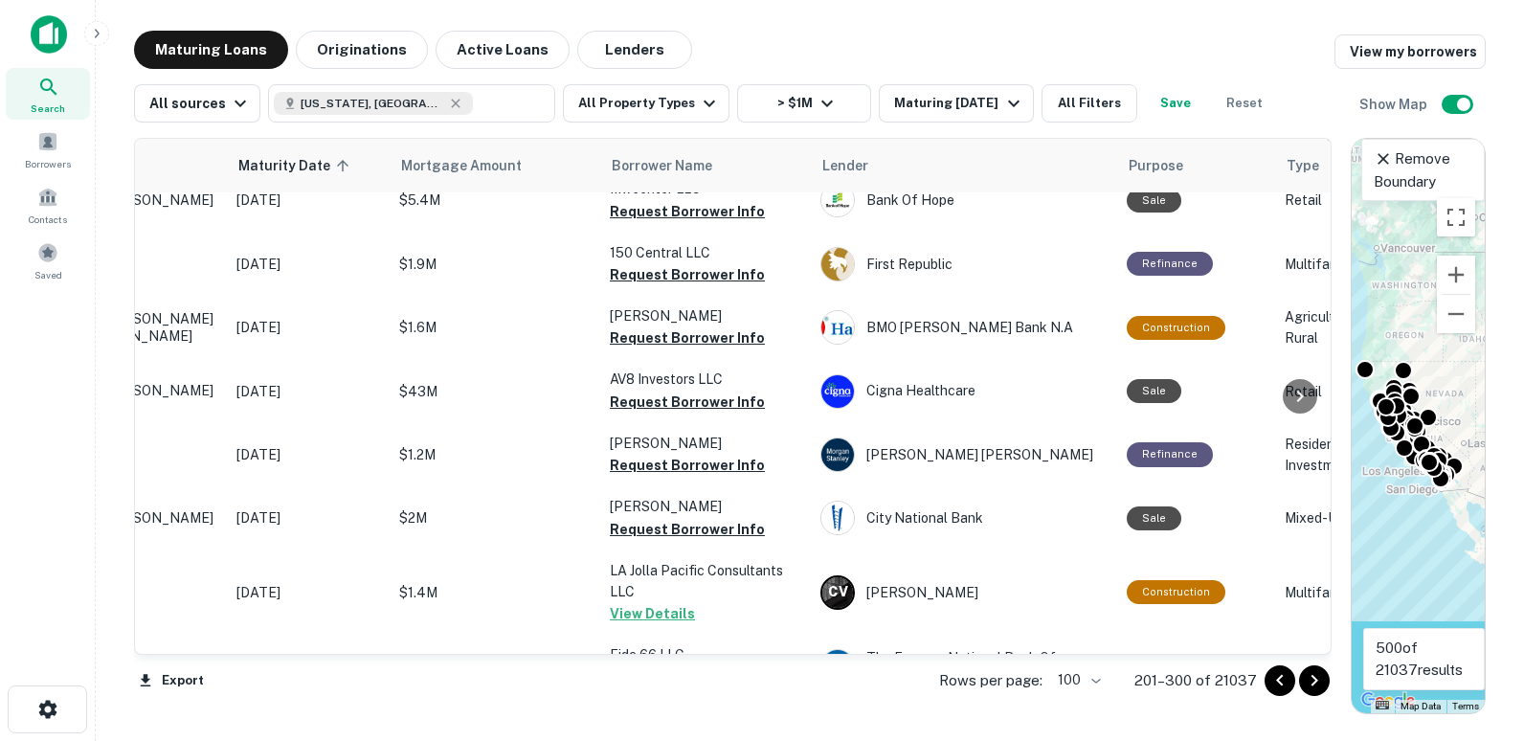
scroll to position [5999, 0]
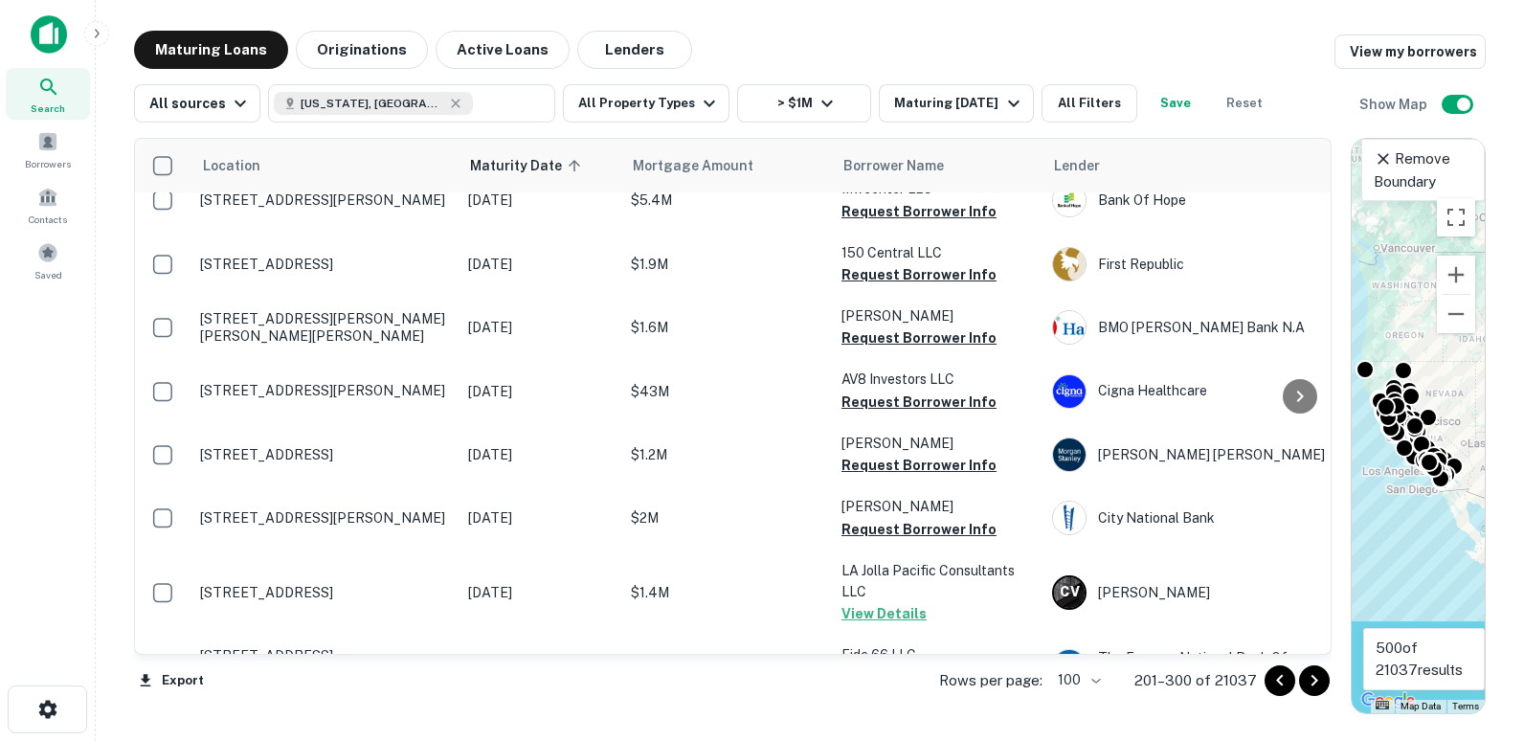
drag, startPoint x: 1317, startPoint y: 674, endPoint x: 9, endPoint y: 417, distance: 1333.4
click at [1317, 674] on icon "Go to next page" at bounding box center [1314, 680] width 23 height 23
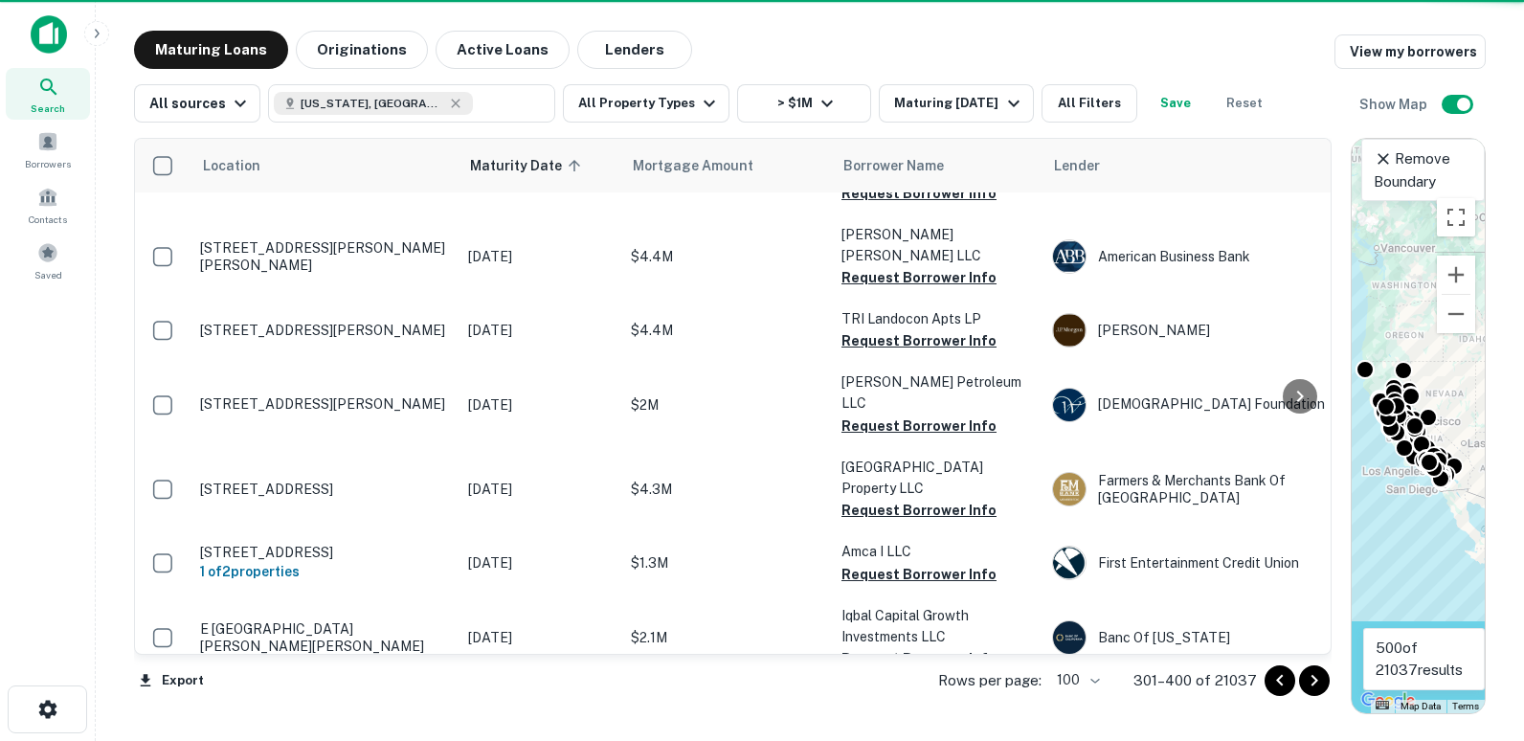
scroll to position [5999, 0]
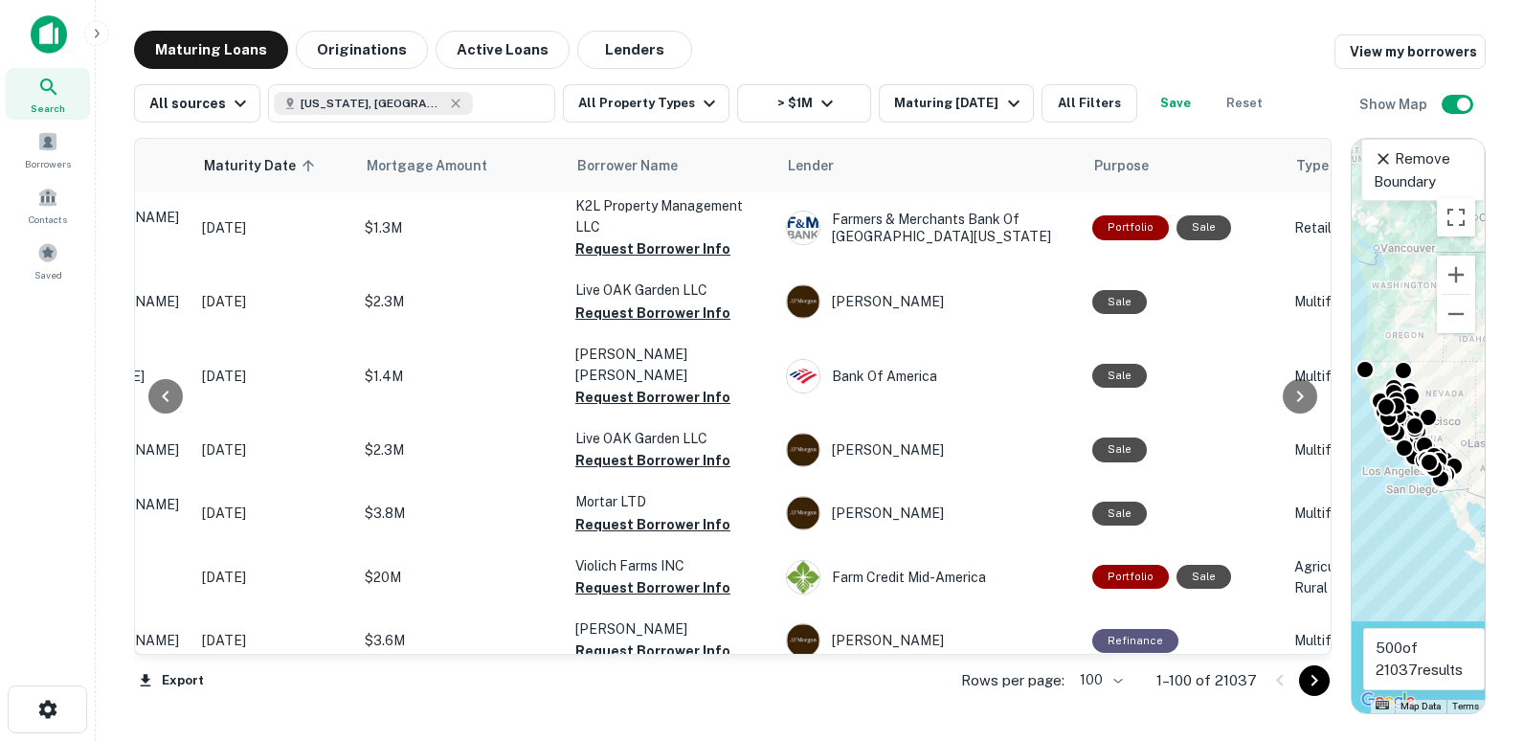
scroll to position [5978, 266]
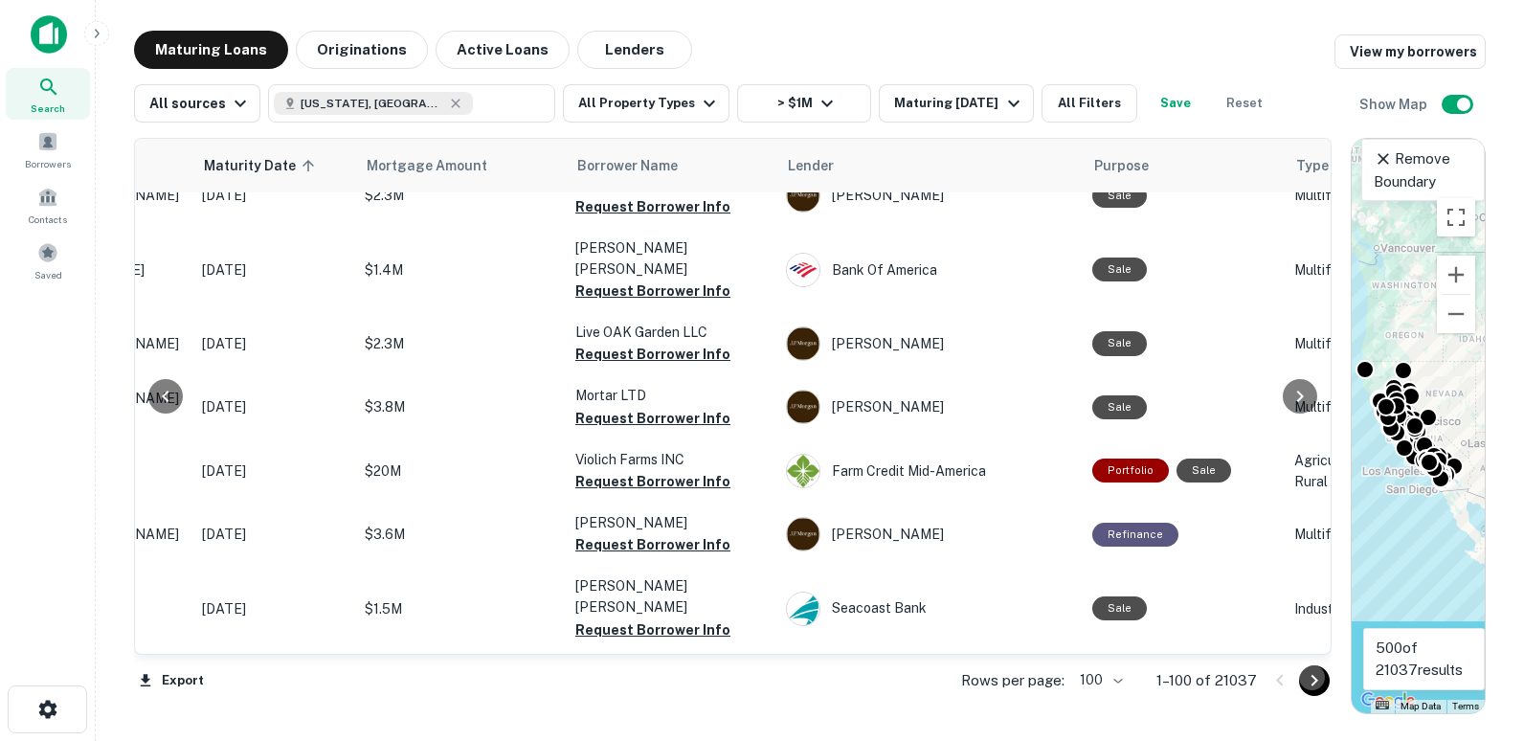
click at [1314, 675] on icon "Go to next page" at bounding box center [1314, 680] width 23 height 23
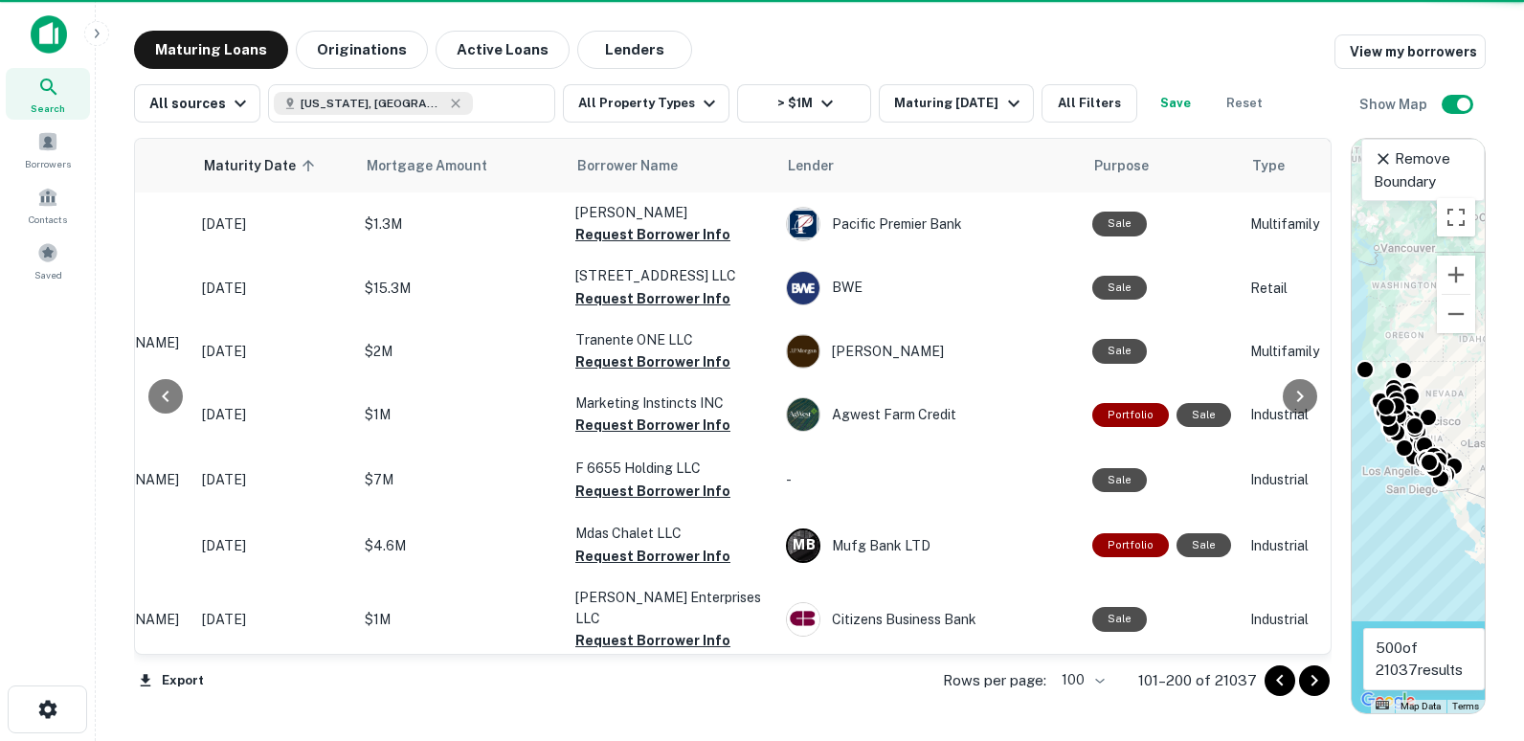
scroll to position [5850, 266]
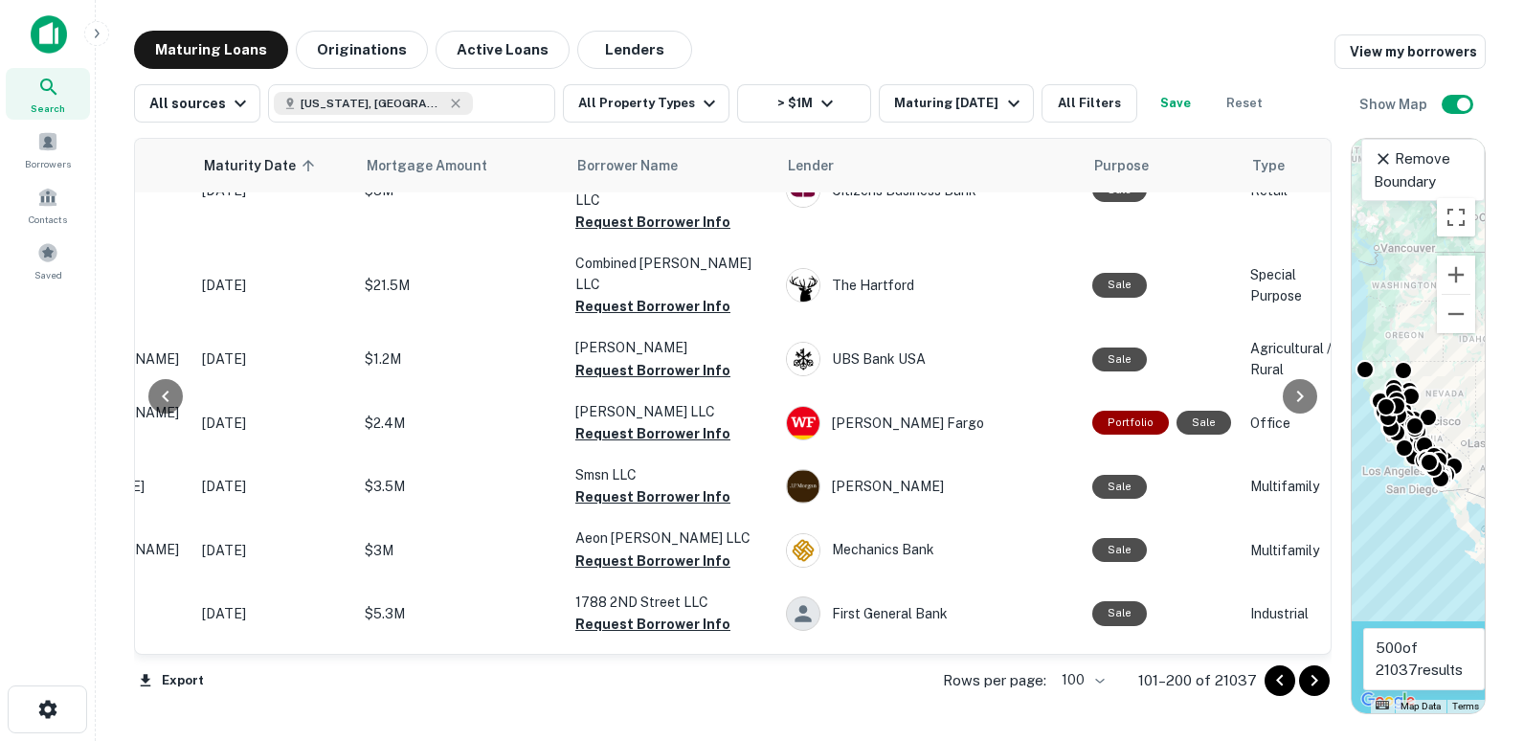
click at [1311, 676] on icon "Go to next page" at bounding box center [1314, 680] width 23 height 23
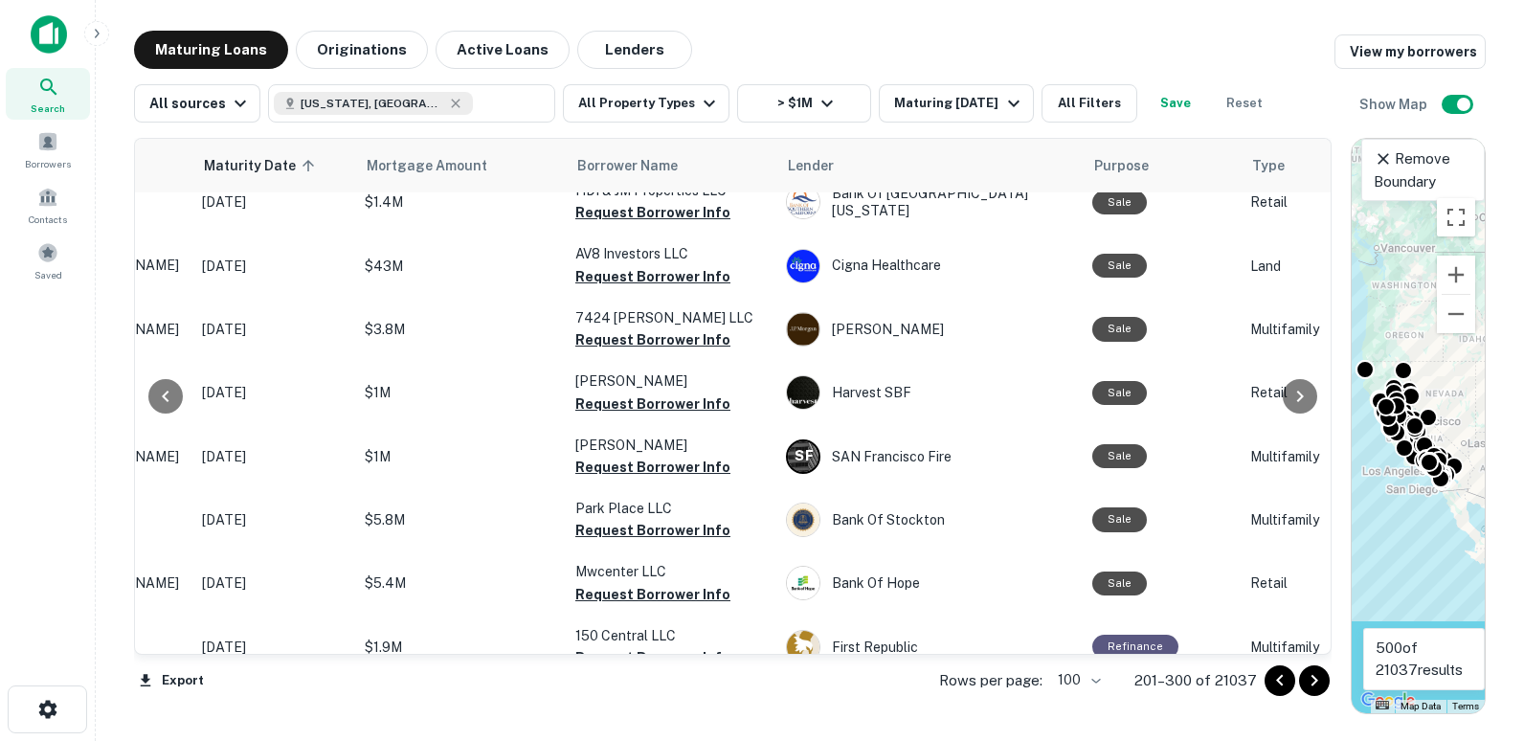
scroll to position [5999, 266]
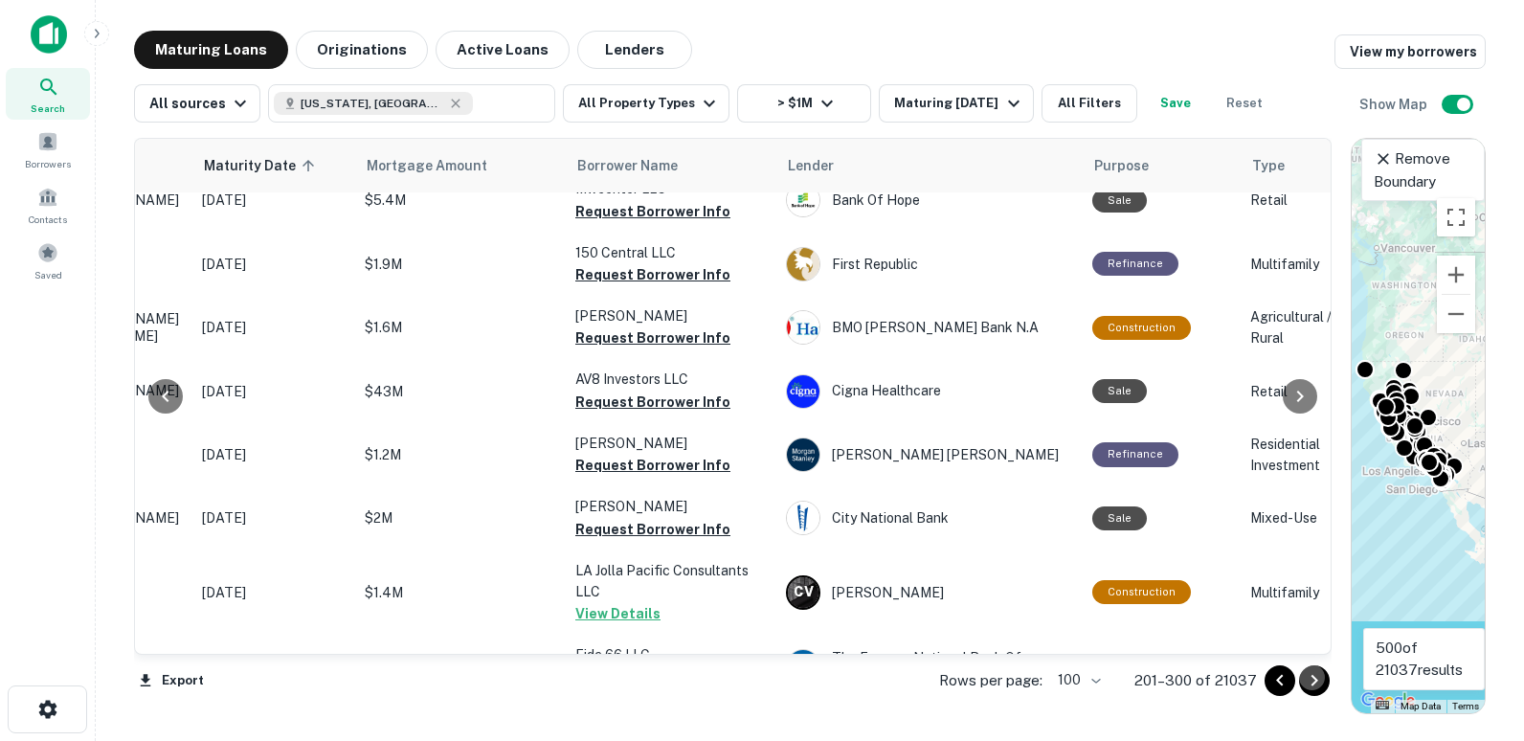
click at [1320, 679] on icon "Go to next page" at bounding box center [1314, 680] width 23 height 23
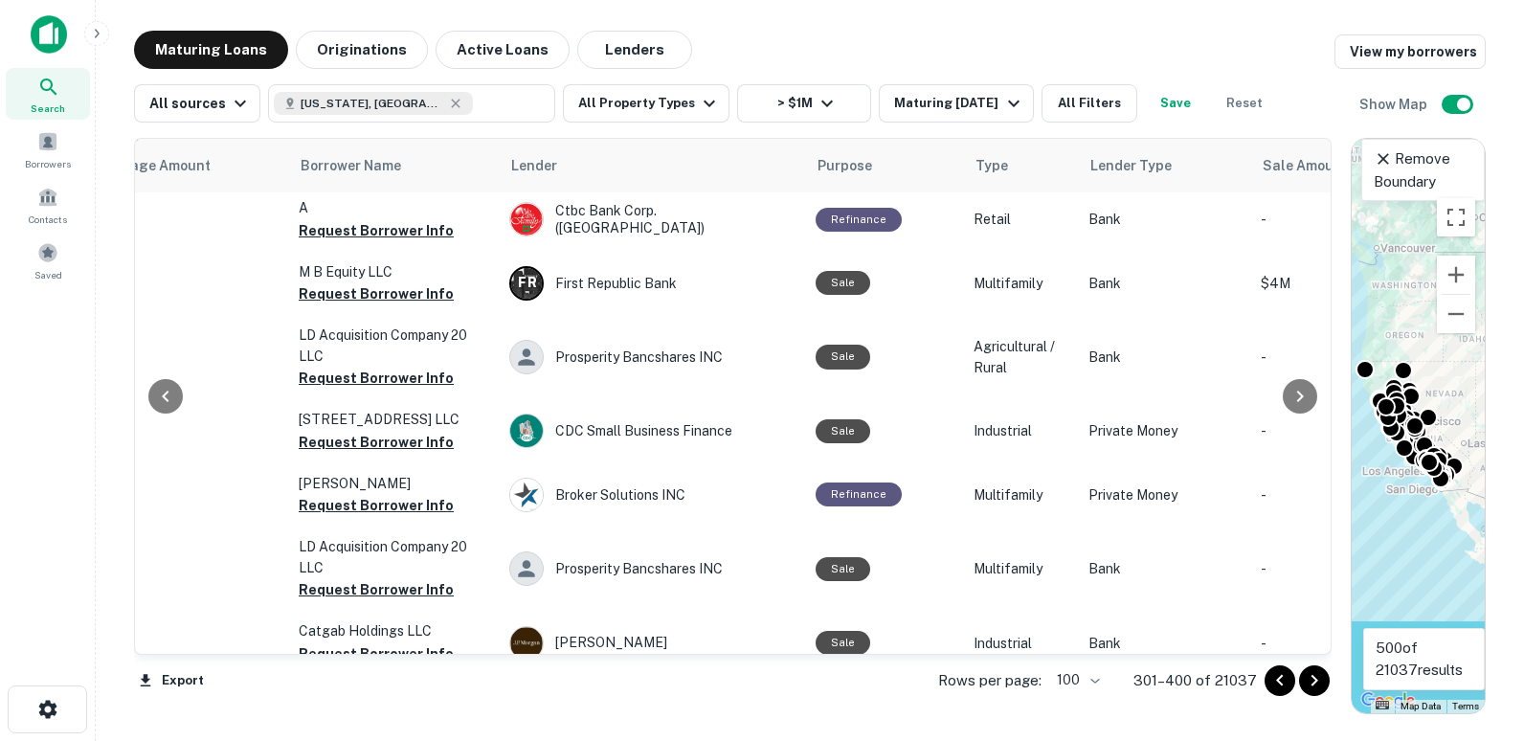
scroll to position [6038, 468]
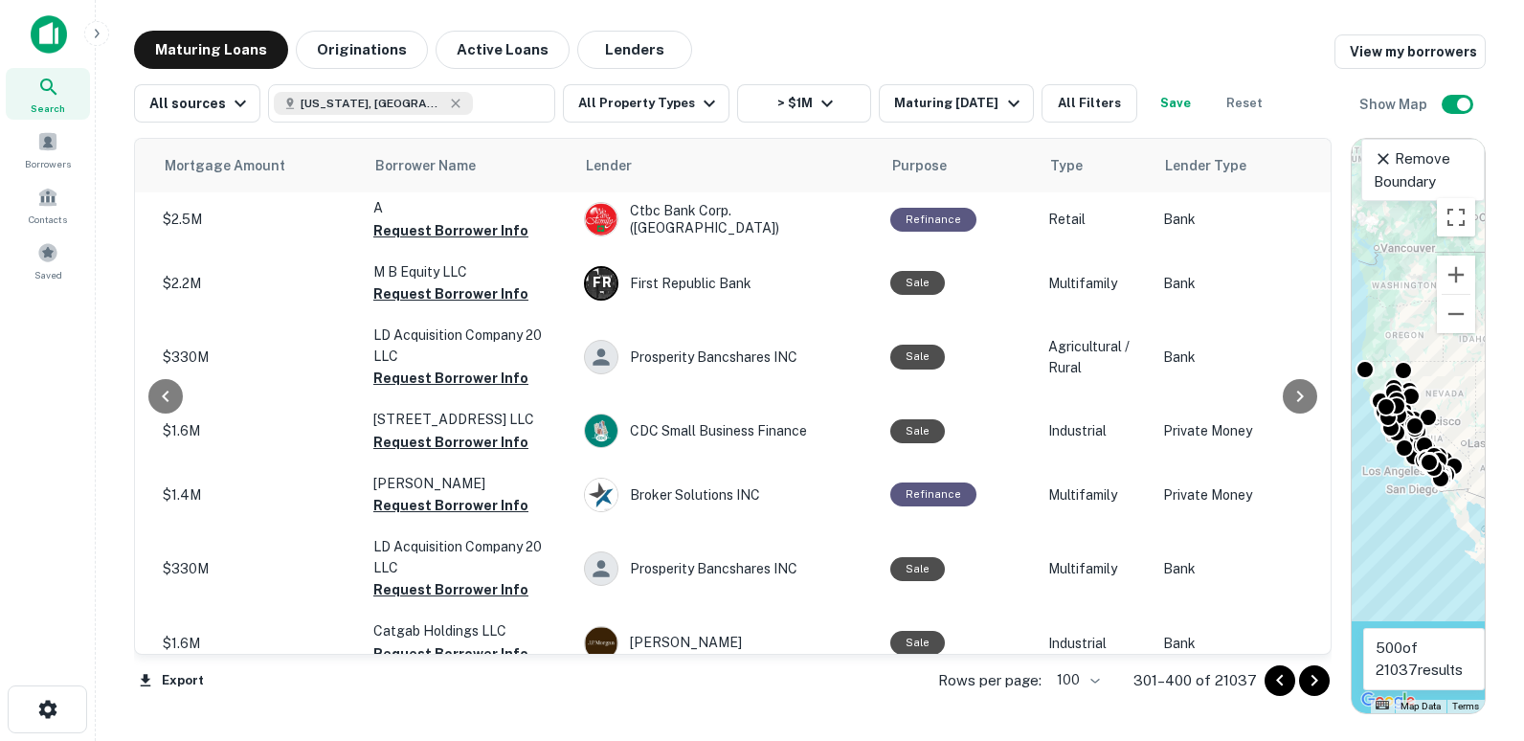
click at [1318, 680] on icon "Go to next page" at bounding box center [1314, 680] width 23 height 23
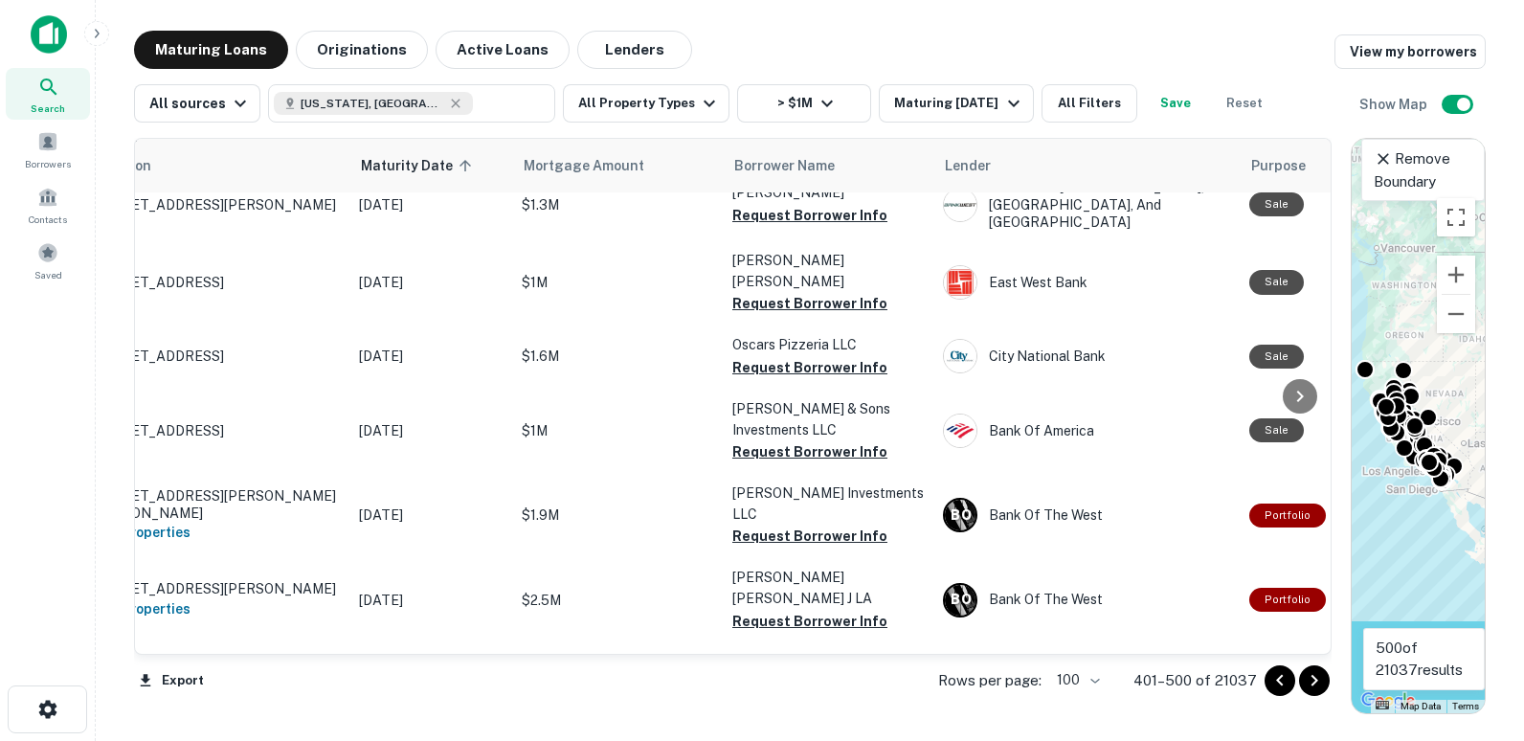
scroll to position [5900, 4]
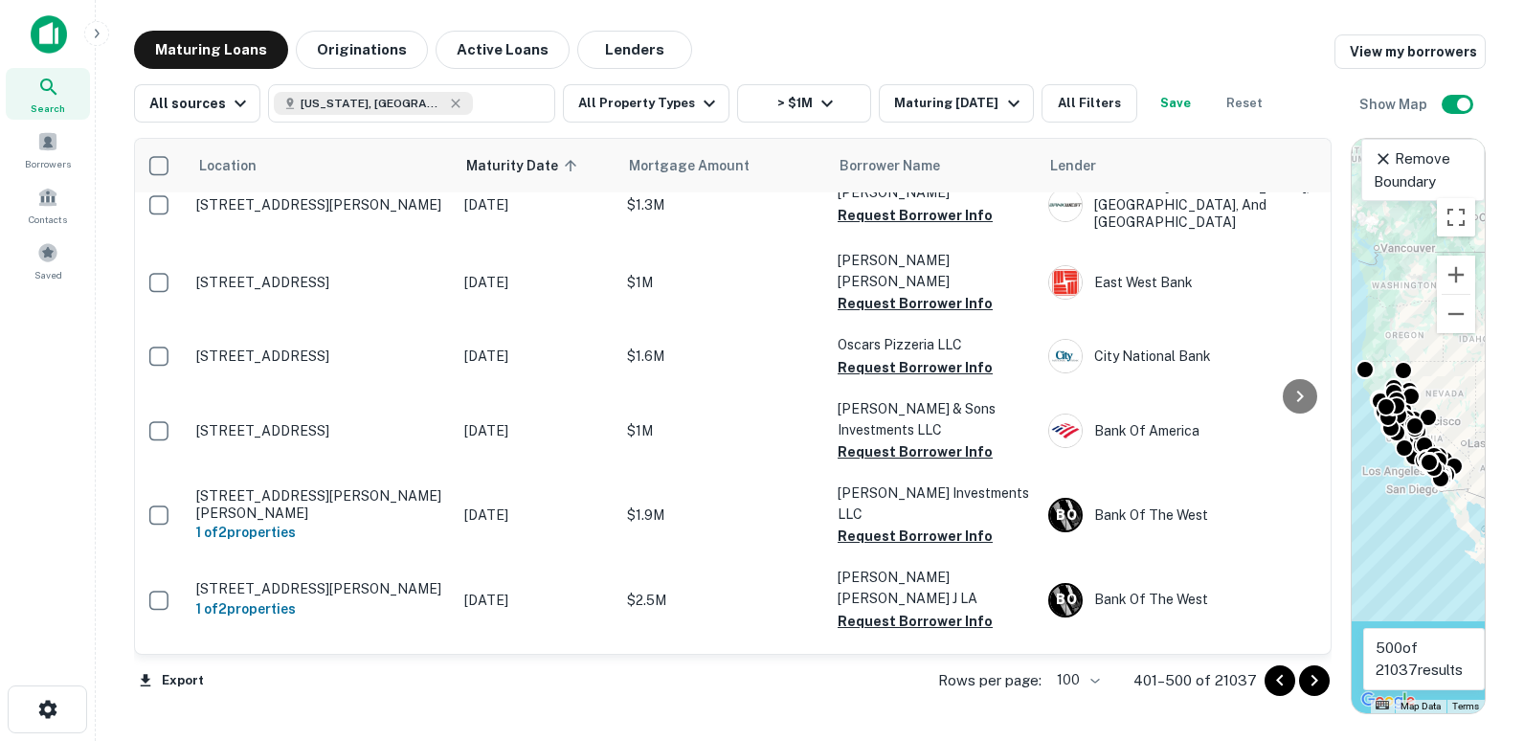
click at [1311, 676] on icon "Go to next page" at bounding box center [1314, 680] width 23 height 23
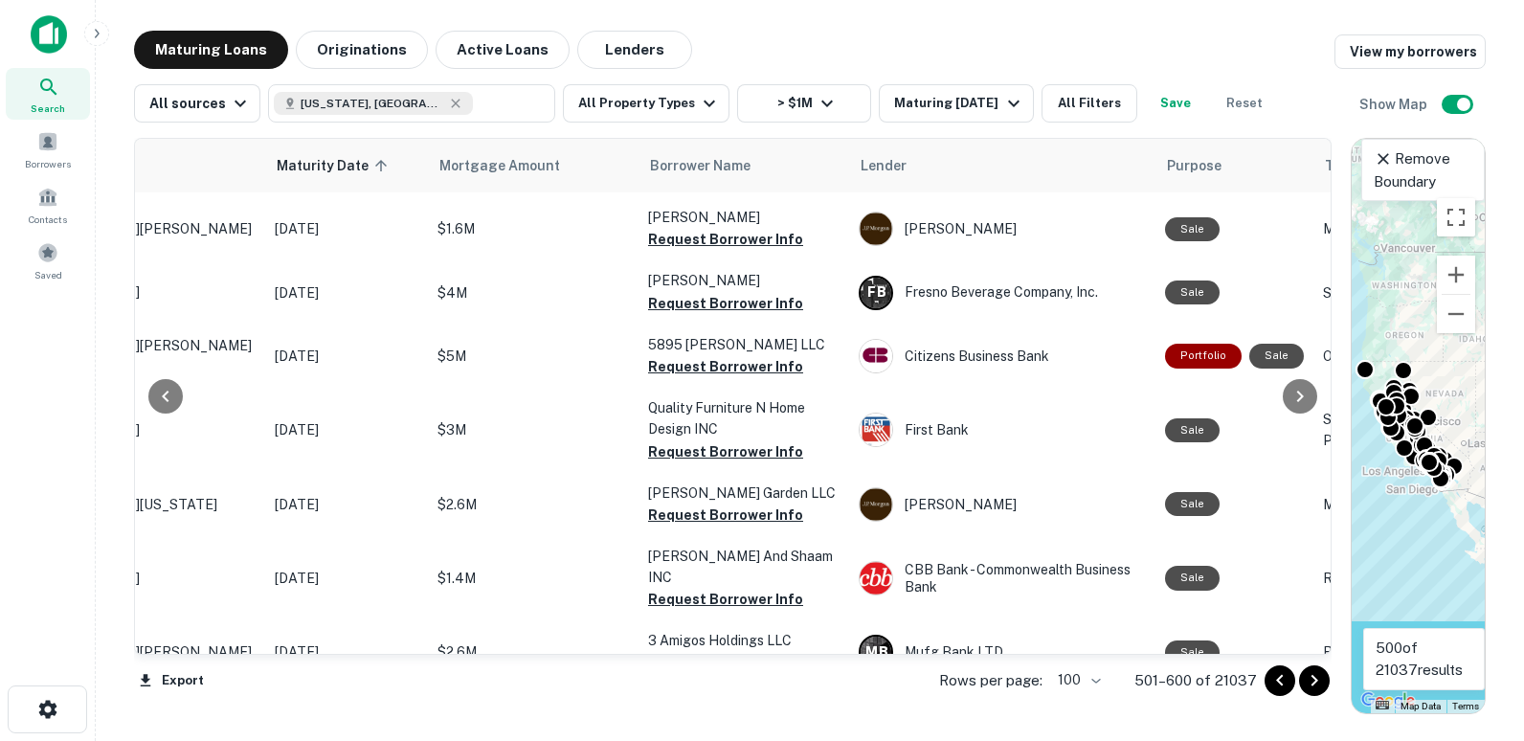
scroll to position [4672, 121]
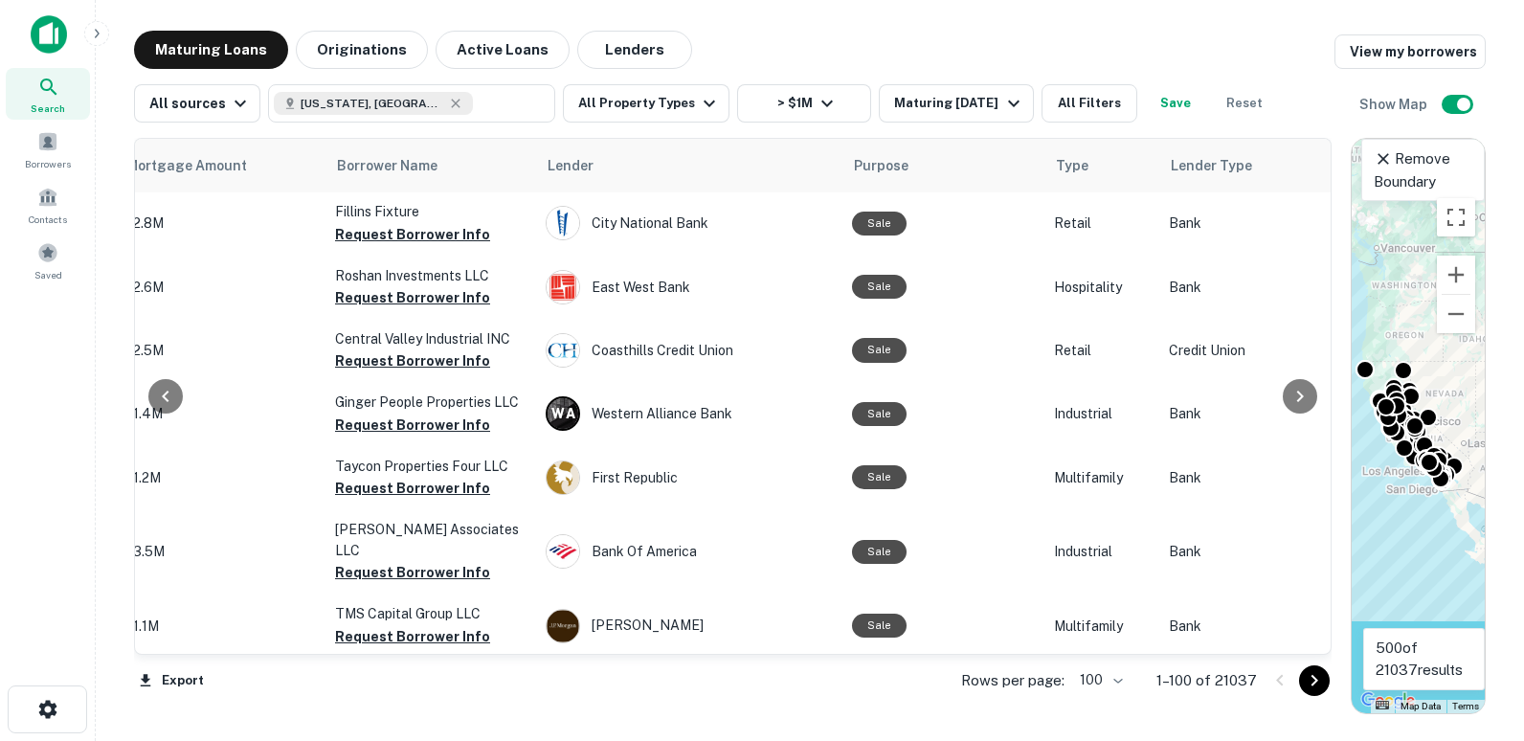
scroll to position [4551, 506]
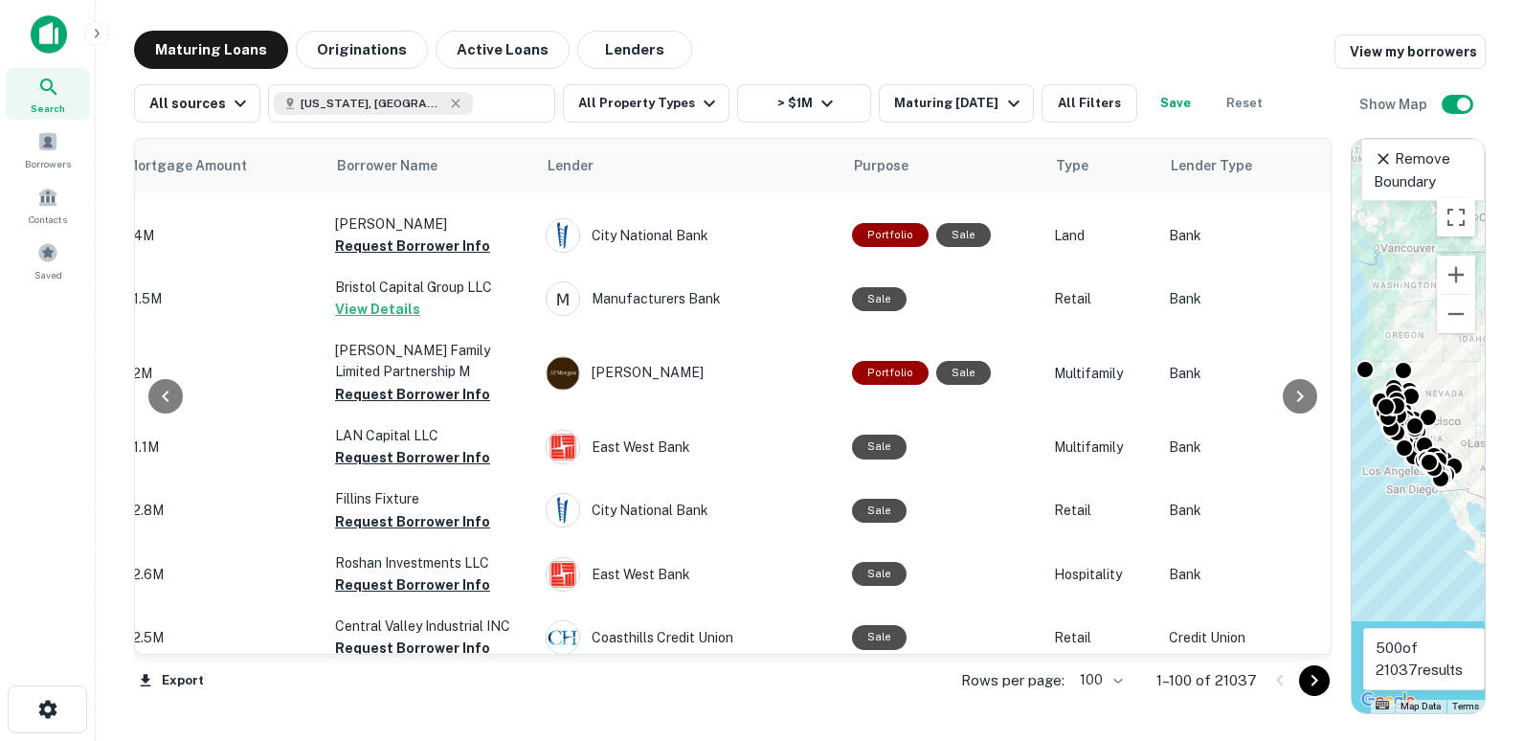
click at [1312, 678] on icon "Go to next page" at bounding box center [1314, 680] width 23 height 23
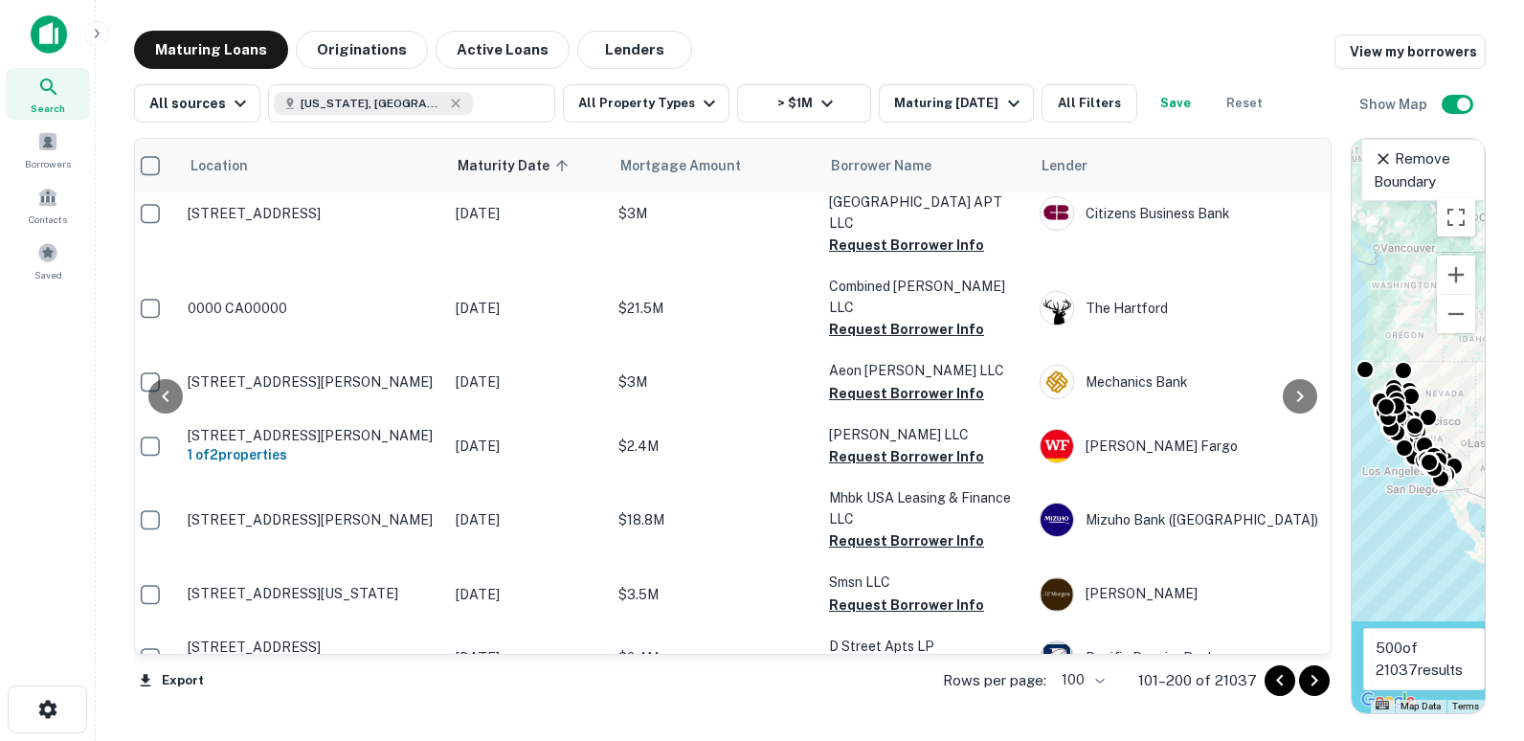
scroll to position [5850, 414]
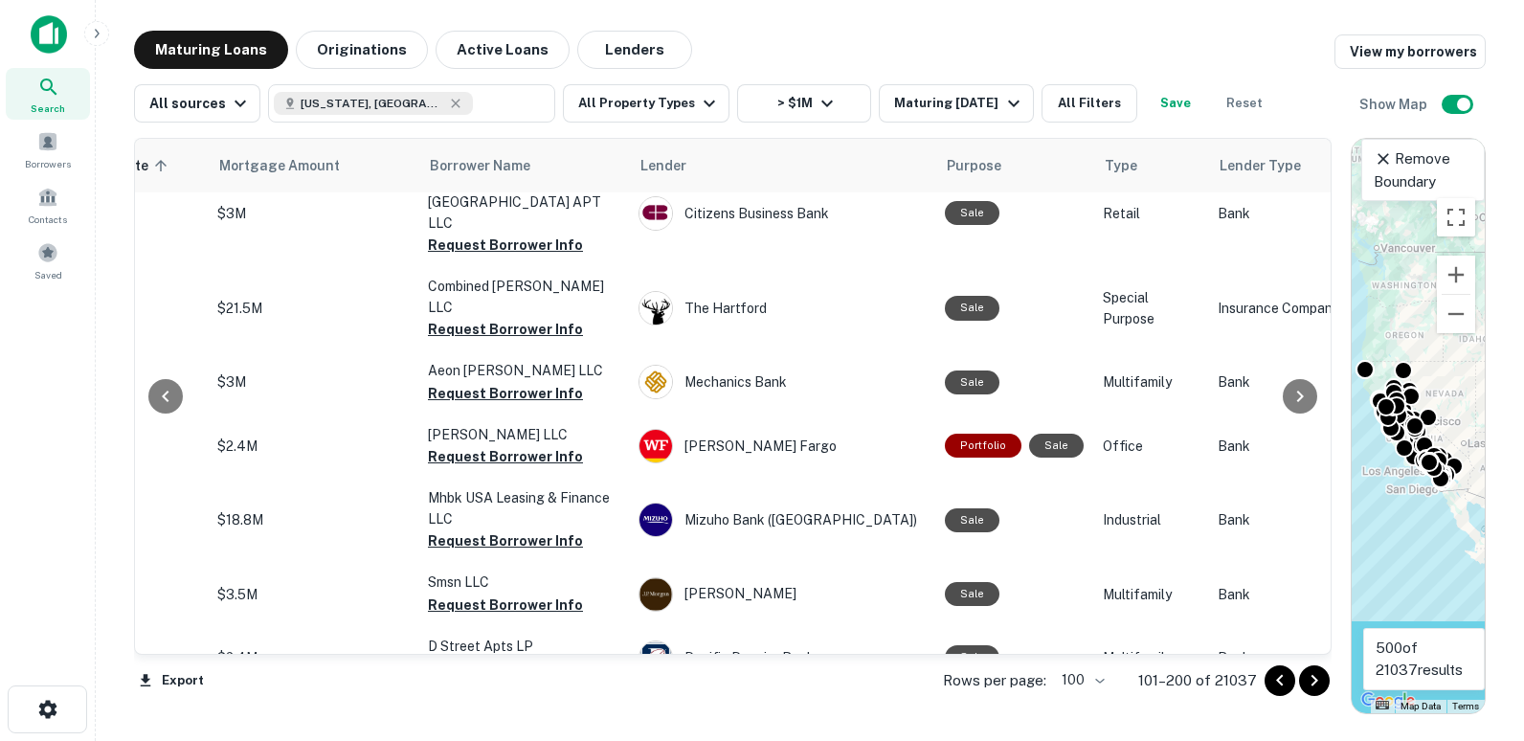
click at [1318, 676] on icon "Go to next page" at bounding box center [1314, 680] width 23 height 23
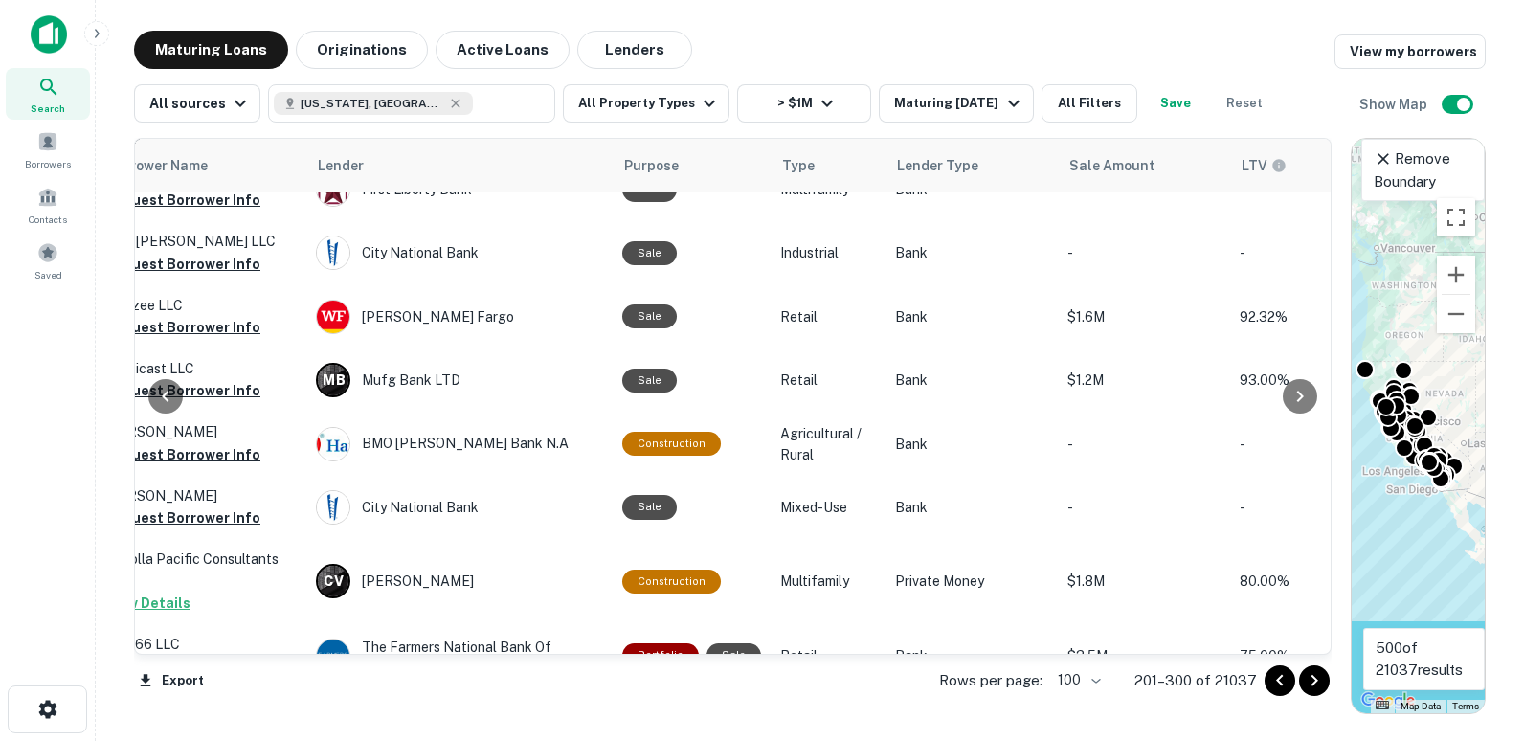
scroll to position [6002, 549]
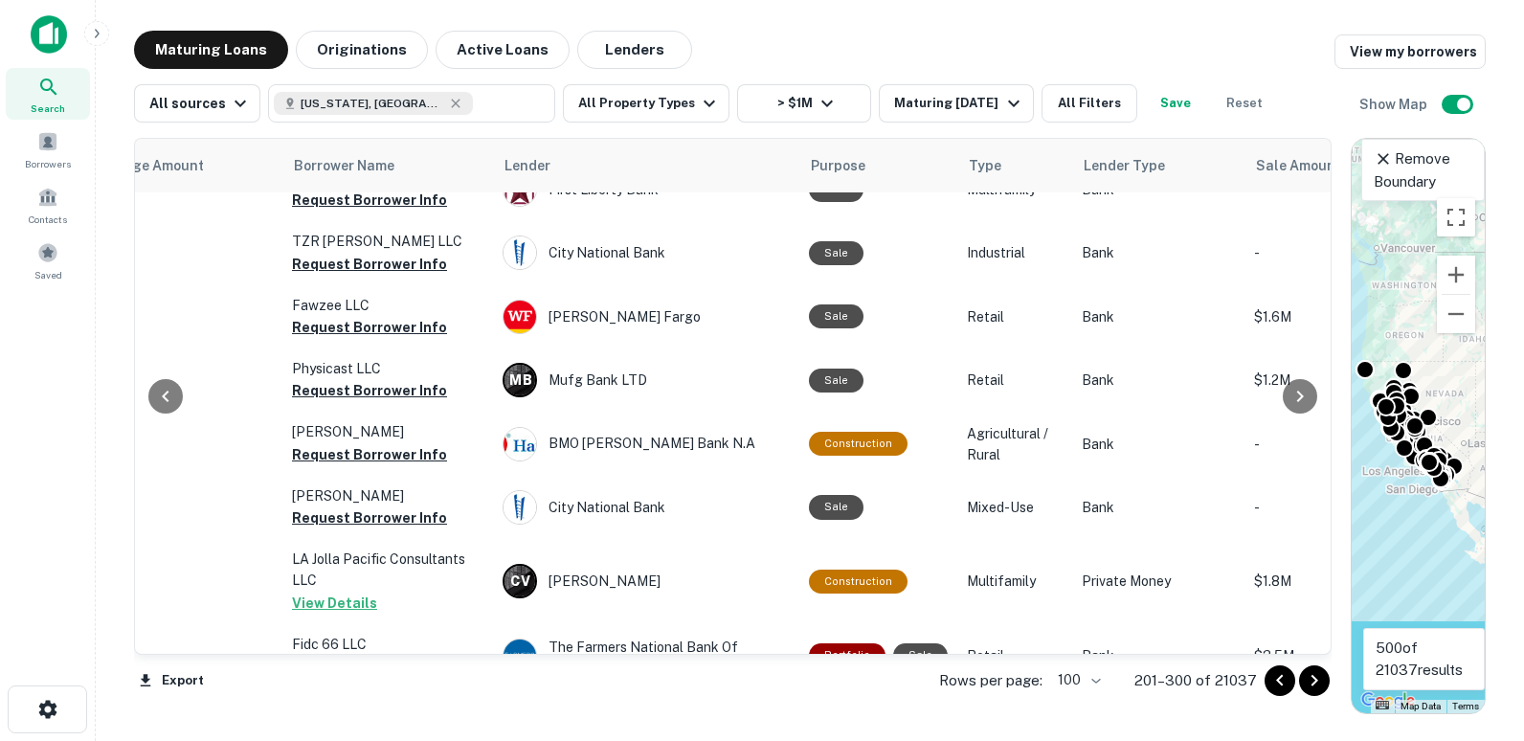
click at [1328, 678] on button "Go to next page" at bounding box center [1314, 680] width 31 height 31
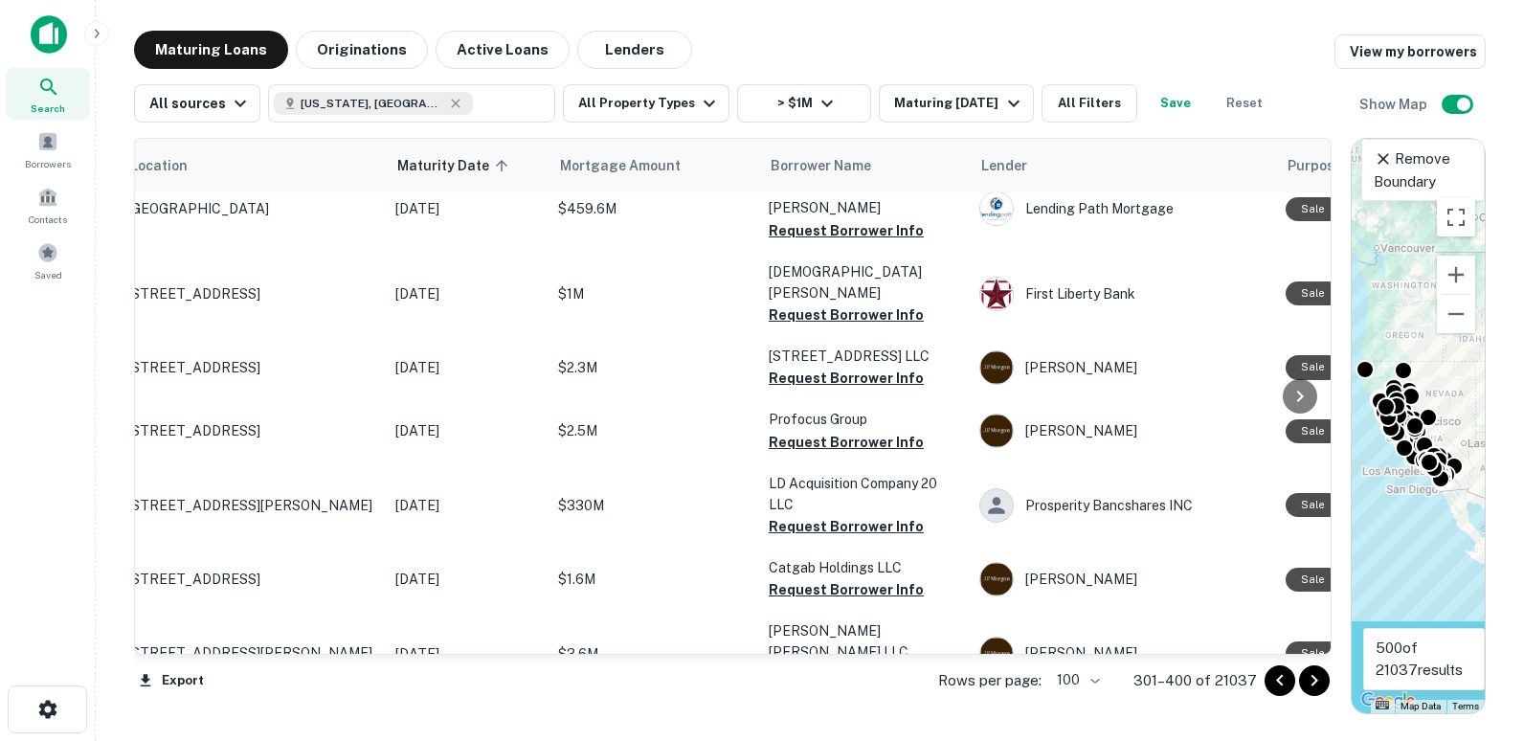
scroll to position [6038, 36]
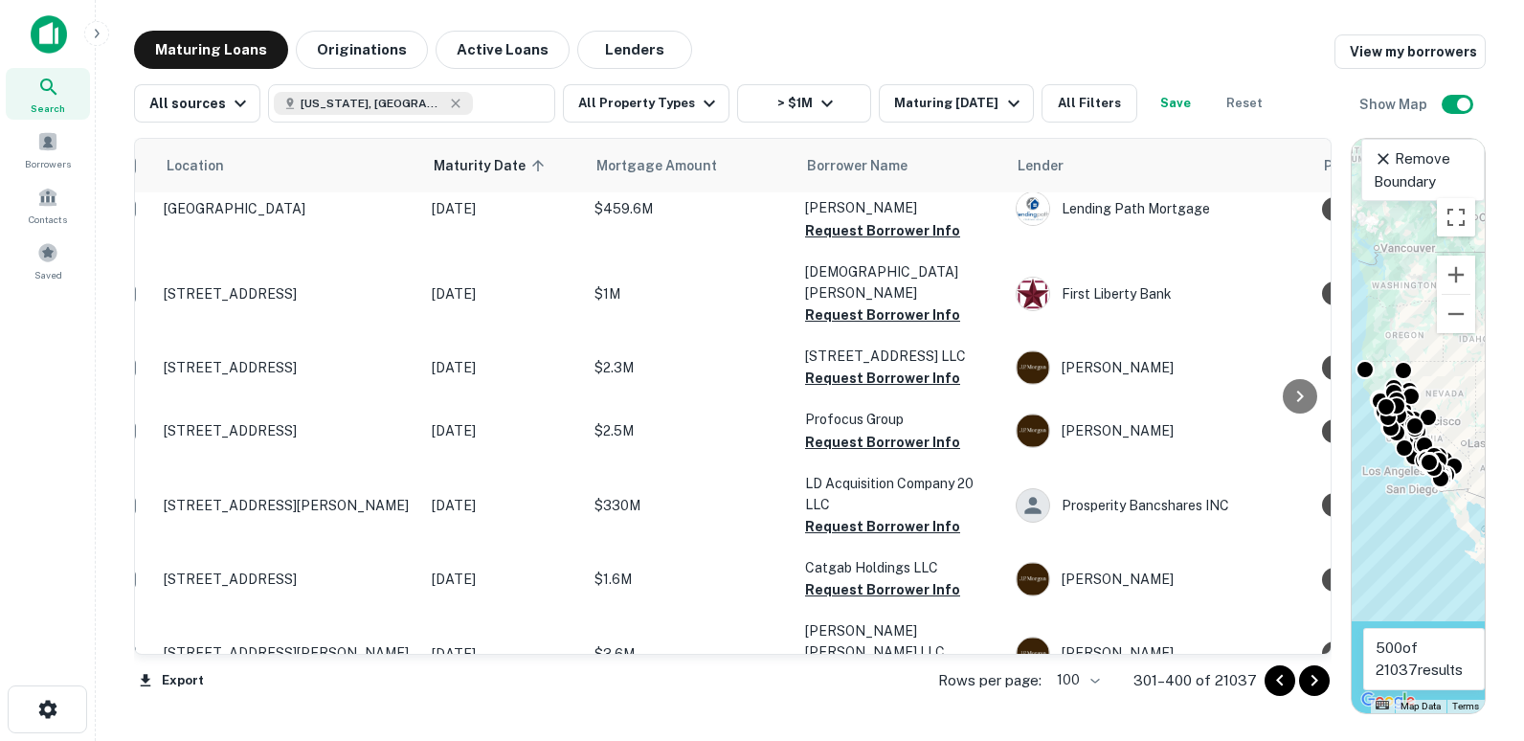
drag, startPoint x: 1313, startPoint y: 675, endPoint x: 809, endPoint y: 662, distance: 504.6
click at [1313, 677] on icon "Go to next page" at bounding box center [1314, 680] width 23 height 23
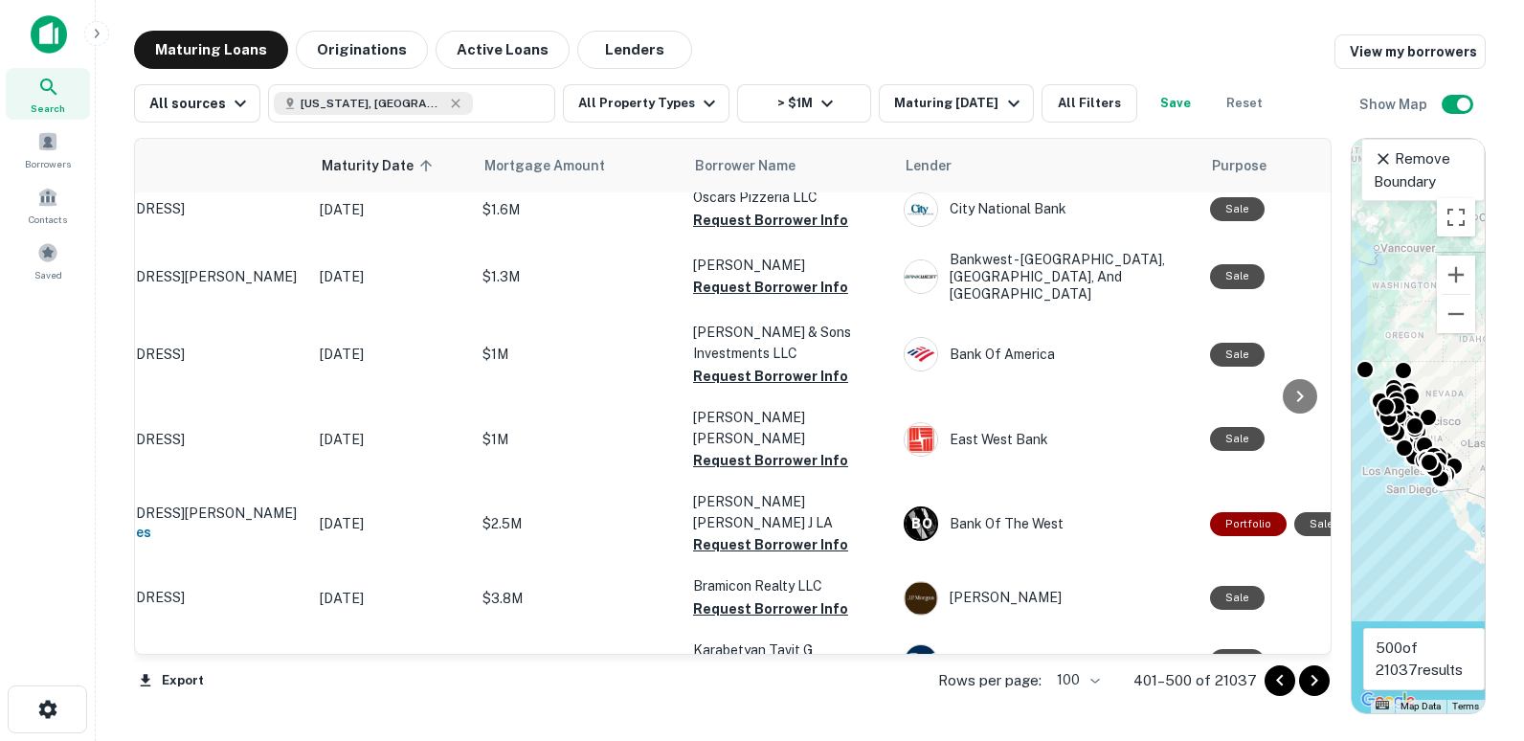
scroll to position [5892, 0]
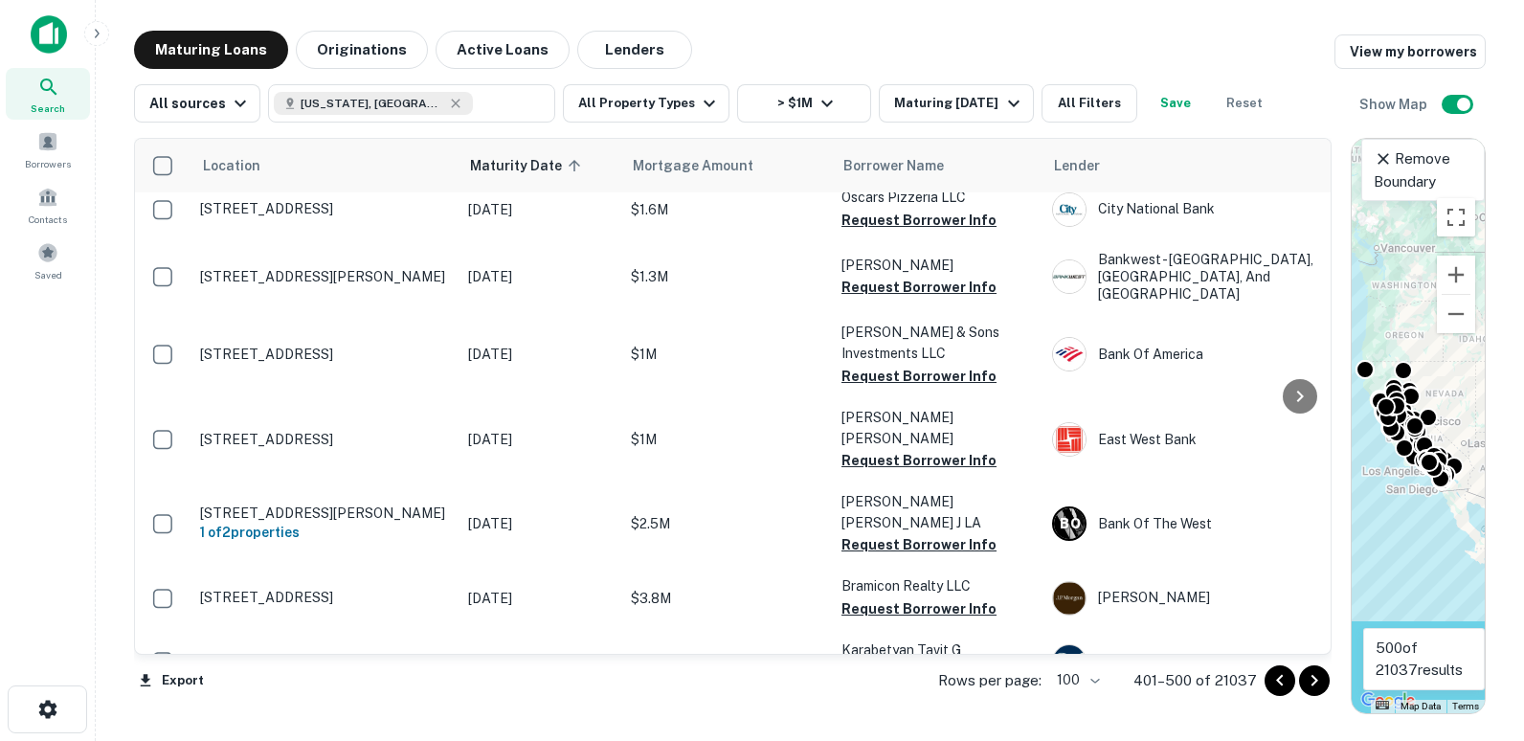
click at [1312, 676] on icon "Go to next page" at bounding box center [1314, 680] width 23 height 23
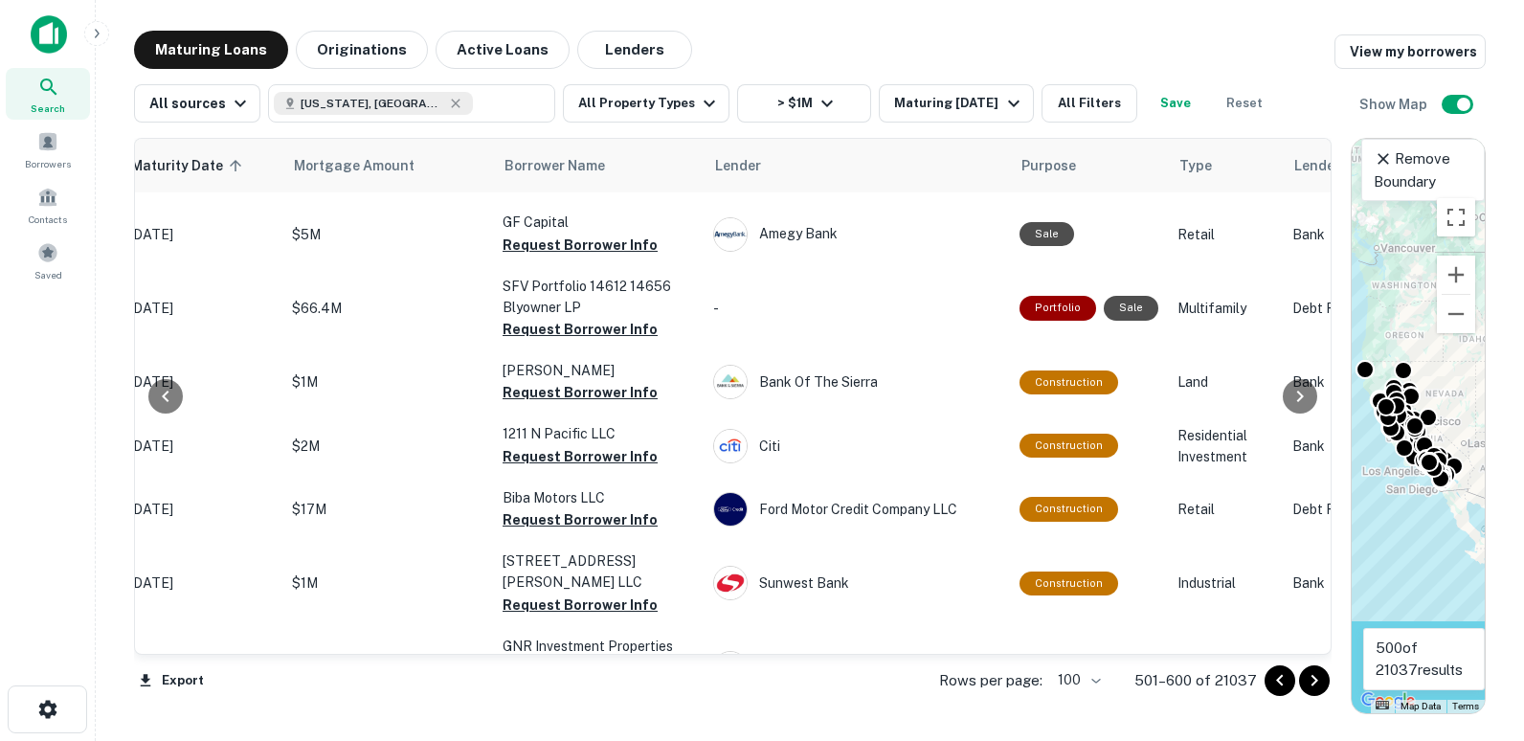
scroll to position [5924, 449]
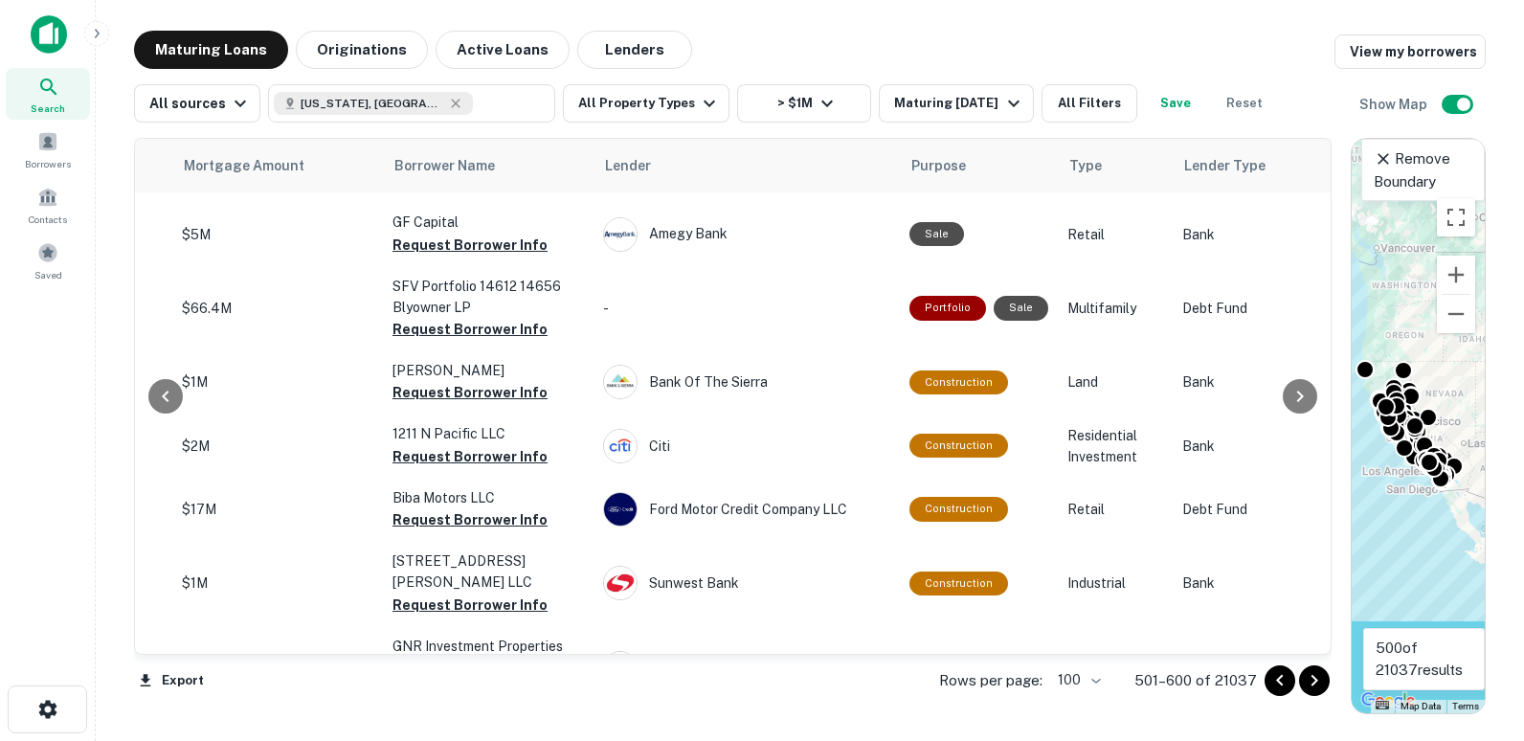
click at [1316, 683] on icon "Go to next page" at bounding box center [1314, 680] width 23 height 23
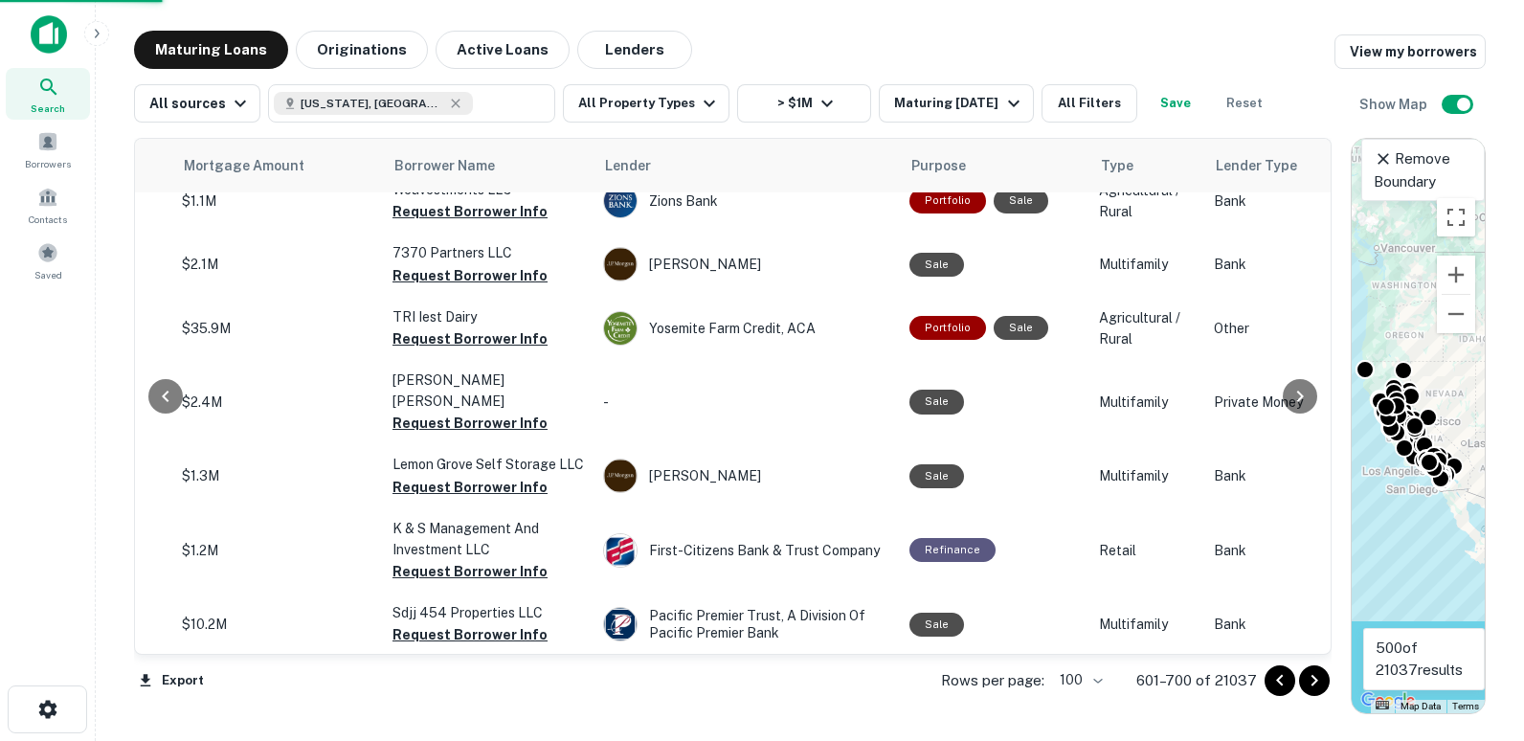
scroll to position [0, 449]
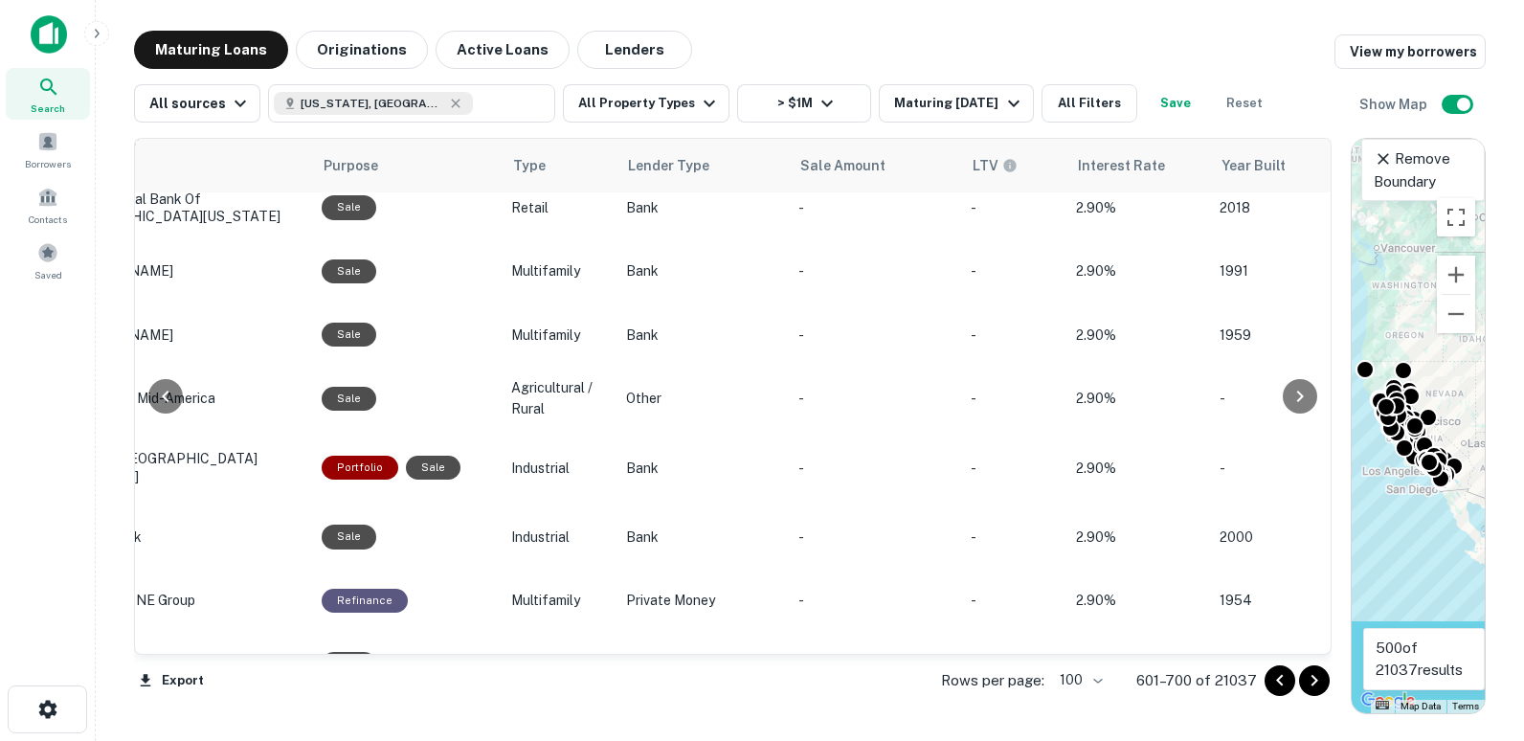
scroll to position [5265, 1150]
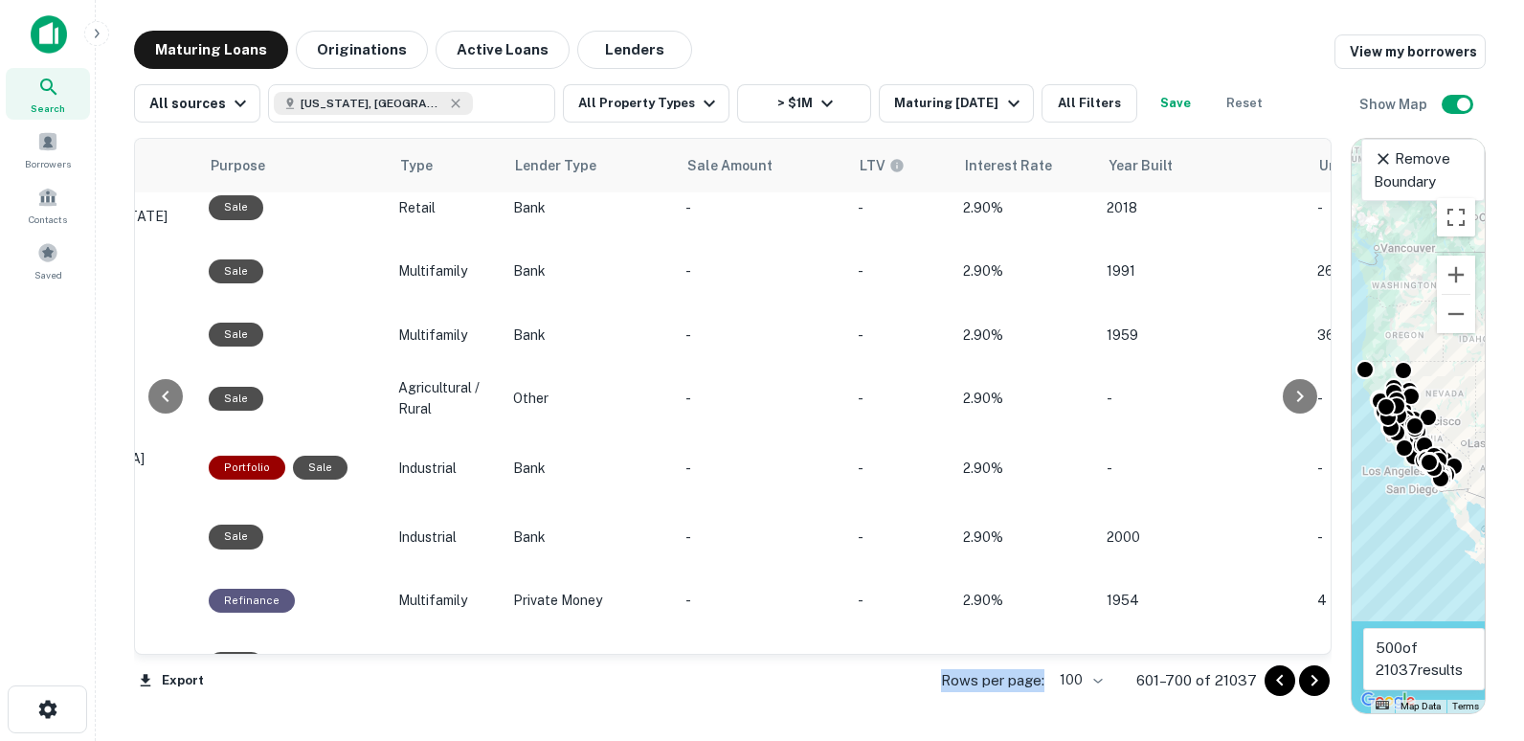
drag, startPoint x: 622, startPoint y: 643, endPoint x: 701, endPoint y: 644, distance: 78.5
click at [701, 644] on div "Location Maturity Date sorted ascending Mortgage Amount Borrower Name Lender Pu…" at bounding box center [732, 397] width 1197 height 519
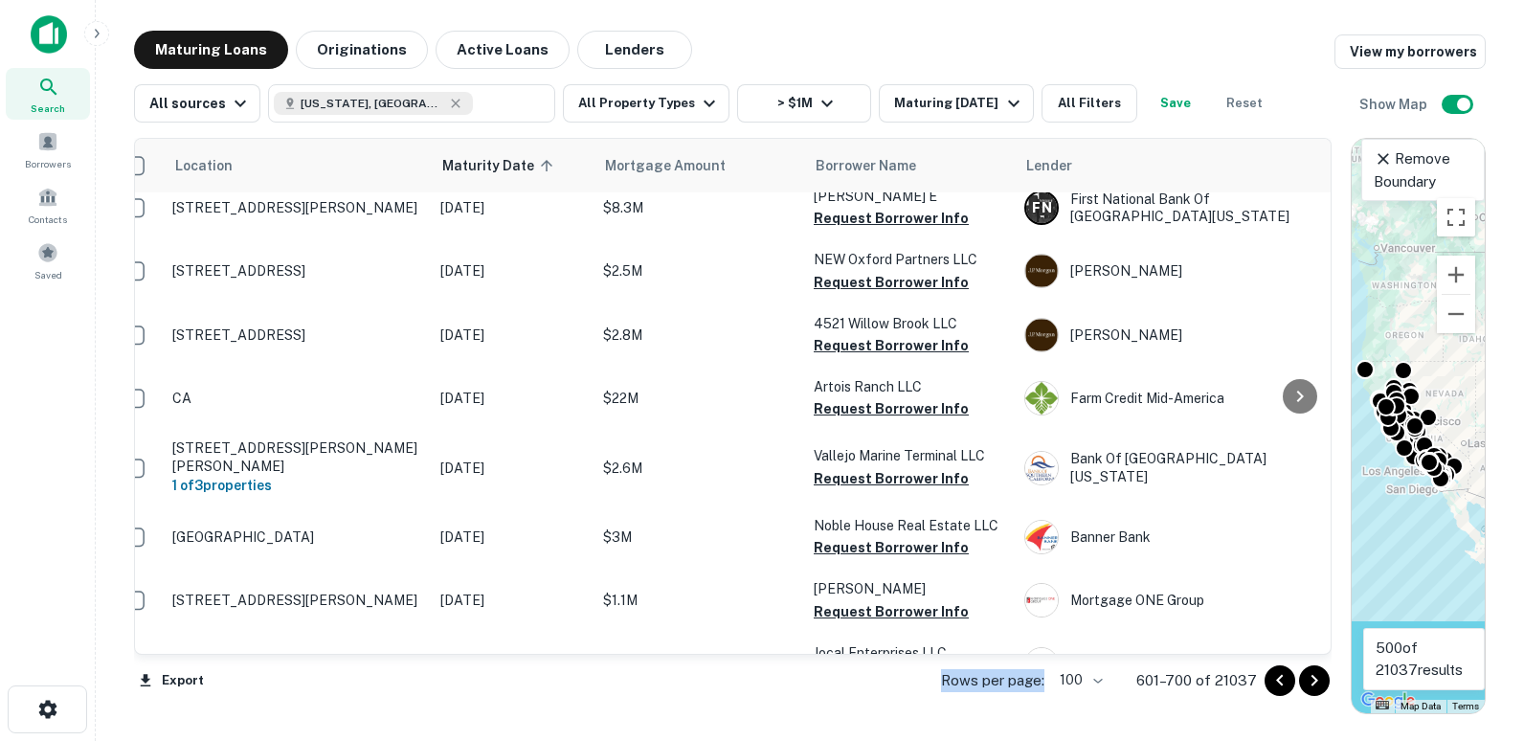
scroll to position [5265, 0]
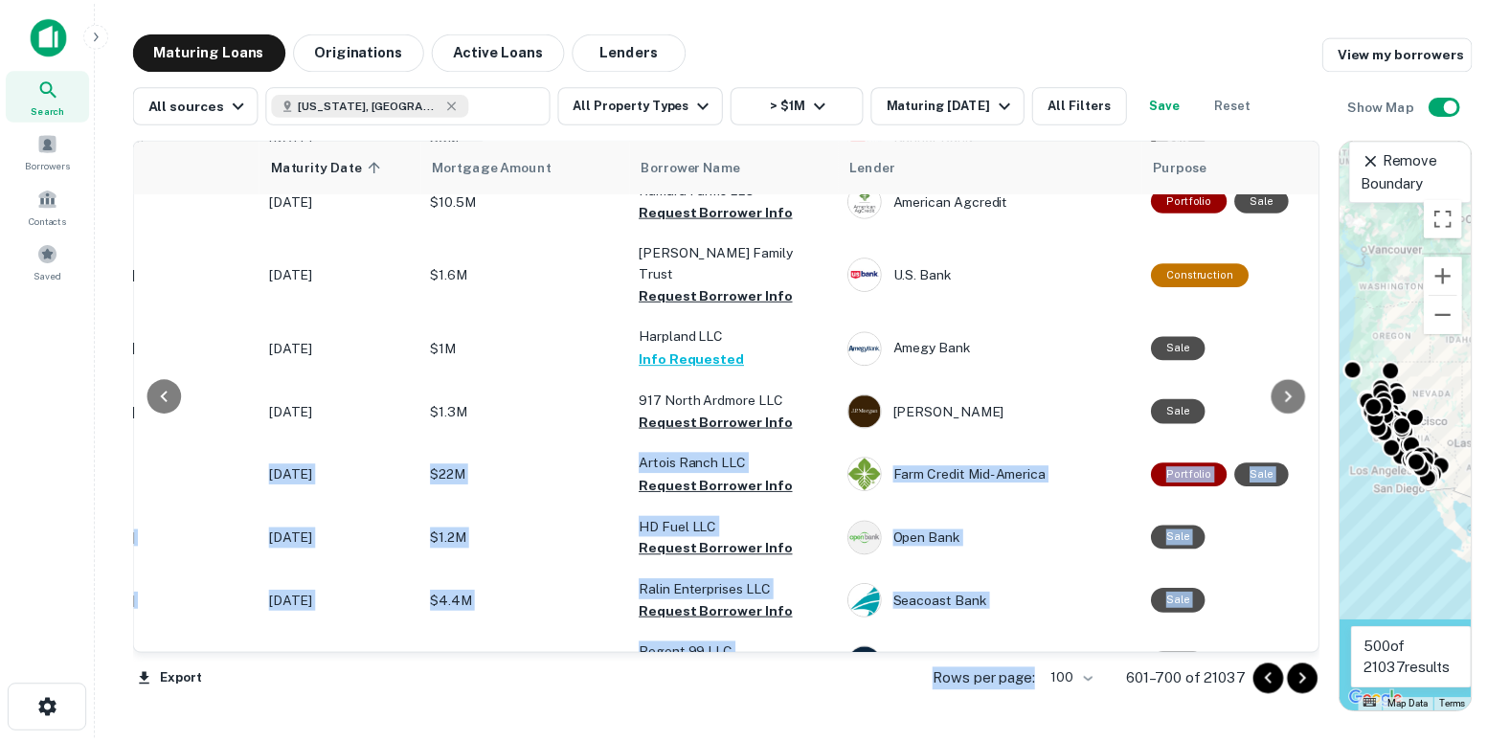
scroll to position [5852, 0]
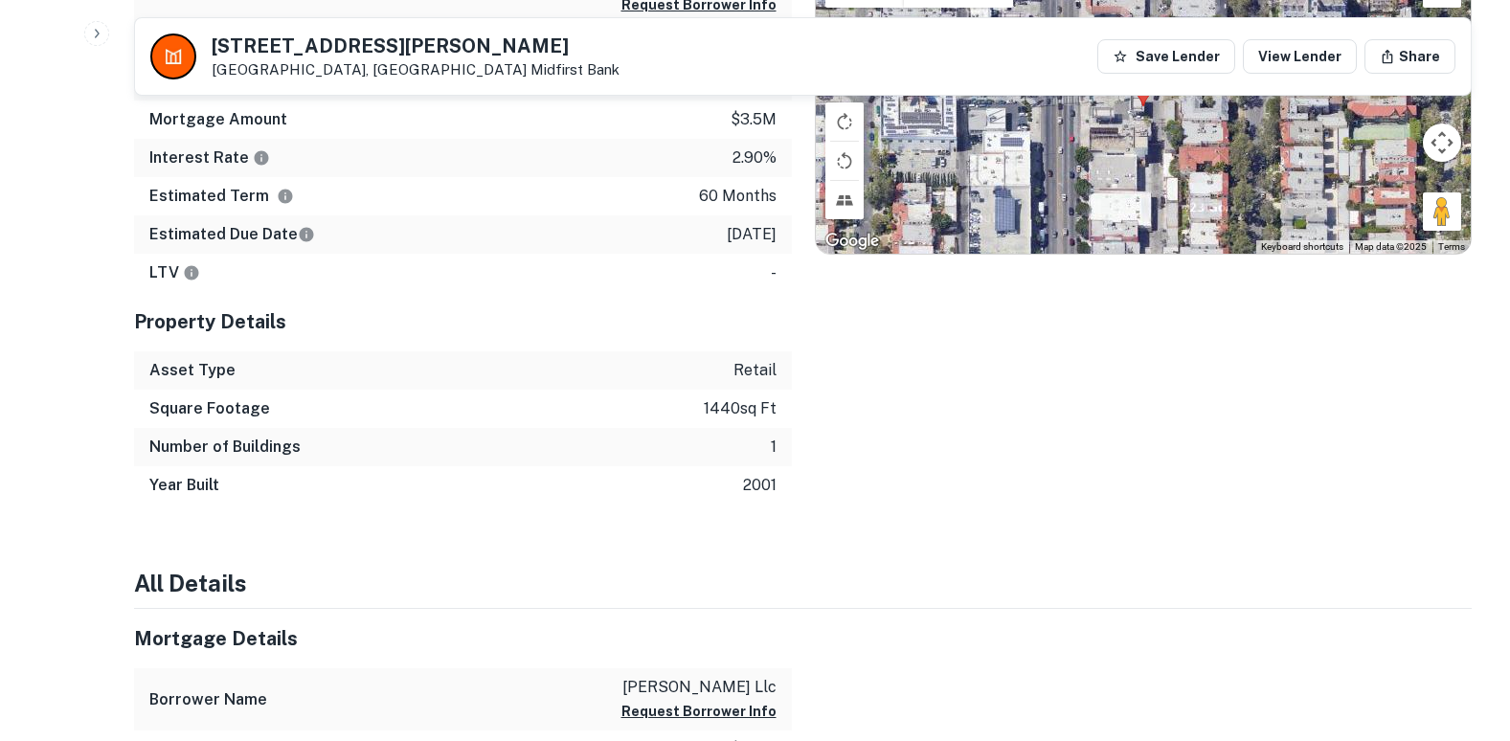
scroll to position [957, 0]
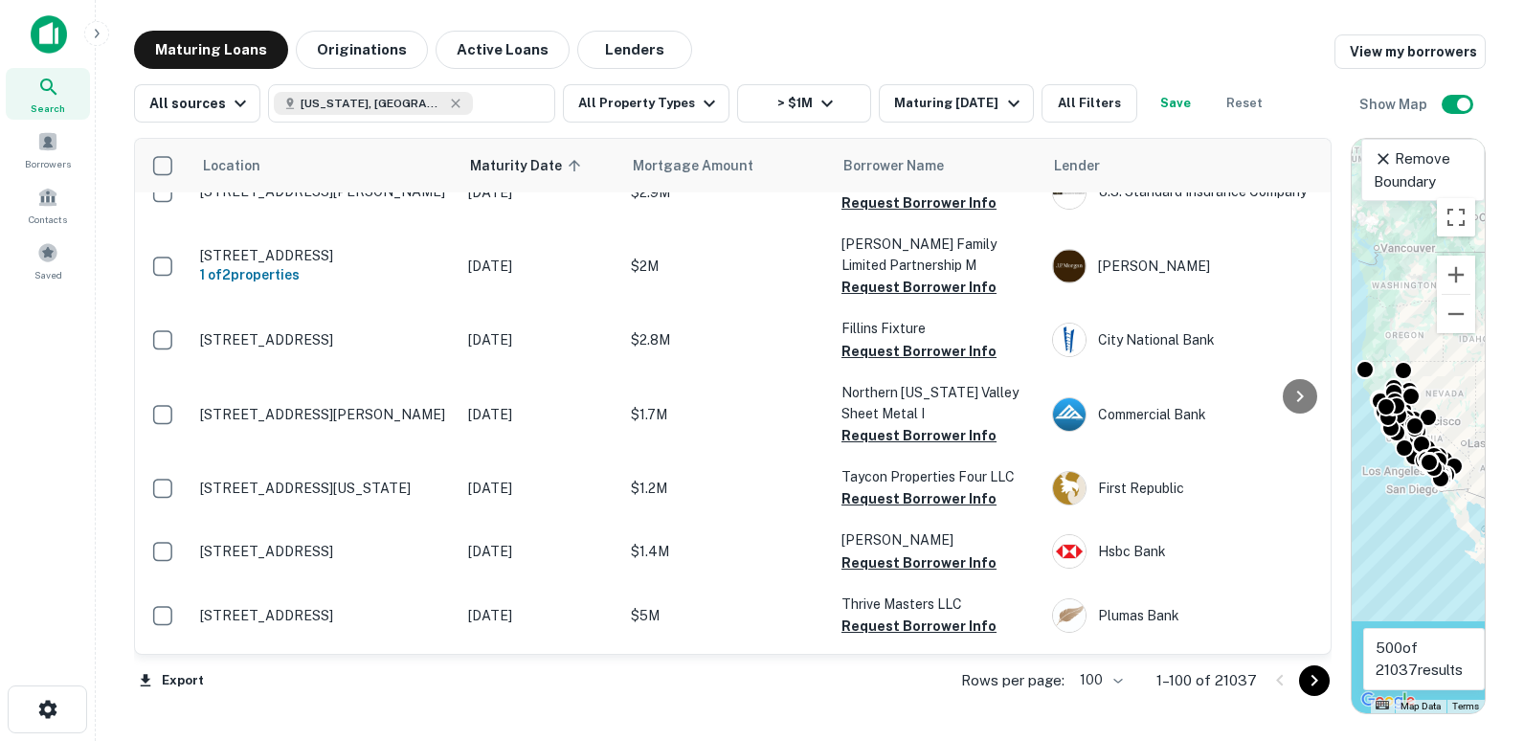
scroll to position [4722, 0]
click at [647, 107] on button "All Property Types" at bounding box center [646, 103] width 167 height 38
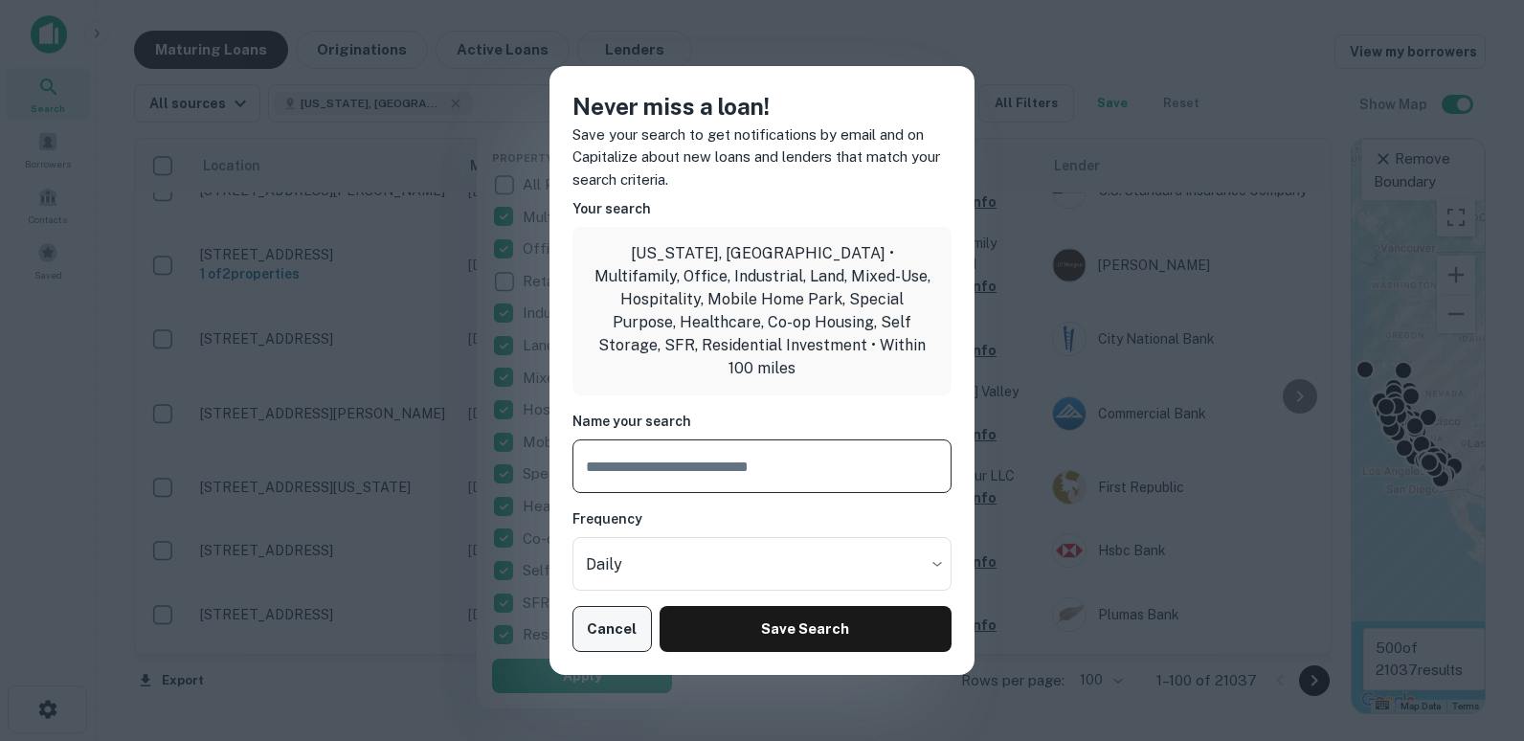
click at [627, 606] on button "Cancel" at bounding box center [611, 629] width 79 height 46
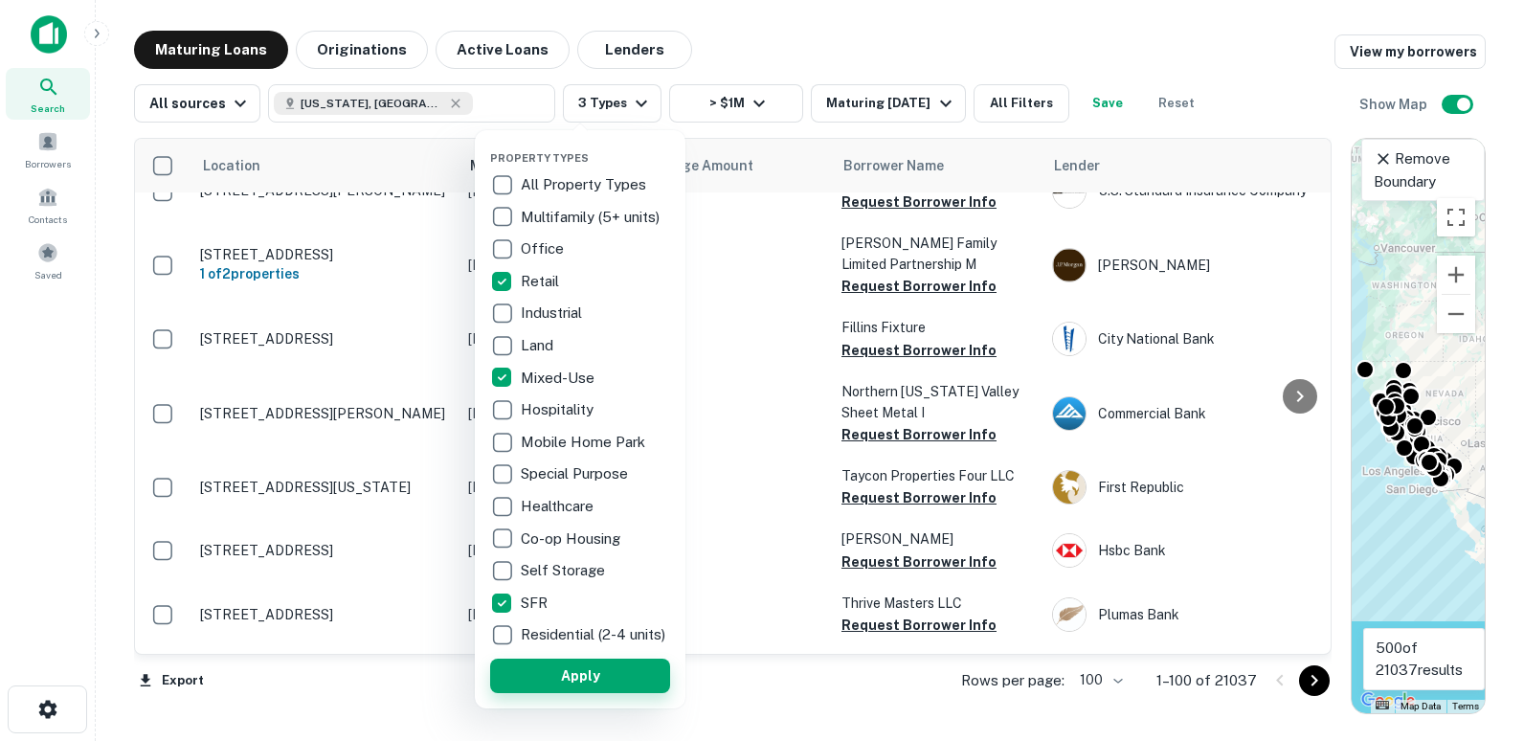
click at [584, 659] on button "Apply" at bounding box center [580, 676] width 180 height 34
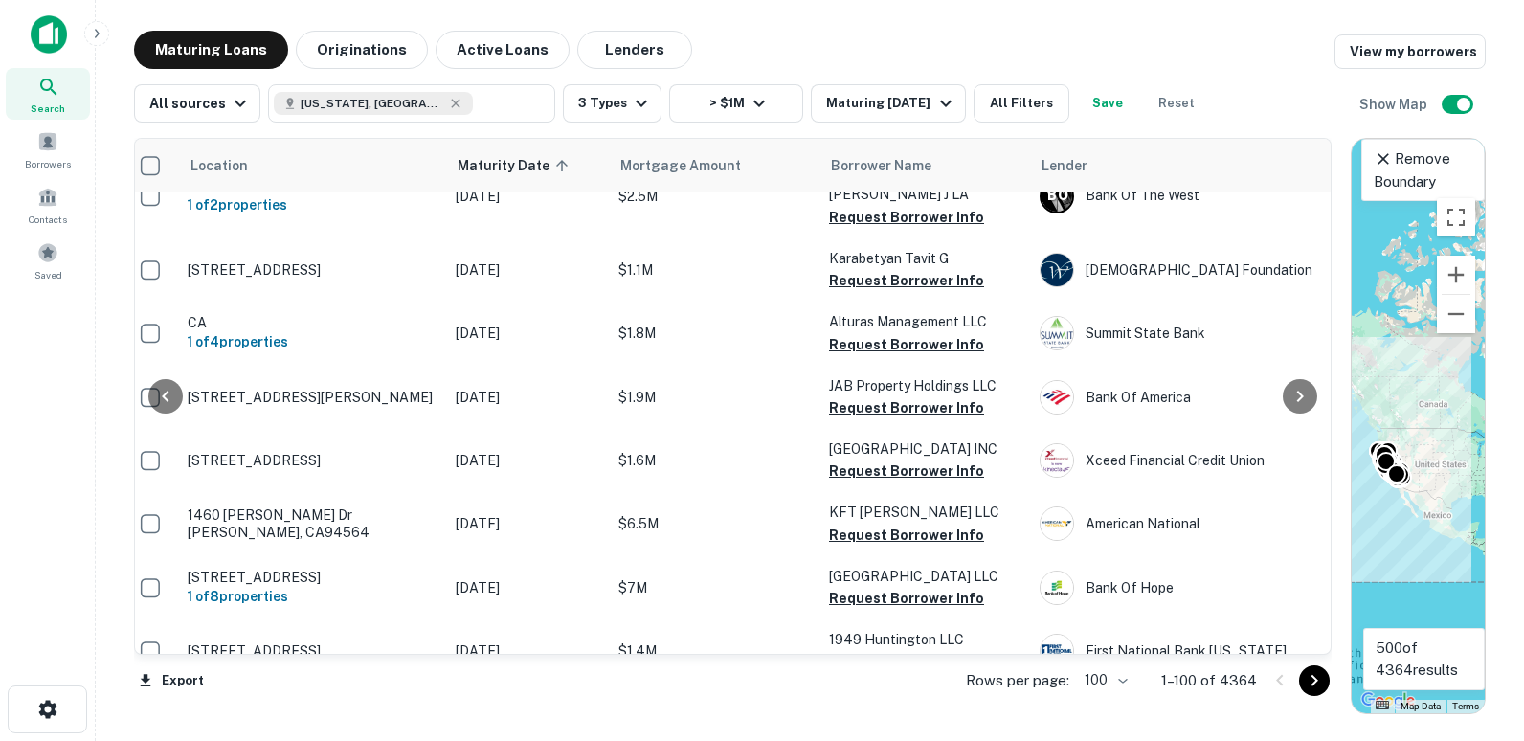
scroll to position [5966, 1131]
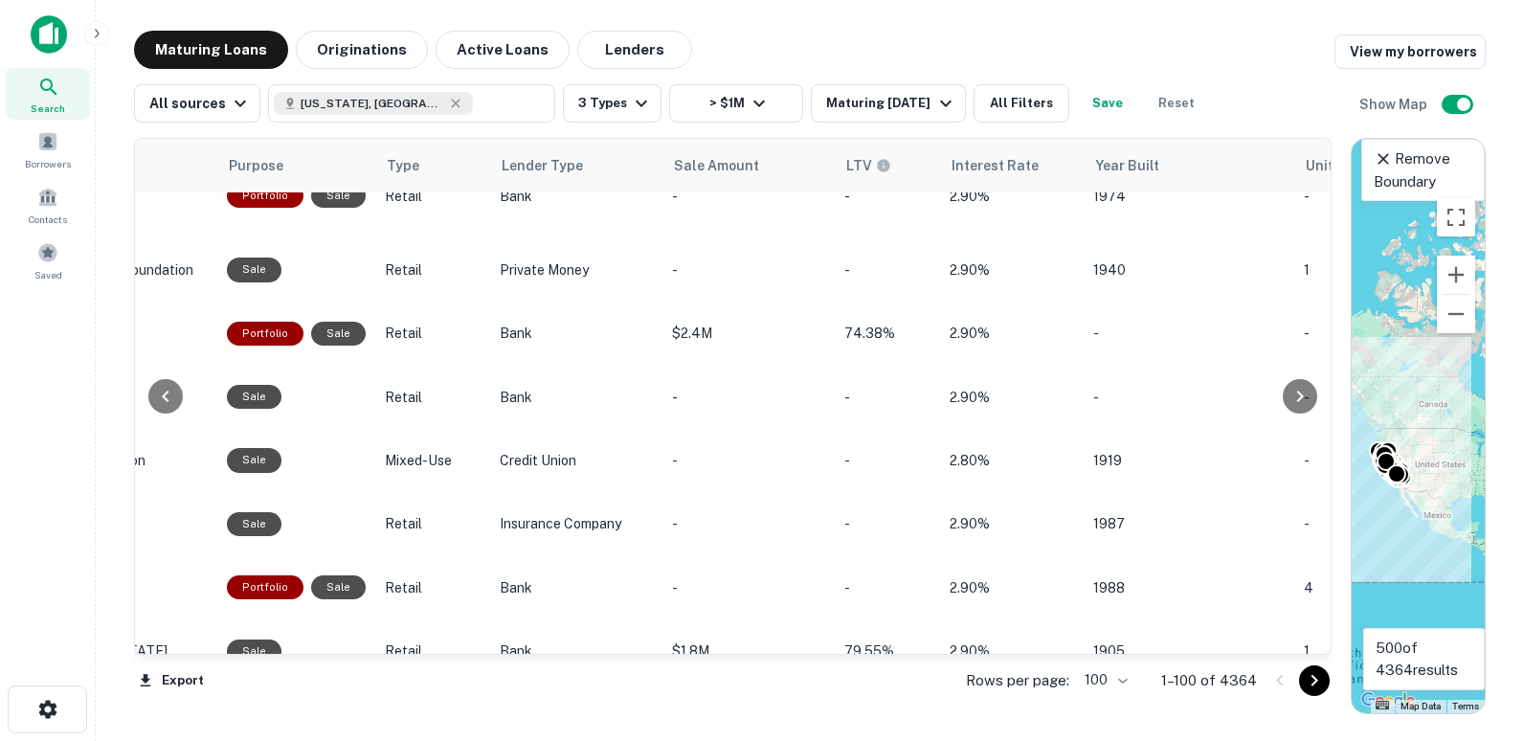
click at [146, 651] on div at bounding box center [165, 396] width 61 height 515
click at [146, 652] on div at bounding box center [165, 396] width 61 height 515
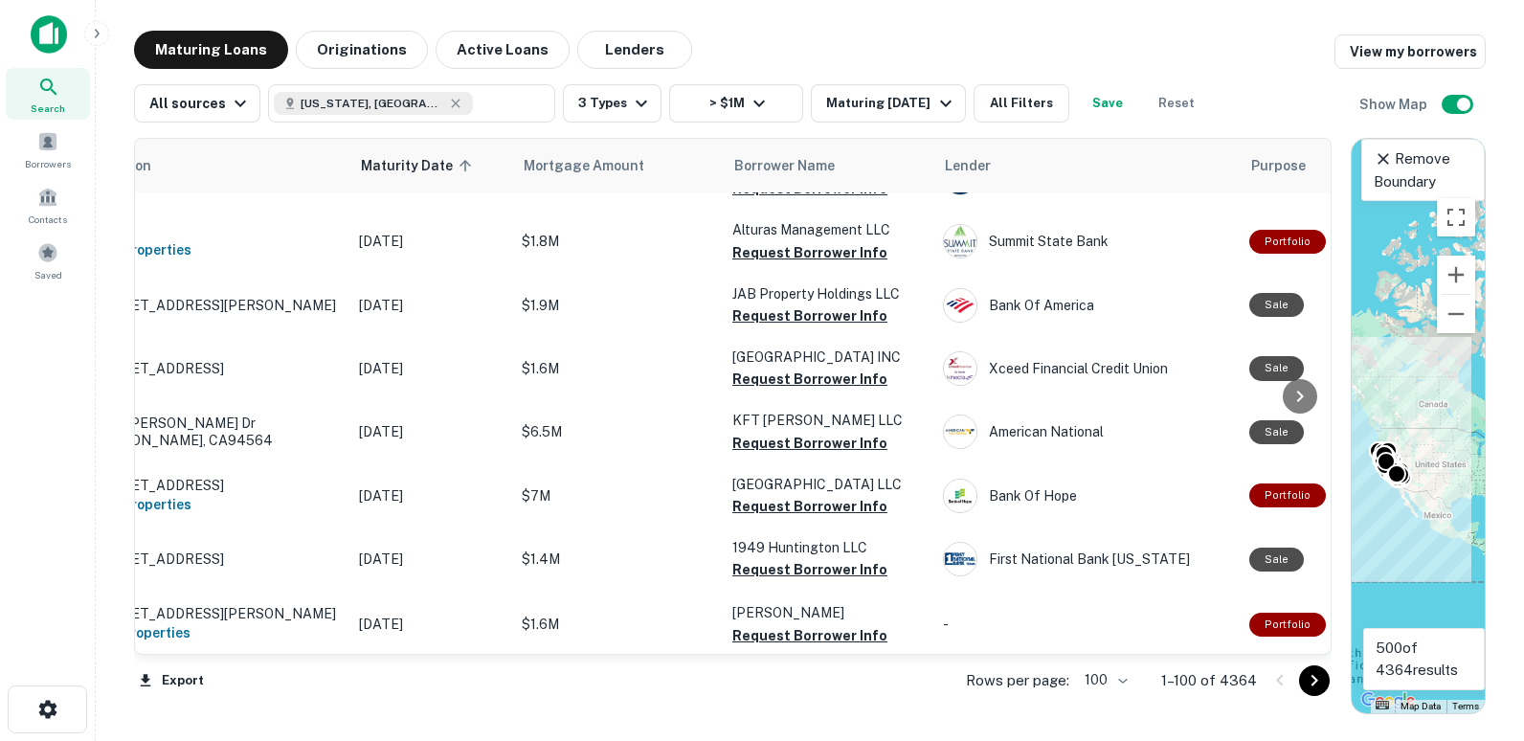
scroll to position [6058, 0]
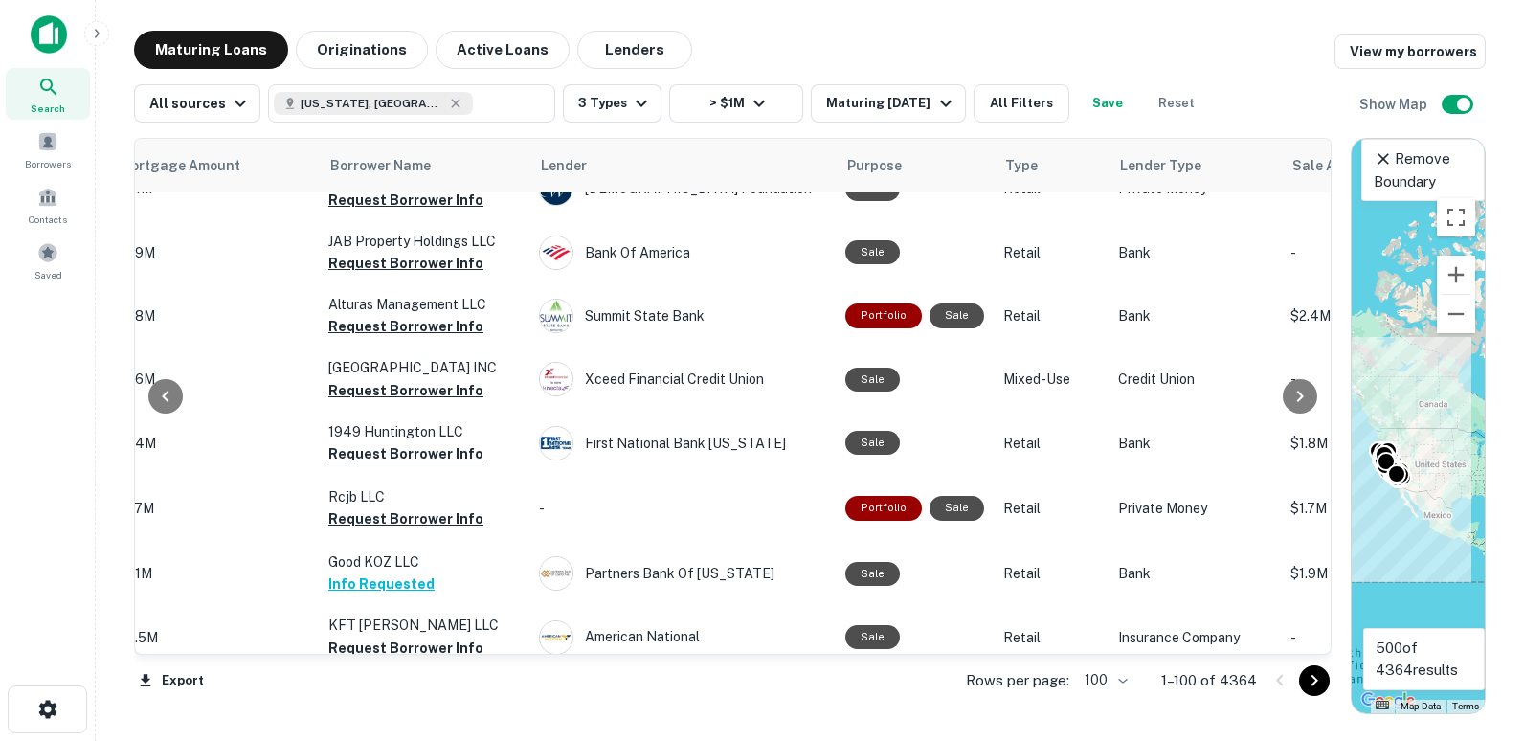
scroll to position [6055, 520]
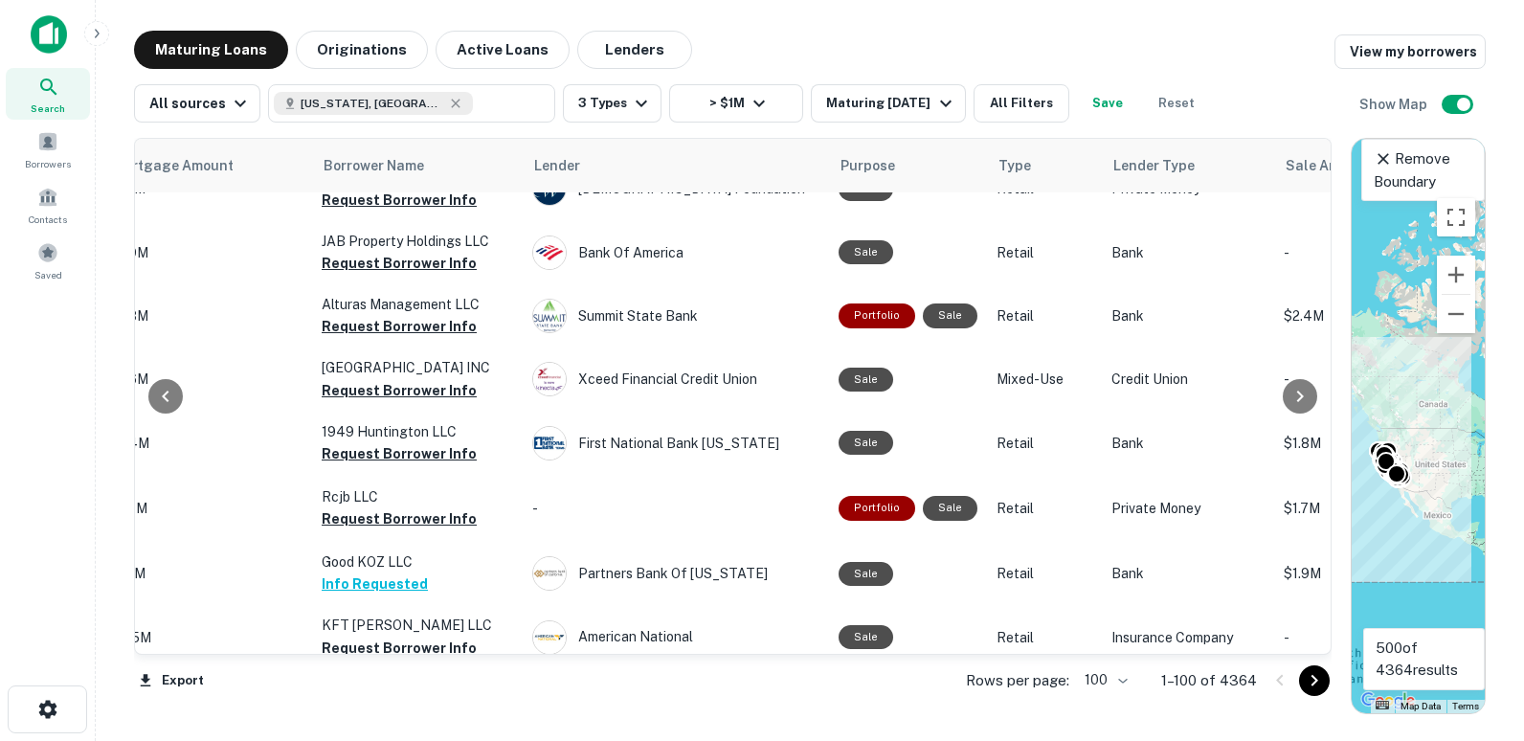
drag, startPoint x: 381, startPoint y: 552, endPoint x: 420, endPoint y: 571, distance: 43.3
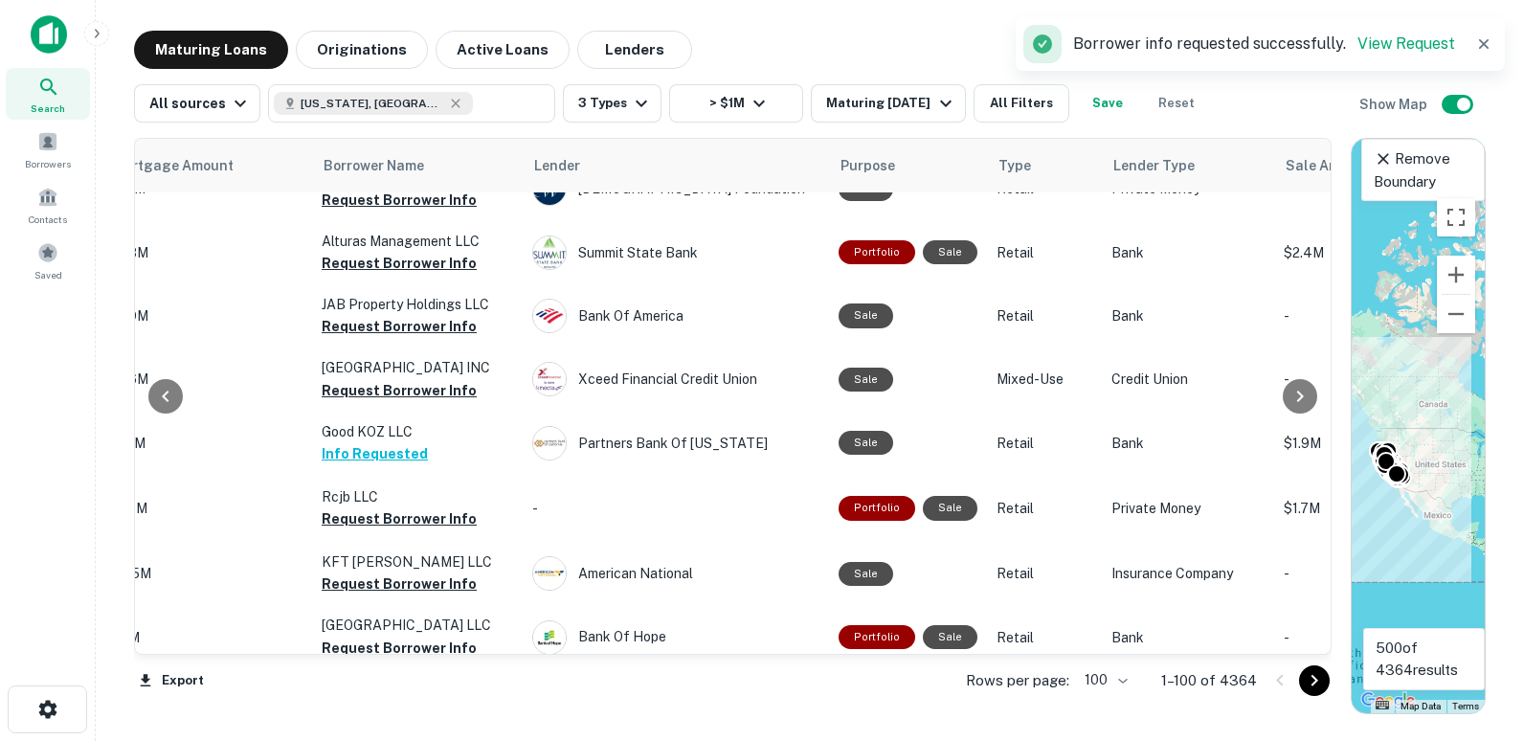
scroll to position [6055, 365]
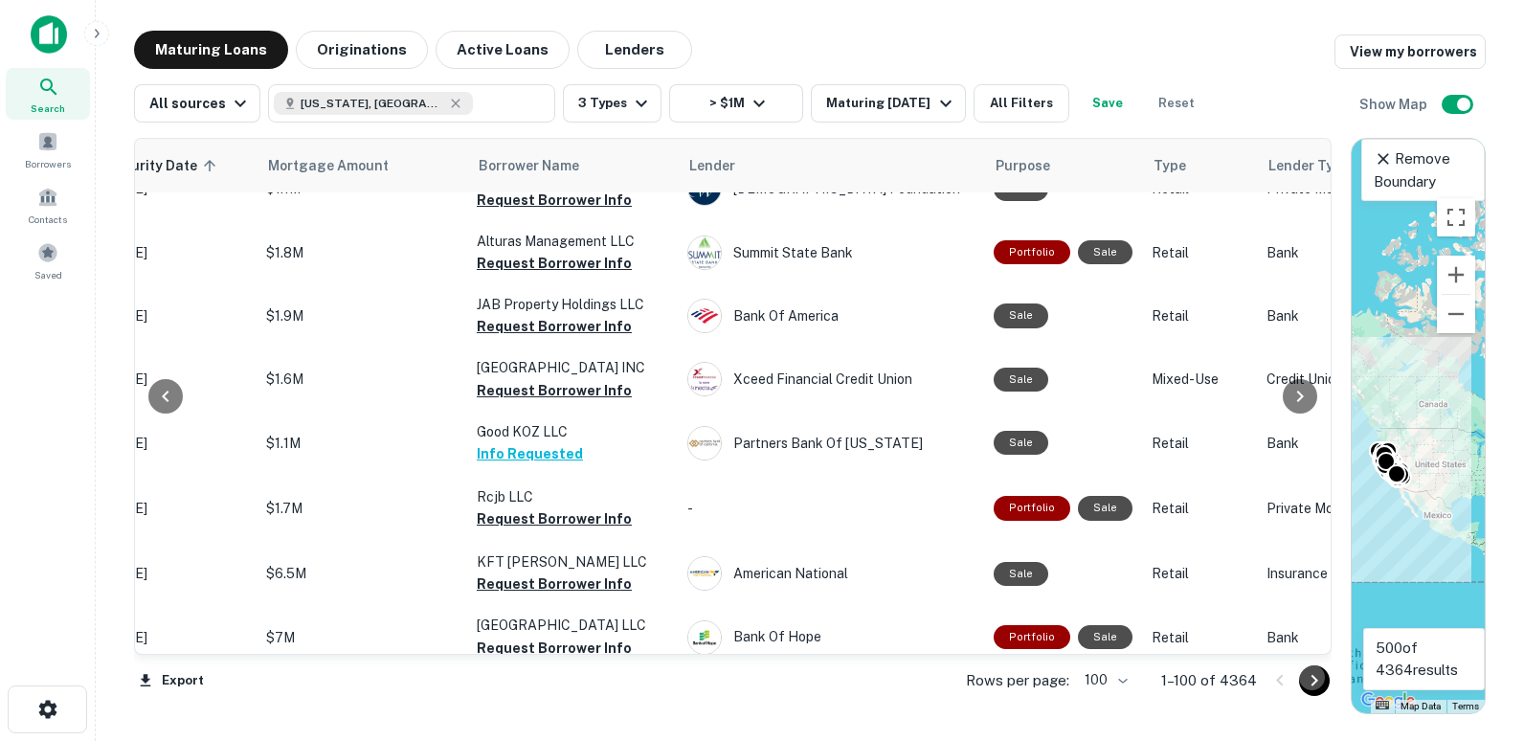
click at [1322, 674] on icon "Go to next page" at bounding box center [1314, 680] width 23 height 23
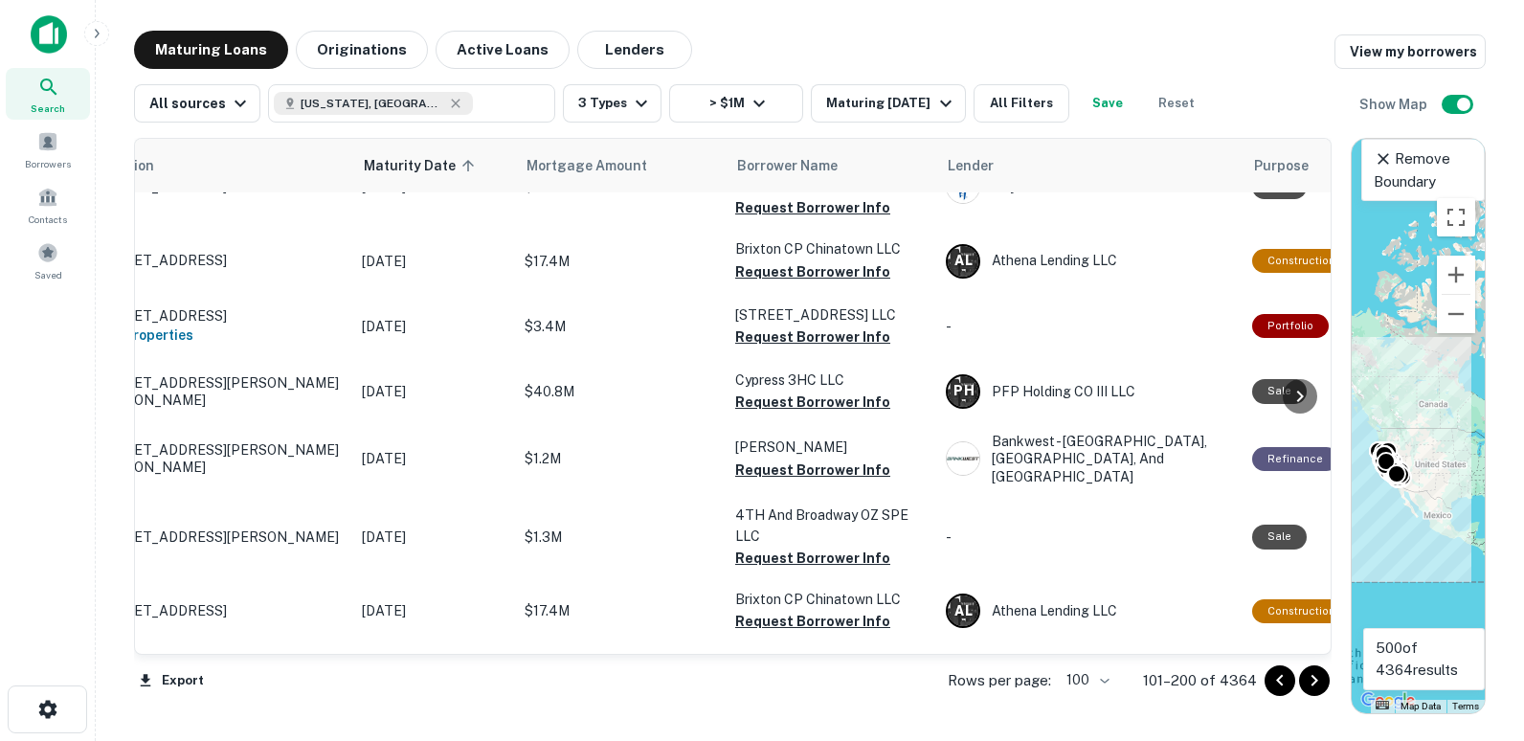
scroll to position [6055, 55]
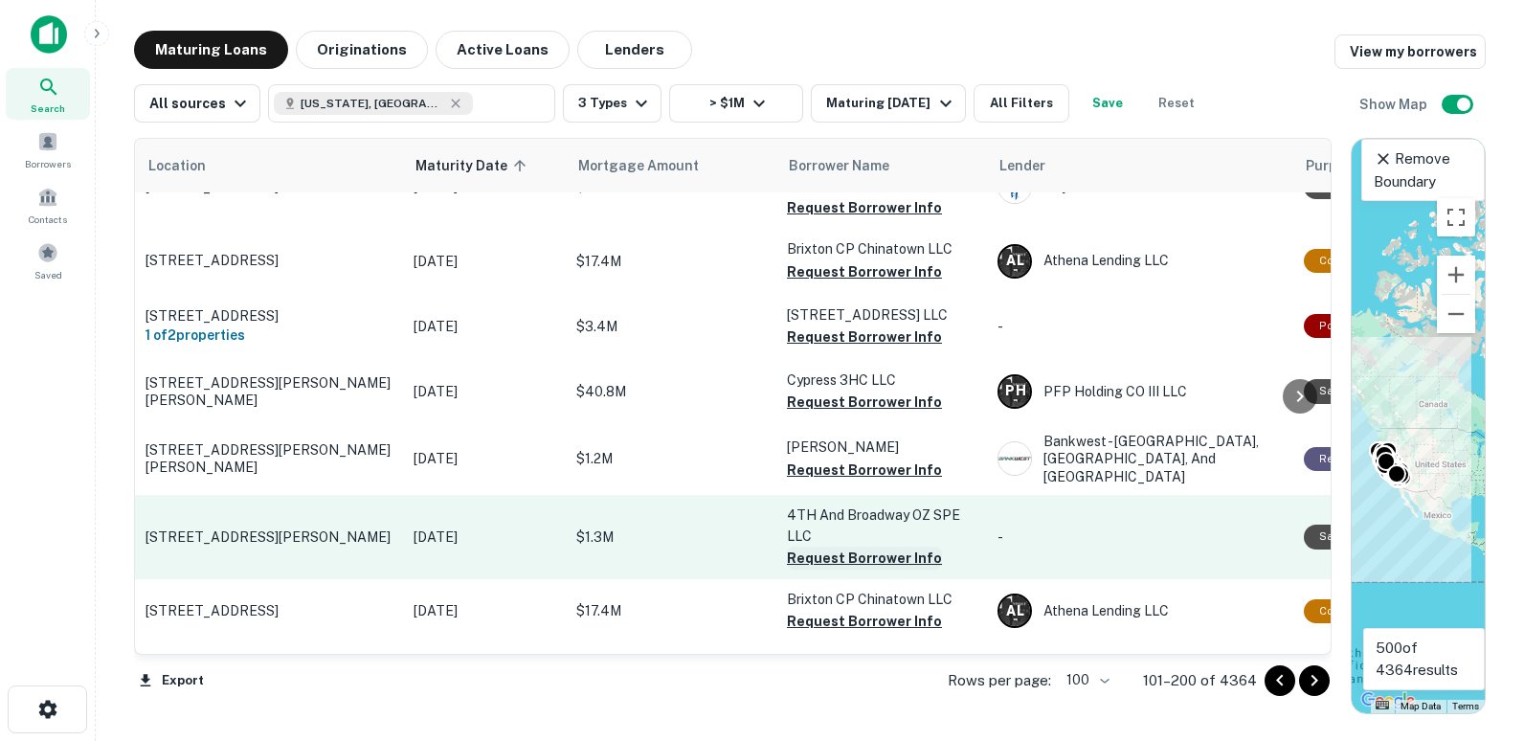
click at [834, 547] on button "Request Borrower Info" at bounding box center [864, 558] width 155 height 23
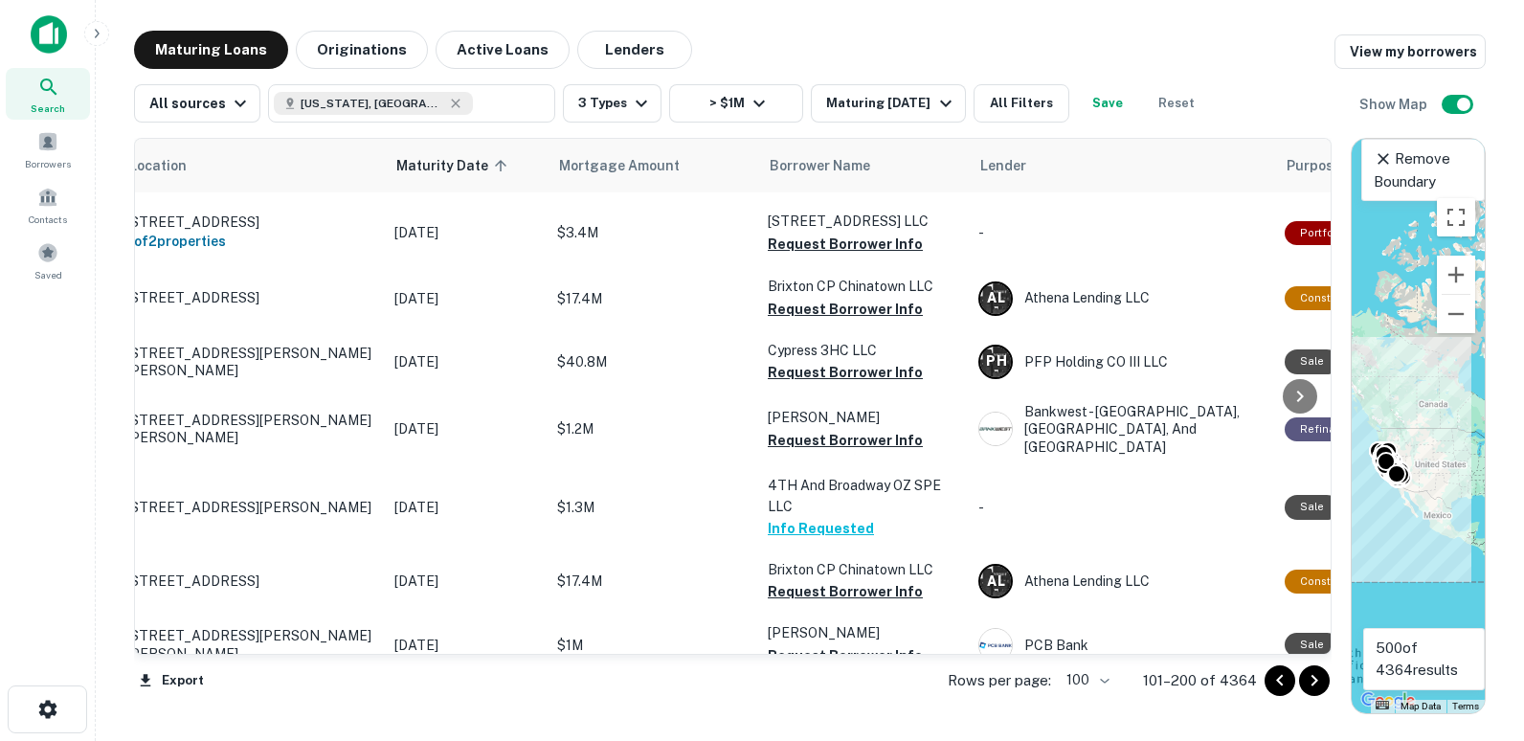
scroll to position [6085, 0]
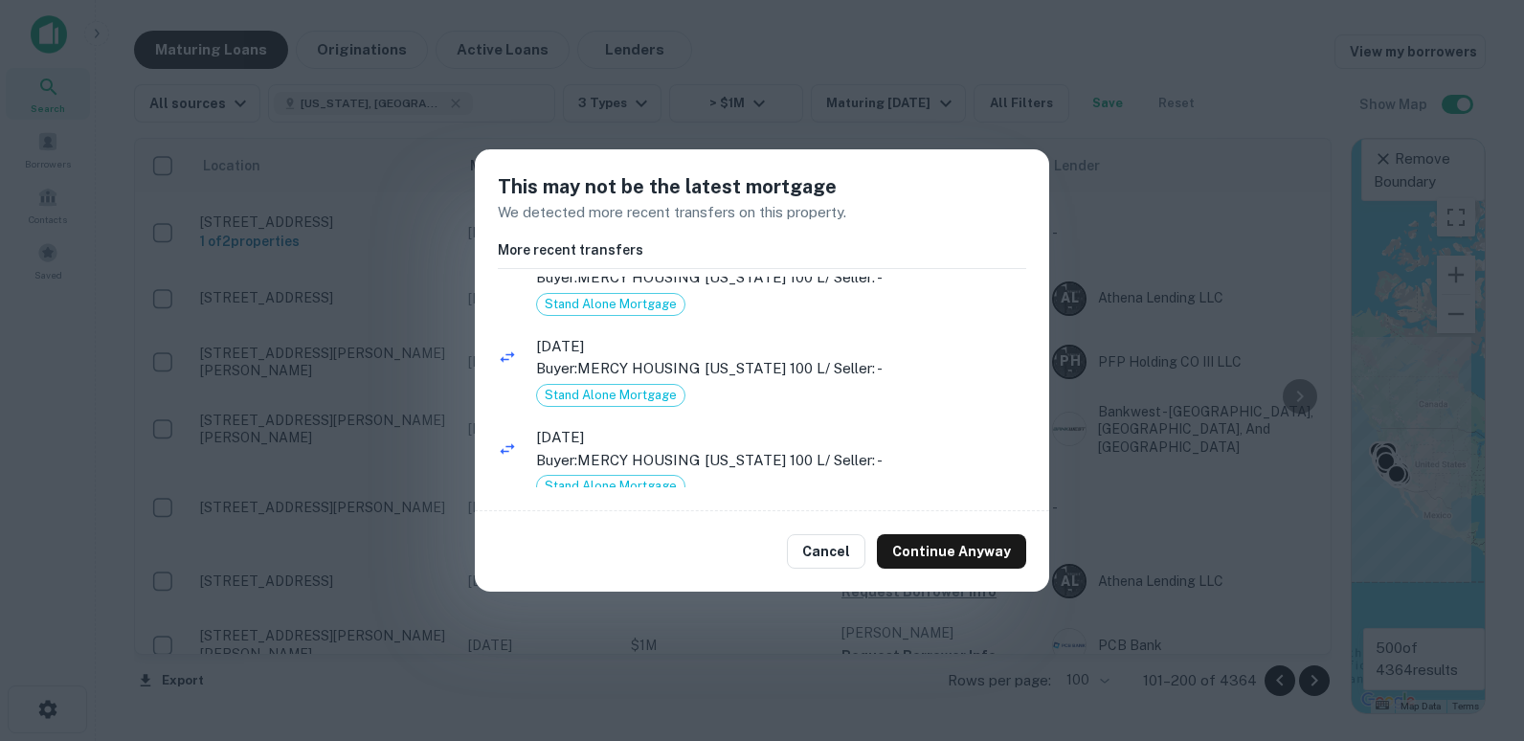
scroll to position [0, 0]
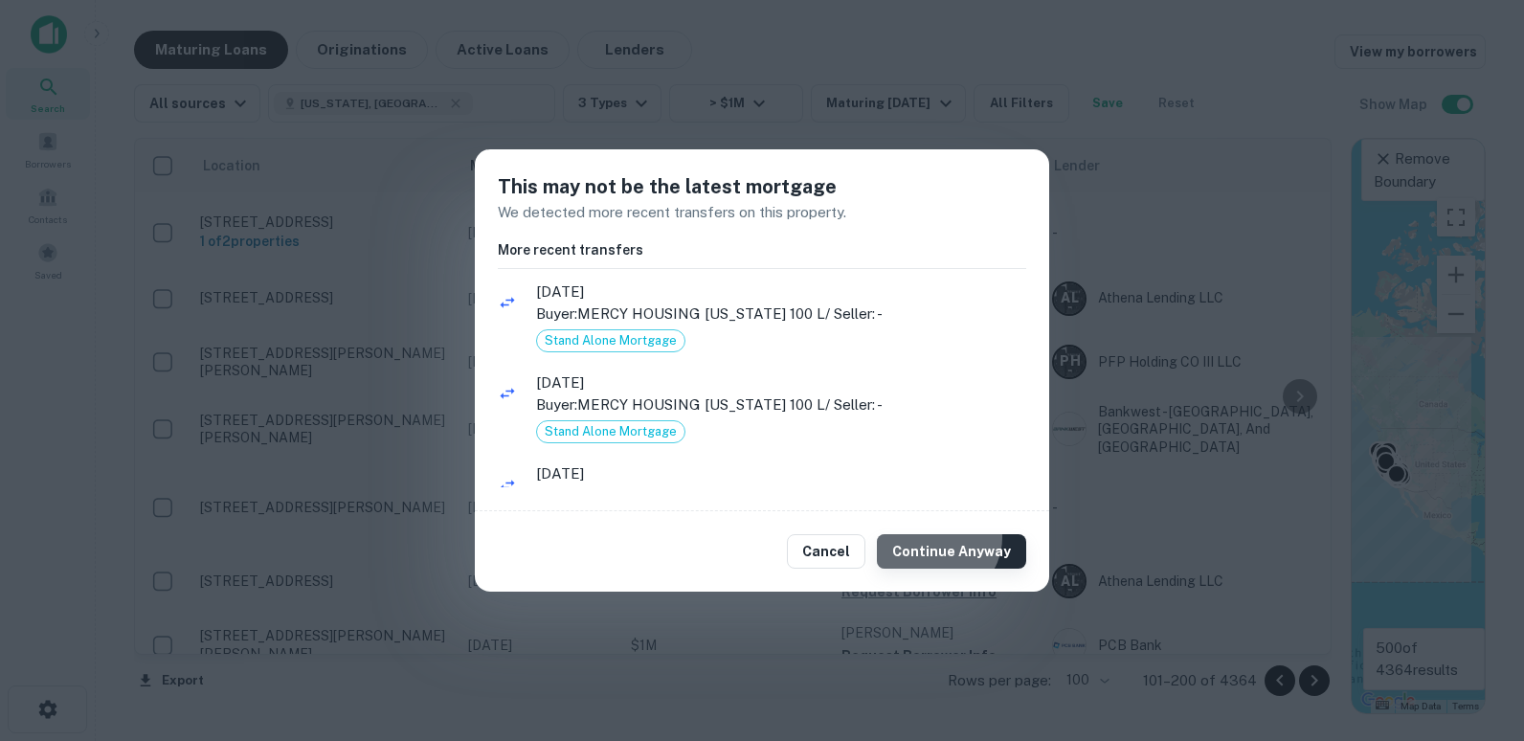
click at [972, 534] on button "Continue Anyway" at bounding box center [951, 551] width 149 height 34
